Goal: Information Seeking & Learning: Compare options

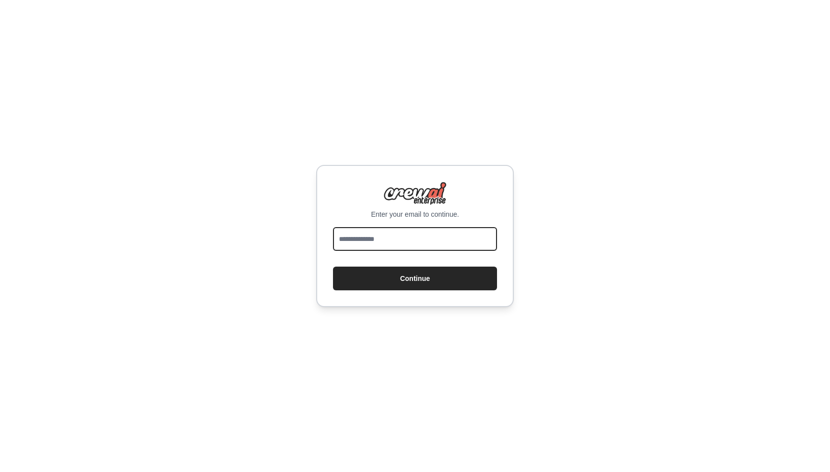
click at [394, 237] on input "email" at bounding box center [415, 239] width 164 height 24
click at [371, 244] on input "email" at bounding box center [415, 239] width 164 height 24
type input "*"
type input "**********"
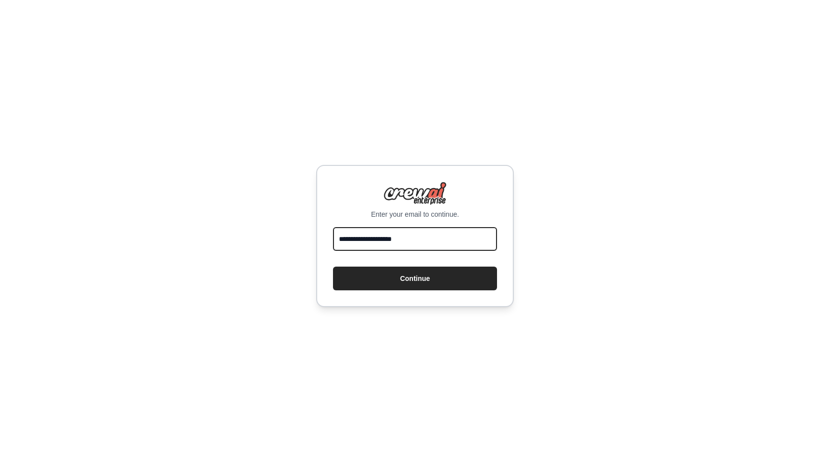
click at [333, 267] on button "Continue" at bounding box center [415, 279] width 164 height 24
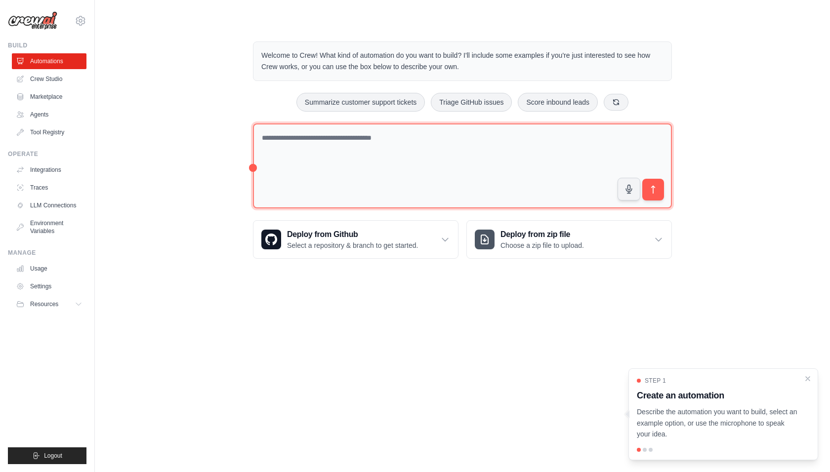
click at [285, 133] on textarea at bounding box center [462, 166] width 419 height 85
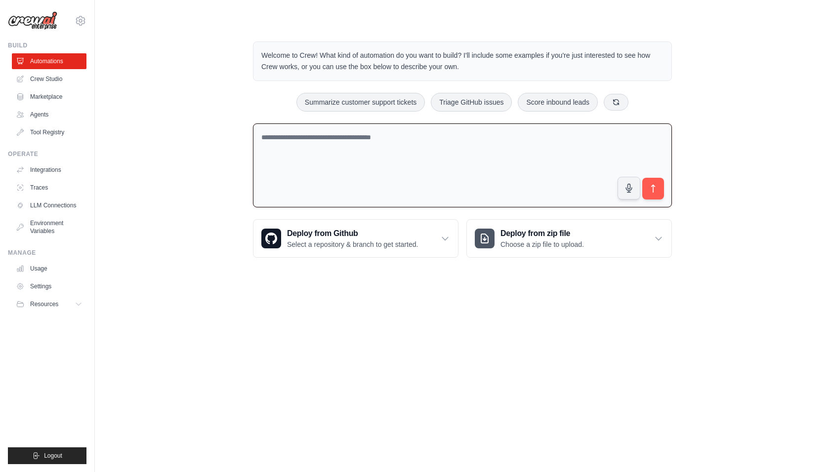
paste textarea "**********"
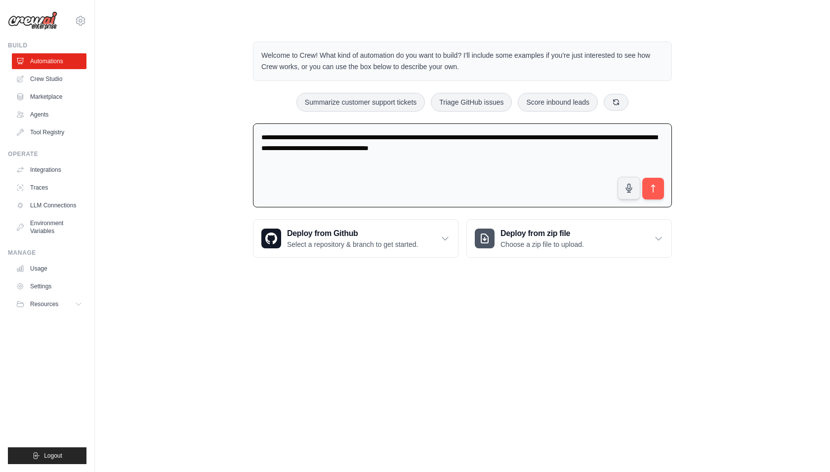
click at [485, 149] on textarea "**********" at bounding box center [462, 166] width 419 height 84
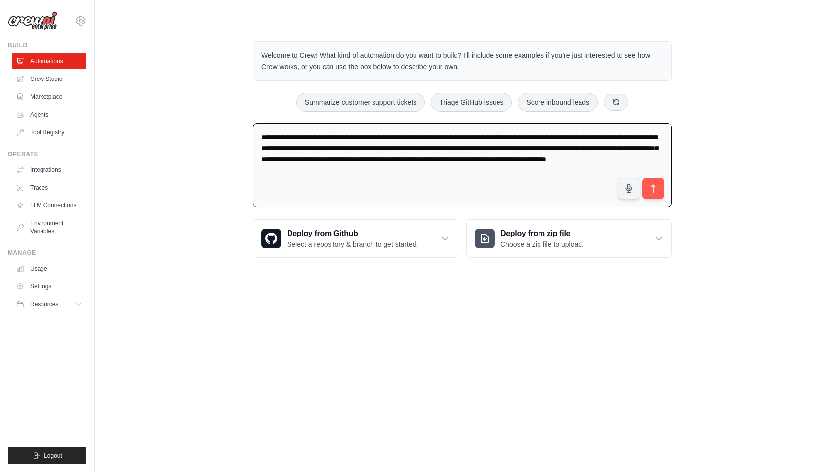
click at [586, 158] on textarea "**********" at bounding box center [462, 166] width 419 height 84
drag, startPoint x: 593, startPoint y: 174, endPoint x: 259, endPoint y: 135, distance: 335.7
click at [259, 135] on textarea "**********" at bounding box center [462, 166] width 419 height 84
type textarea "**********"
click at [653, 186] on icon "submit" at bounding box center [653, 188] width 3 height 7
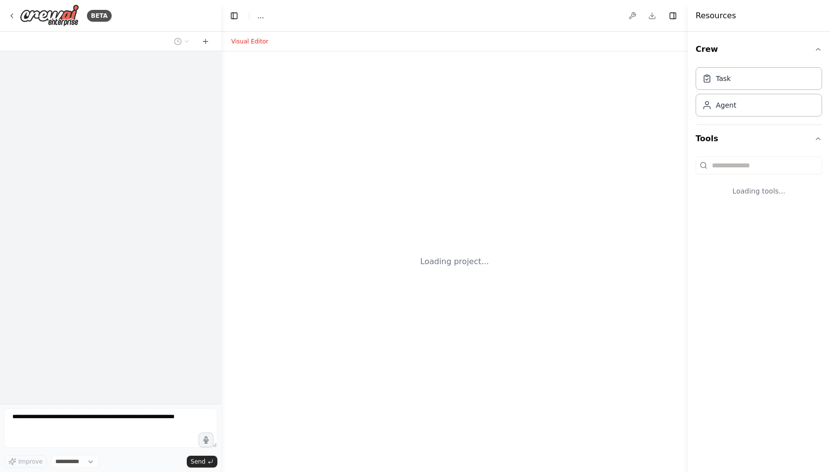
select select "****"
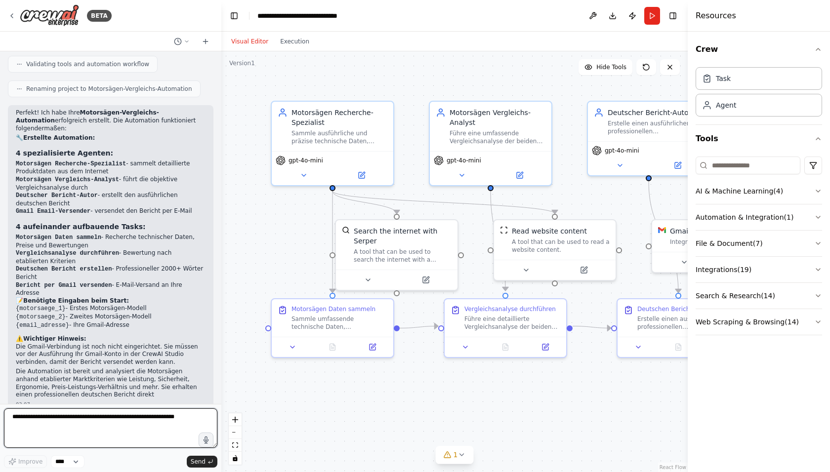
scroll to position [681, 0]
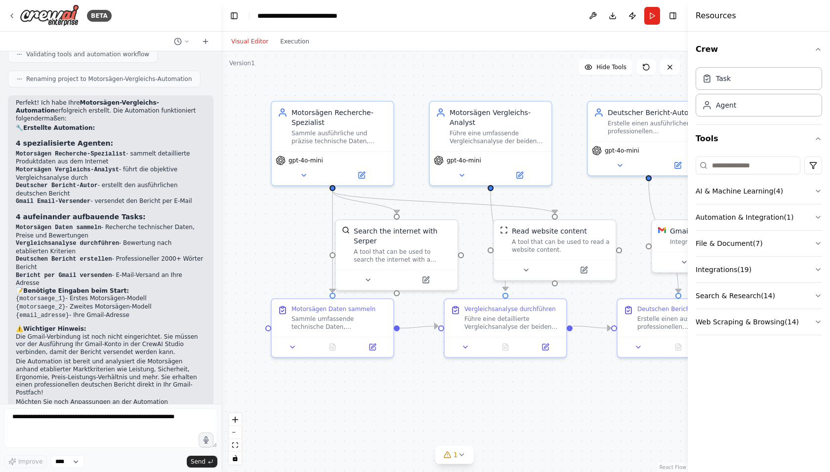
click at [652, 13] on button "Run" at bounding box center [652, 16] width 16 height 18
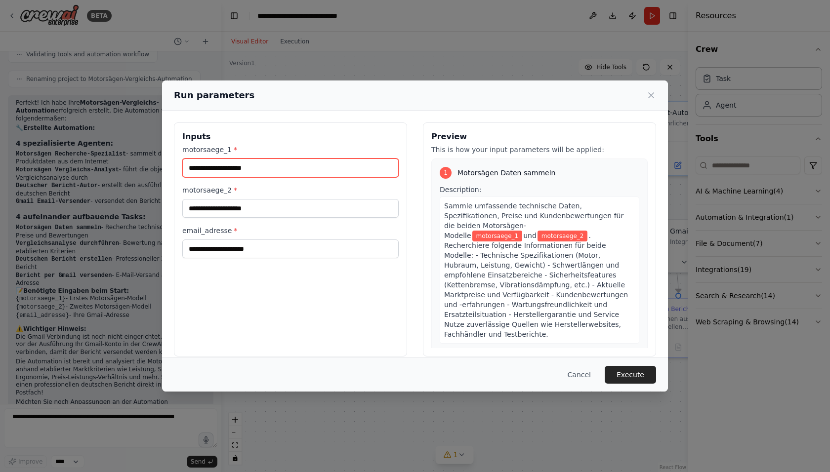
click at [211, 167] on input "motorsaege_1 *" at bounding box center [290, 168] width 216 height 19
paste input "**********"
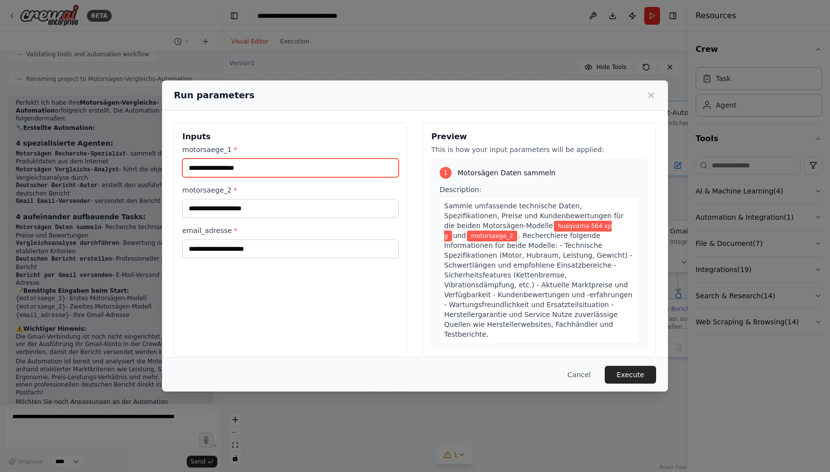
type input "**********"
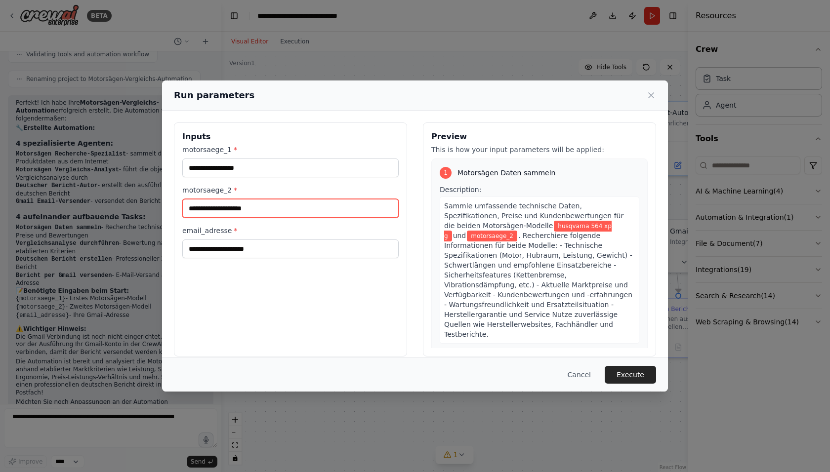
click at [211, 207] on input "motorsaege_2 *" at bounding box center [290, 208] width 216 height 19
type input "**********"
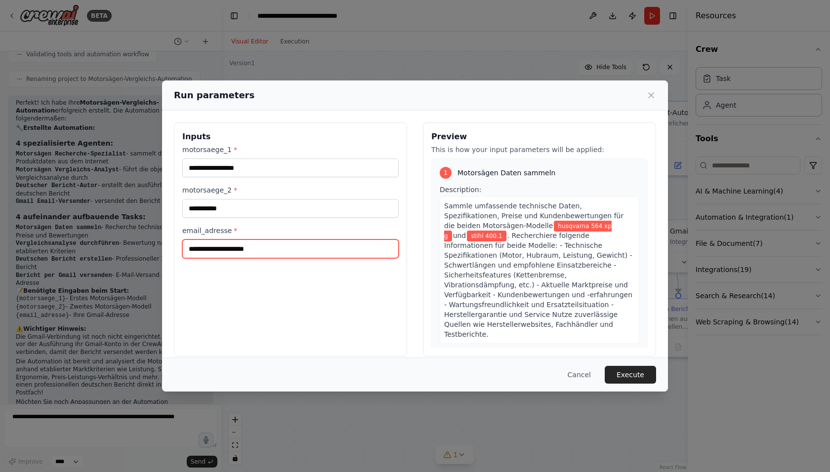
click at [212, 253] on input "email_adresse *" at bounding box center [290, 249] width 216 height 19
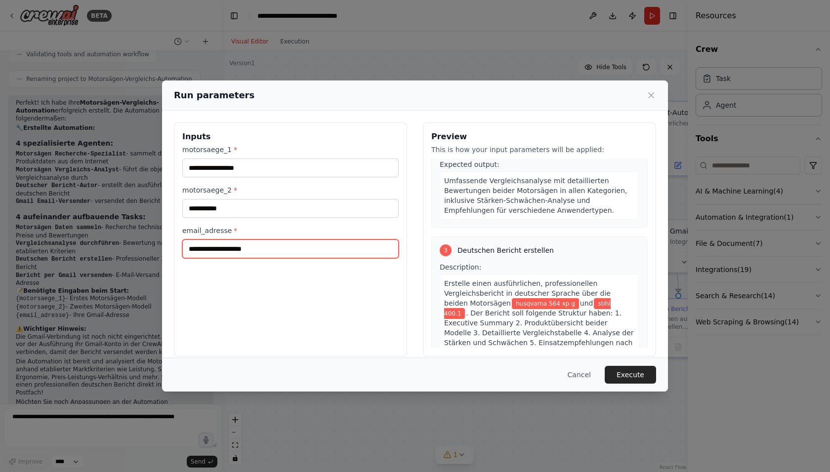
scroll to position [445, 0]
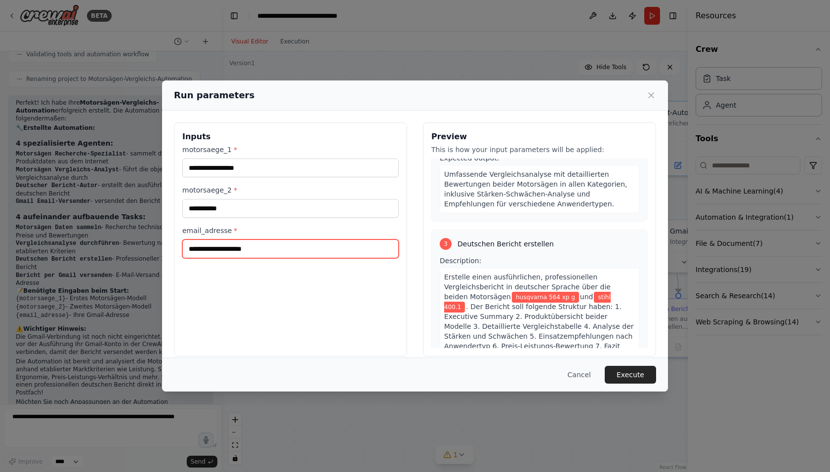
type input "**********"
click at [628, 373] on button "Execute" at bounding box center [630, 375] width 51 height 18
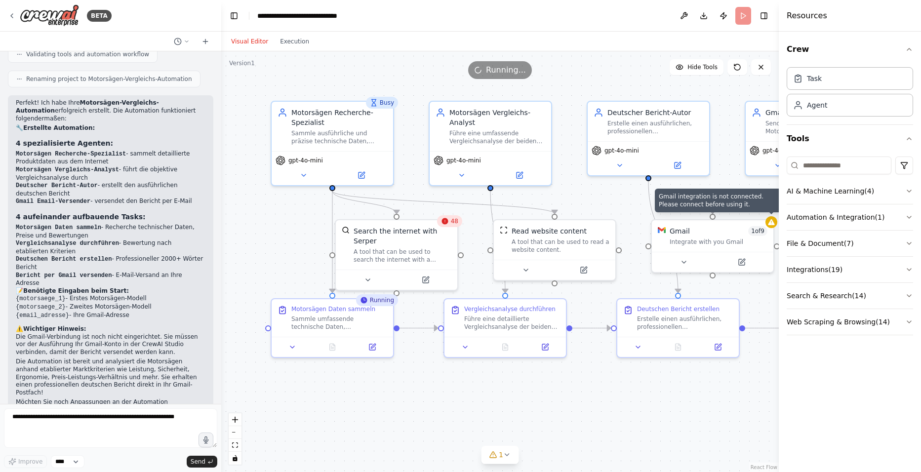
click at [773, 226] on div at bounding box center [772, 222] width 12 height 12
click at [740, 261] on icon at bounding box center [742, 262] width 6 height 6
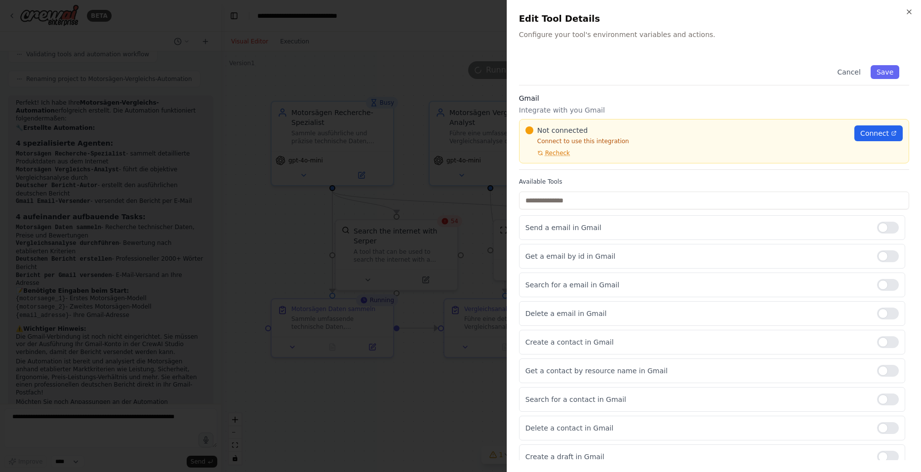
click at [830, 131] on span "Connect" at bounding box center [875, 133] width 29 height 10
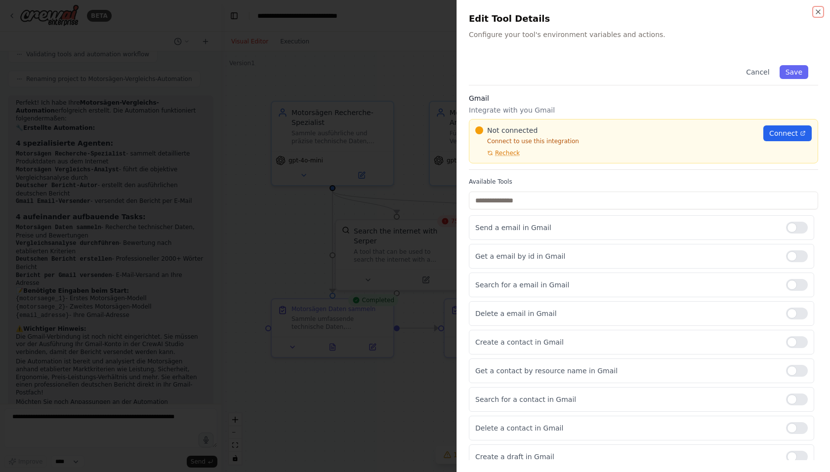
click at [820, 13] on icon "button" at bounding box center [818, 12] width 4 height 4
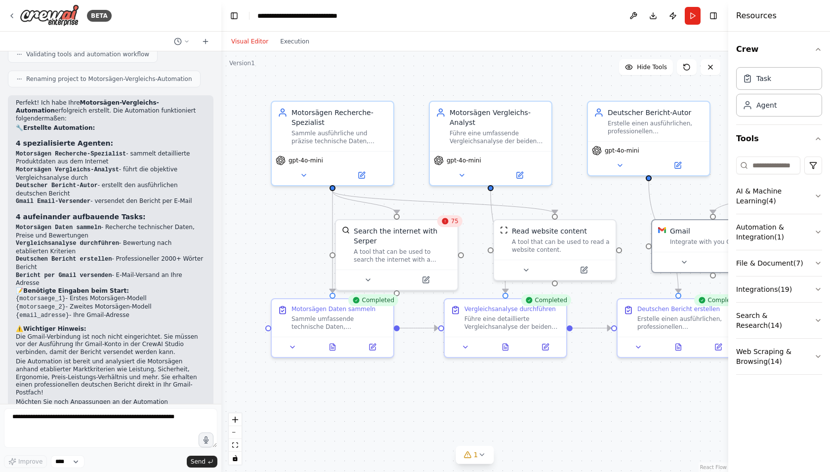
drag, startPoint x: 690, startPoint y: 379, endPoint x: 766, endPoint y: 394, distance: 77.9
click at [766, 394] on div "Resources Crew Task Agent Tools AI & Machine Learning ( 4 ) Automation & Integr…" at bounding box center [779, 236] width 102 height 472
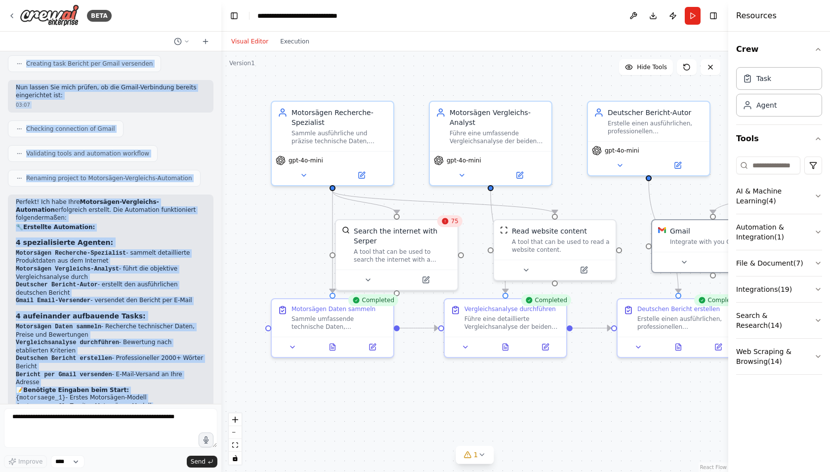
scroll to position [681, 0]
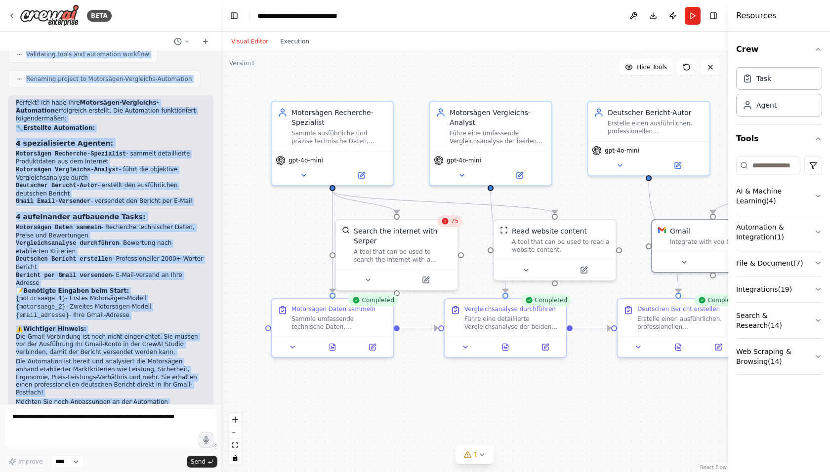
drag, startPoint x: 16, startPoint y: 67, endPoint x: 170, endPoint y: 386, distance: 355.1
click at [170, 386] on div "Ich möchte zwei unterschiedliche Motorsägen miteinander vergleichen und möchte …" at bounding box center [110, 227] width 221 height 353
copy div "Ich möchte zwei unterschiedliche Motorsägen miteinander vergleichen und möchte …"
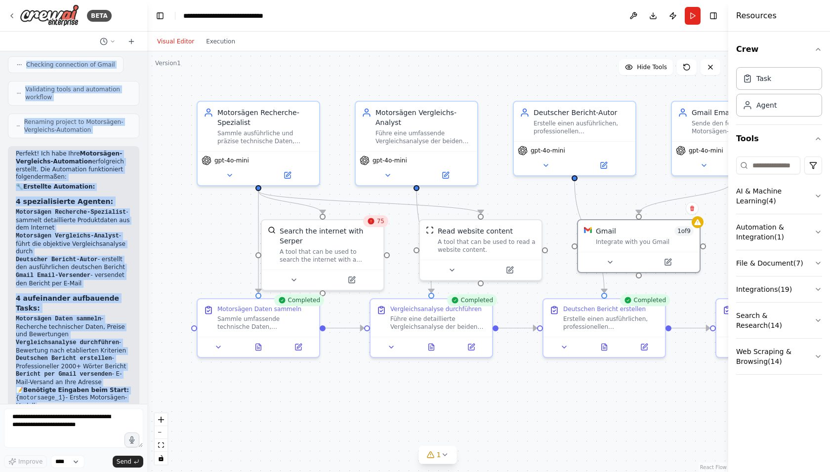
scroll to position [887, 0]
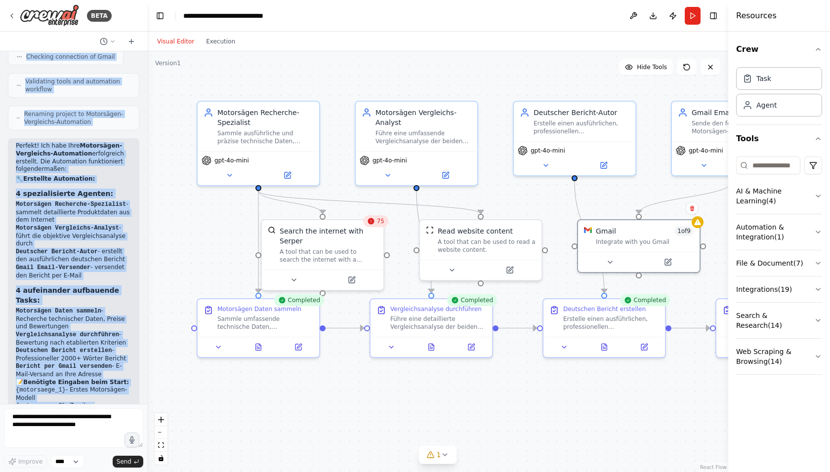
drag, startPoint x: 221, startPoint y: 172, endPoint x: 147, endPoint y: 180, distance: 74.1
click at [147, 180] on div "BETA Ich möchte zwei unterschiedliche Motorsägen miteinander vergleichen und mö…" at bounding box center [415, 236] width 830 height 472
drag, startPoint x: 730, startPoint y: 403, endPoint x: 754, endPoint y: 404, distance: 24.3
click at [754, 404] on div "Resources Crew Task Agent Tools AI & Machine Learning ( 4 ) Automation & Integr…" at bounding box center [780, 236] width 100 height 472
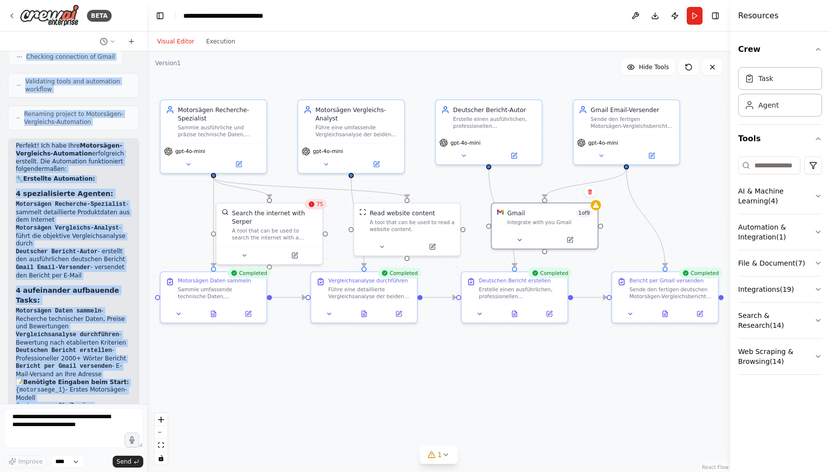
drag, startPoint x: 402, startPoint y: 403, endPoint x: 344, endPoint y: 363, distance: 70.6
click at [344, 363] on div ".deletable-edge-delete-btn { width: 20px; height: 20px; border: 0px solid #ffff…" at bounding box center [438, 261] width 583 height 421
click at [188, 164] on icon at bounding box center [188, 164] width 3 height 1
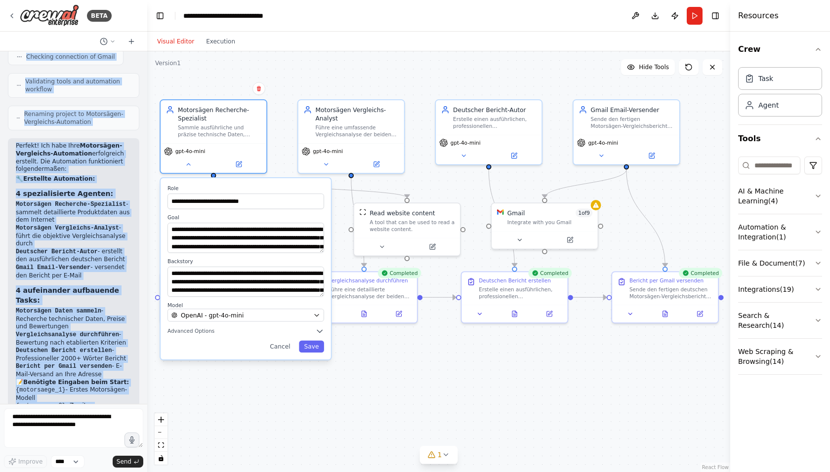
click at [194, 330] on span "Advanced Options" at bounding box center [190, 331] width 47 height 7
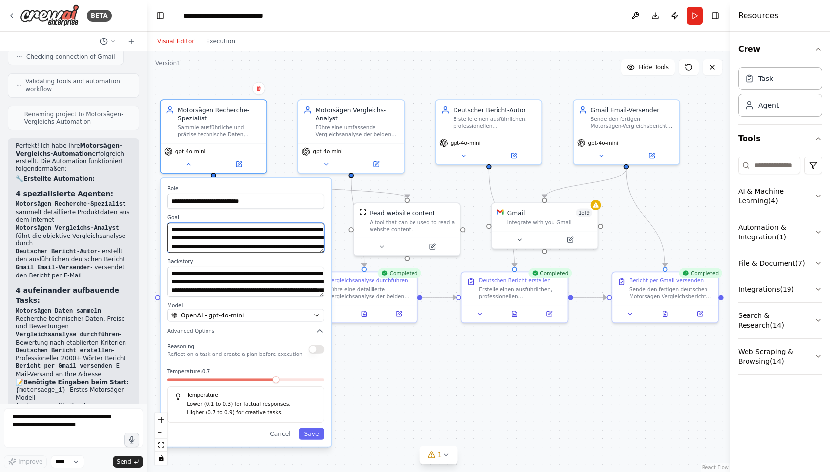
click at [239, 238] on textarea "**********" at bounding box center [245, 238] width 157 height 30
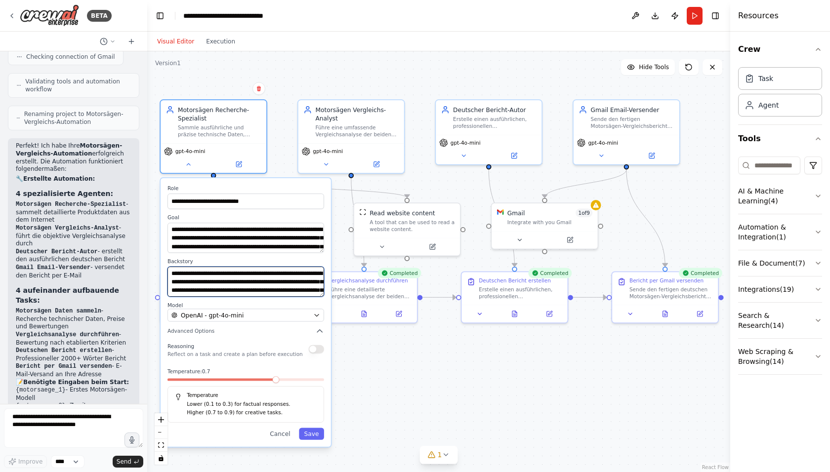
click at [226, 280] on textarea "**********" at bounding box center [245, 282] width 157 height 30
click at [282, 436] on button "Cancel" at bounding box center [280, 434] width 31 height 12
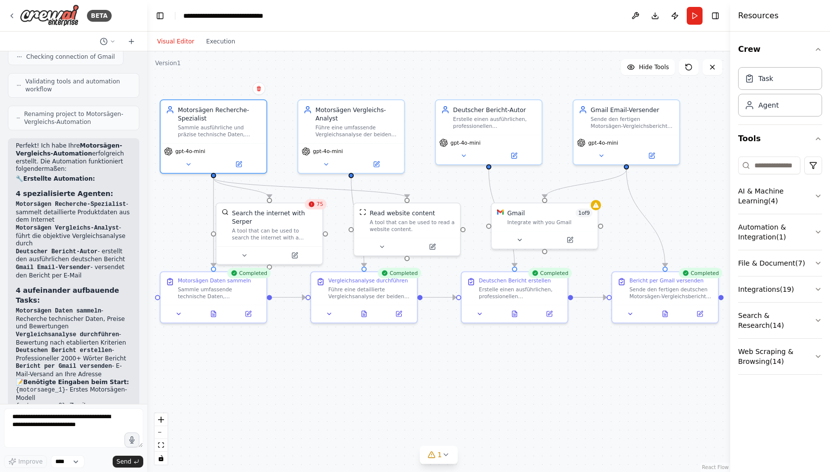
click at [179, 319] on div at bounding box center [214, 314] width 106 height 18
click at [179, 315] on icon at bounding box center [178, 314] width 7 height 7
click at [178, 311] on icon at bounding box center [178, 314] width 7 height 7
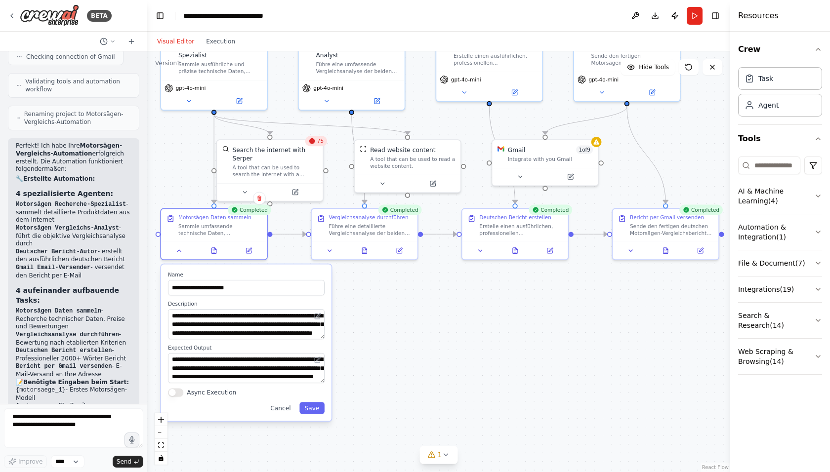
drag, startPoint x: 372, startPoint y: 370, endPoint x: 372, endPoint y: 307, distance: 63.2
click at [372, 307] on div ".deletable-edge-delete-btn { width: 20px; height: 20px; border: 0px solid #ffff…" at bounding box center [438, 261] width 583 height 421
click at [229, 320] on textarea "**********" at bounding box center [246, 324] width 157 height 30
click at [256, 369] on textarea "**********" at bounding box center [246, 368] width 157 height 30
click at [288, 410] on button "Cancel" at bounding box center [280, 408] width 31 height 12
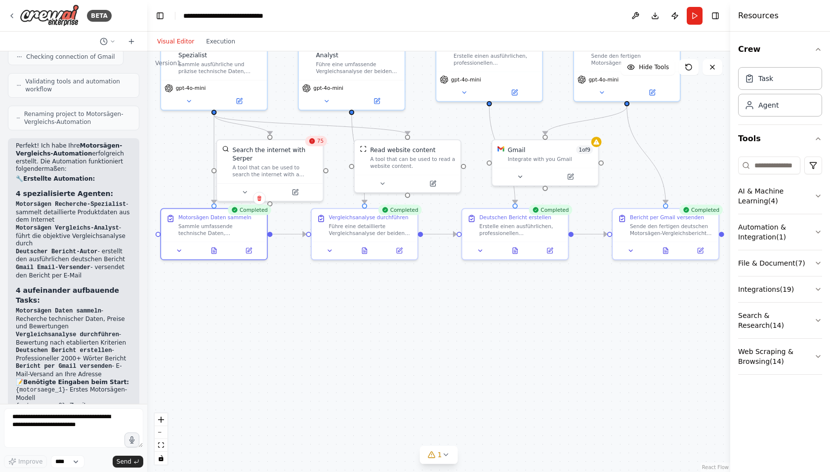
click at [243, 192] on icon at bounding box center [244, 192] width 3 height 1
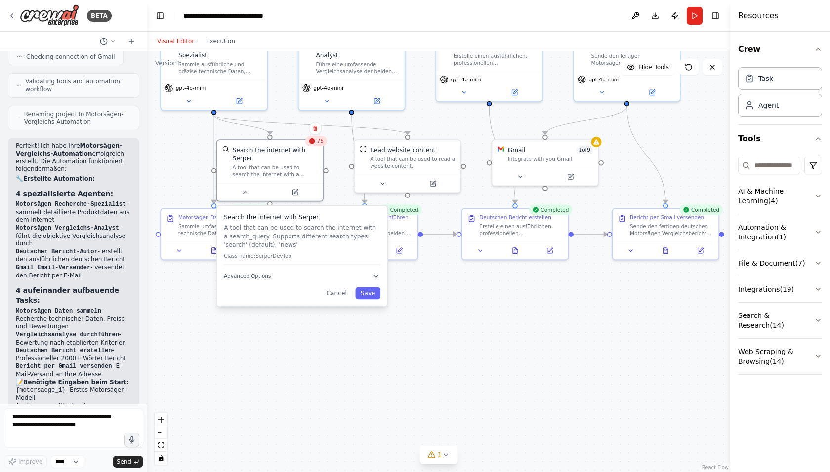
click at [250, 273] on span "Advanced Options" at bounding box center [247, 276] width 47 height 7
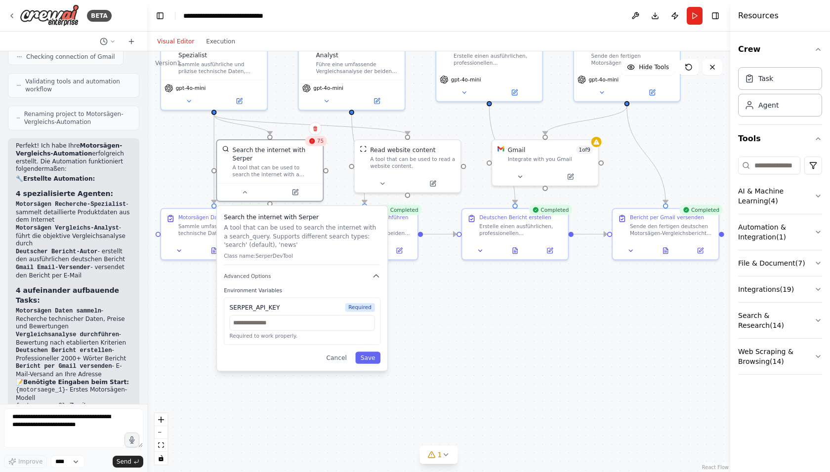
click at [338, 354] on button "Cancel" at bounding box center [336, 358] width 31 height 12
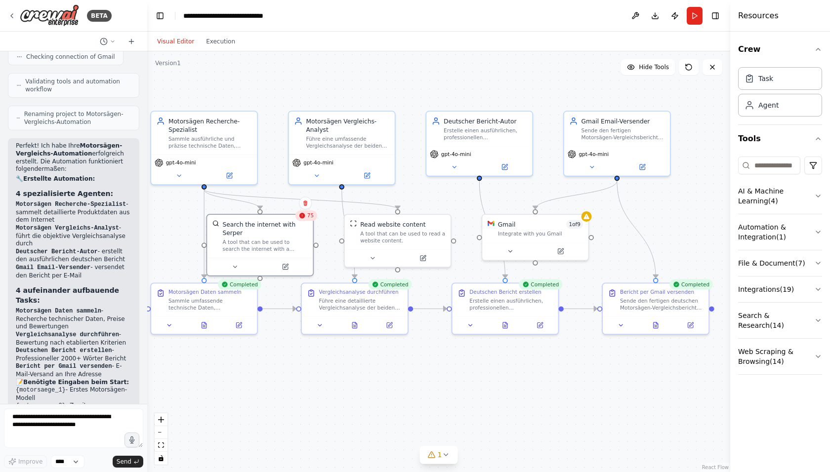
drag, startPoint x: 374, startPoint y: 320, endPoint x: 364, endPoint y: 394, distance: 75.3
click at [364, 394] on div ".deletable-edge-delete-btn { width: 20px; height: 20px; border: 0px solid #ffff…" at bounding box center [438, 261] width 583 height 421
click at [319, 177] on icon at bounding box center [316, 175] width 7 height 7
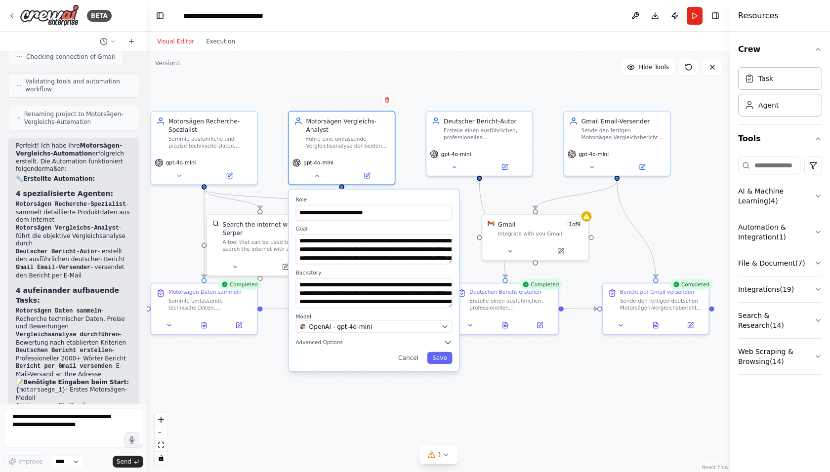
click at [326, 343] on span "Advanced Options" at bounding box center [319, 342] width 47 height 7
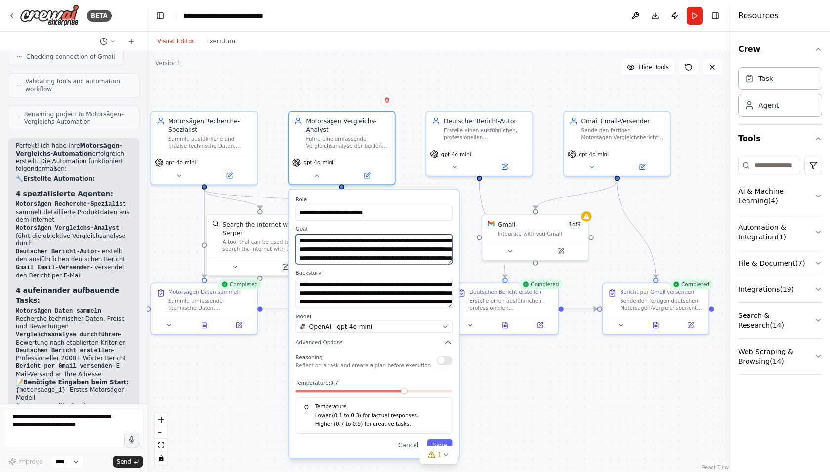
click at [324, 250] on textarea "**********" at bounding box center [374, 249] width 157 height 30
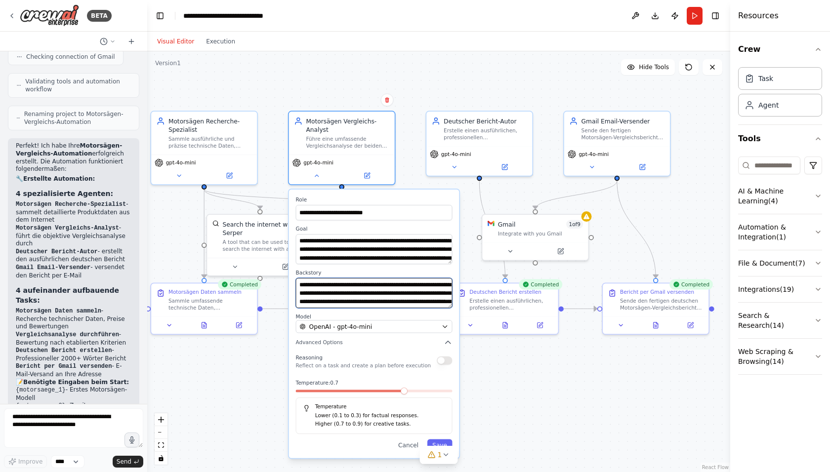
click at [339, 288] on textarea "**********" at bounding box center [374, 293] width 157 height 30
click at [316, 172] on icon at bounding box center [316, 175] width 7 height 7
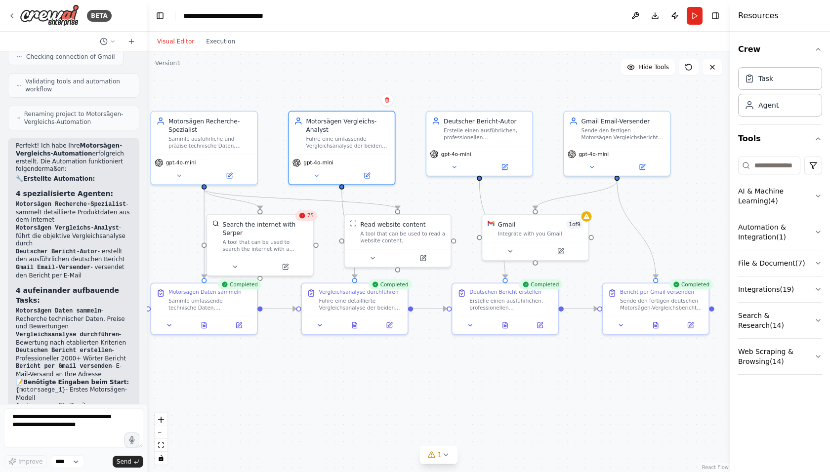
click at [323, 324] on icon at bounding box center [320, 325] width 7 height 7
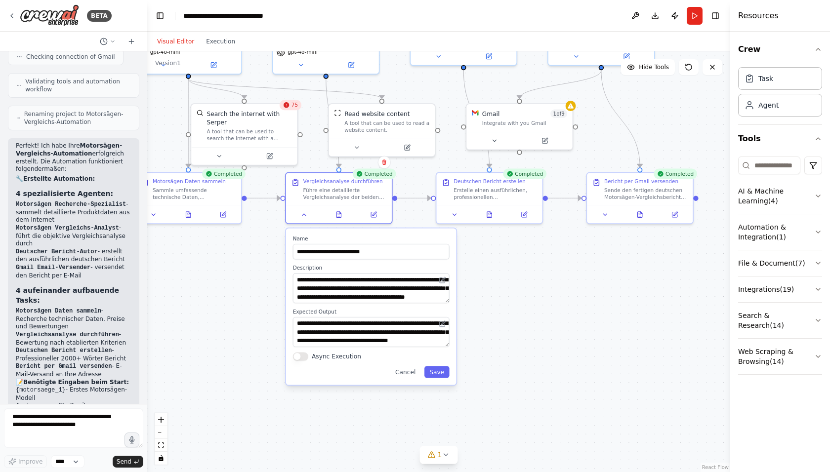
drag, startPoint x: 525, startPoint y: 408, endPoint x: 508, endPoint y: 291, distance: 118.3
click at [508, 291] on div ".deletable-edge-delete-btn { width: 20px; height: 20px; border: 0px solid #ffff…" at bounding box center [438, 261] width 583 height 421
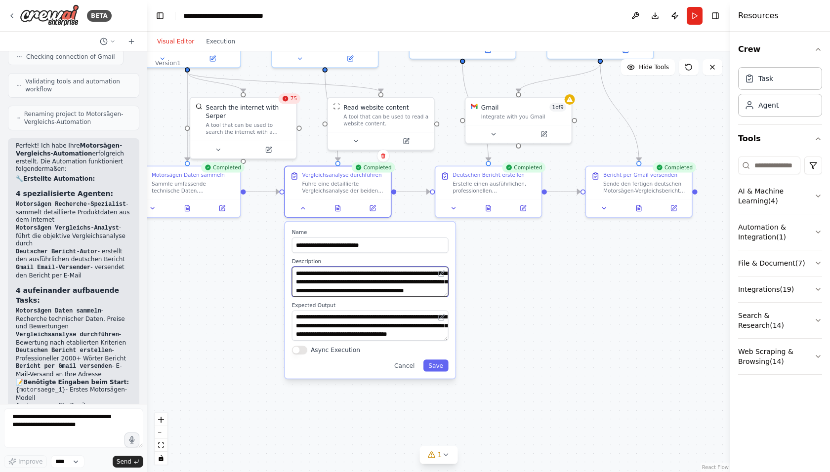
click at [348, 282] on textarea "**********" at bounding box center [370, 282] width 157 height 30
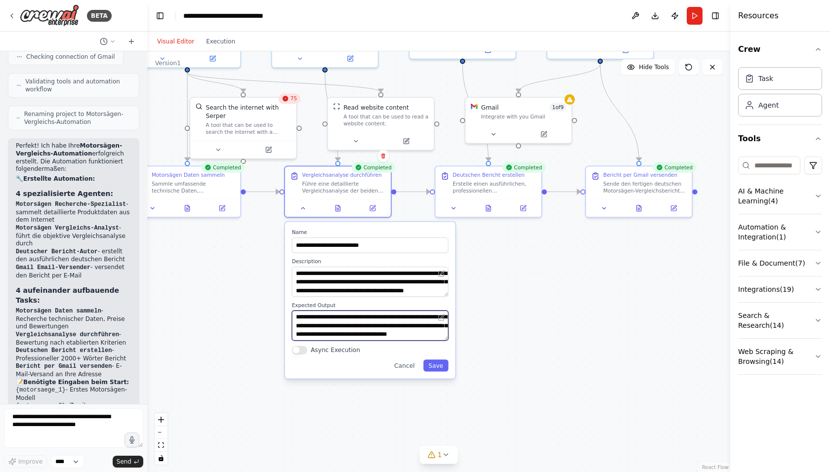
click at [346, 326] on textarea "**********" at bounding box center [370, 326] width 157 height 30
click at [498, 354] on div ".deletable-edge-delete-btn { width: 20px; height: 20px; border: 0px solid #ffff…" at bounding box center [438, 261] width 583 height 421
click at [404, 367] on button "Cancel" at bounding box center [404, 366] width 31 height 12
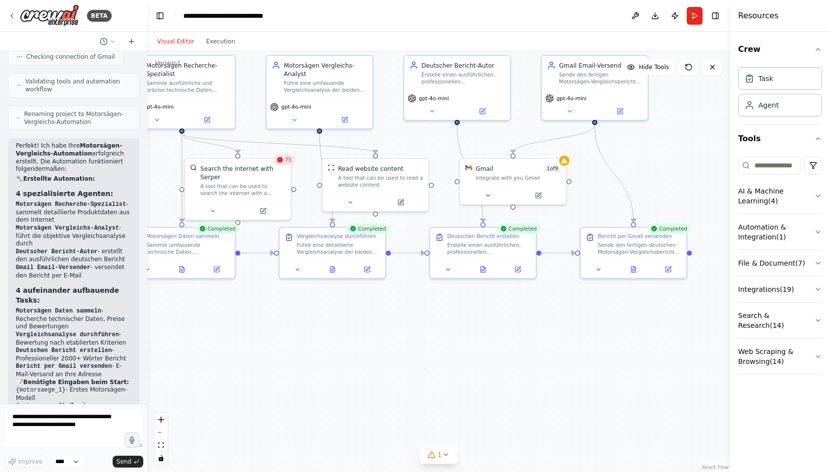
drag, startPoint x: 430, startPoint y: 307, endPoint x: 424, endPoint y: 369, distance: 62.0
click at [424, 369] on div ".deletable-edge-delete-btn { width: 20px; height: 20px; border: 0px solid #ffff…" at bounding box center [438, 261] width 583 height 421
click at [352, 202] on icon at bounding box center [350, 203] width 7 height 7
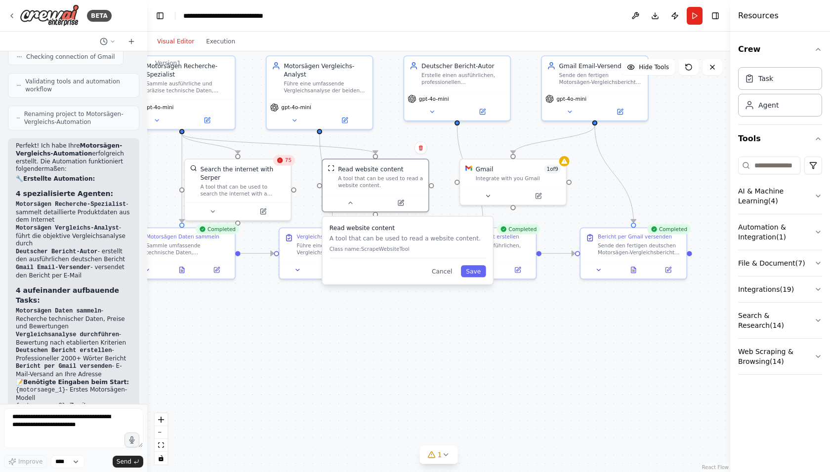
click at [350, 203] on icon at bounding box center [350, 203] width 7 height 7
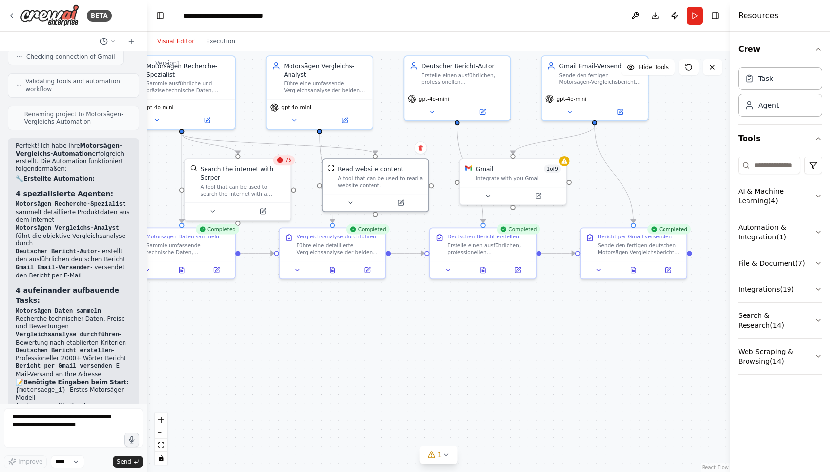
scroll to position [1025, 0]
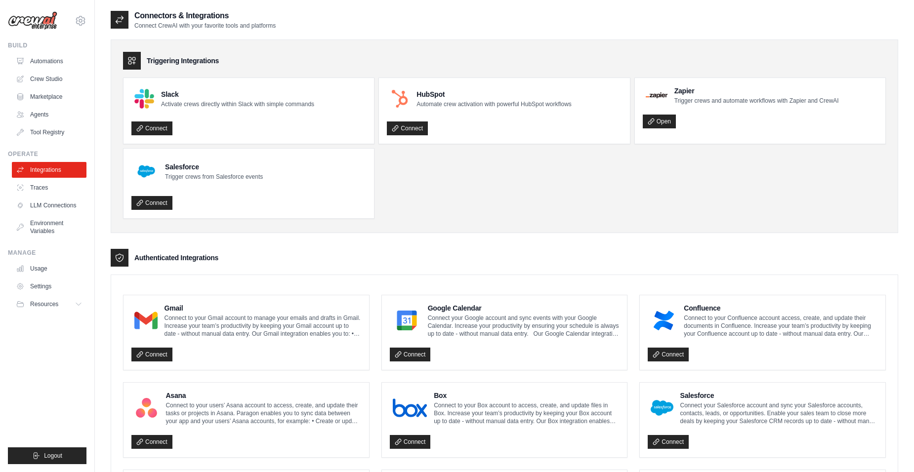
click at [238, 320] on p "Connect to your Gmail account to manage your emails and drafts in Gmail. Increa…" at bounding box center [263, 326] width 197 height 24
click at [161, 357] on link "Connect" at bounding box center [151, 355] width 41 height 14
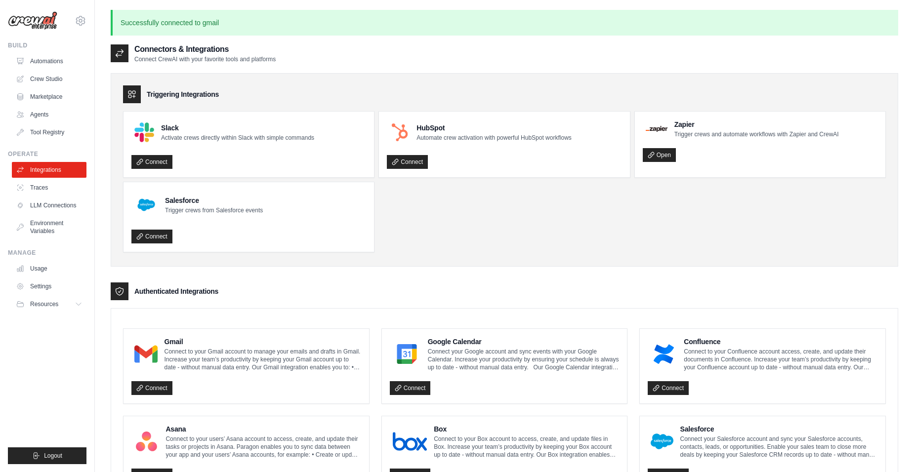
click at [47, 62] on link "Automations" at bounding box center [49, 61] width 75 height 16
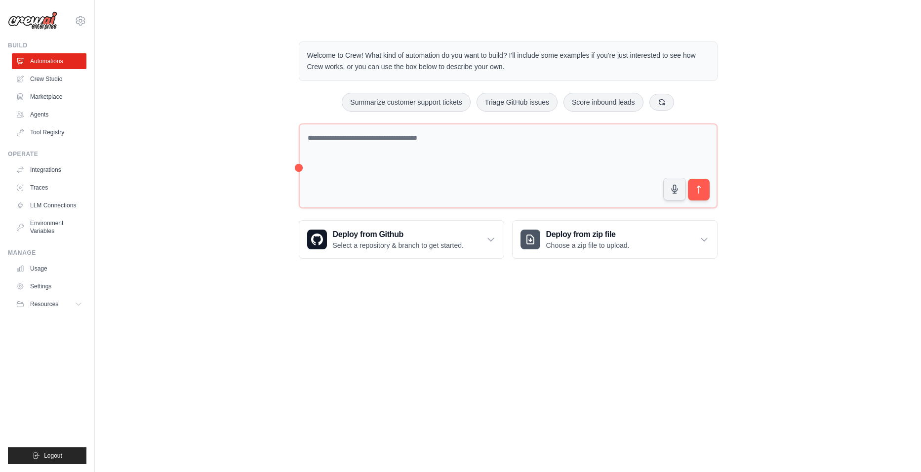
click at [43, 88] on ul "Automations Crew Studio Marketplace Agents Tool Registry" at bounding box center [49, 96] width 75 height 87
click at [43, 83] on link "Crew Studio" at bounding box center [49, 79] width 75 height 16
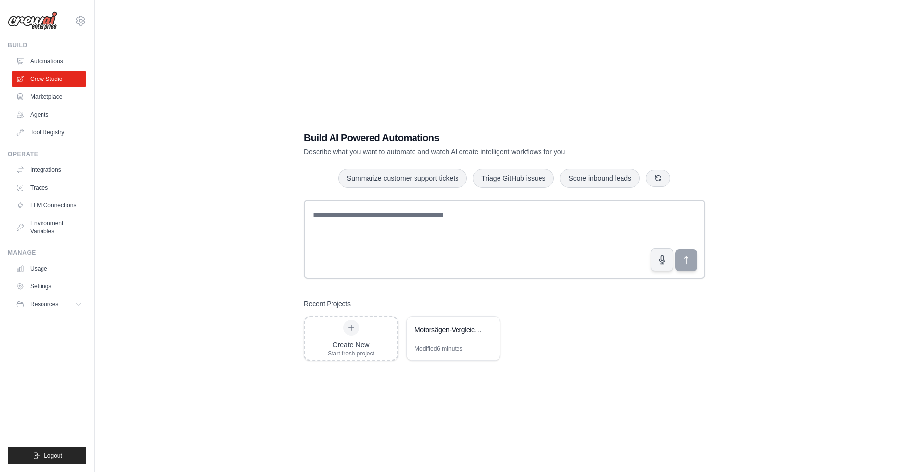
click at [41, 96] on link "Marketplace" at bounding box center [49, 97] width 75 height 16
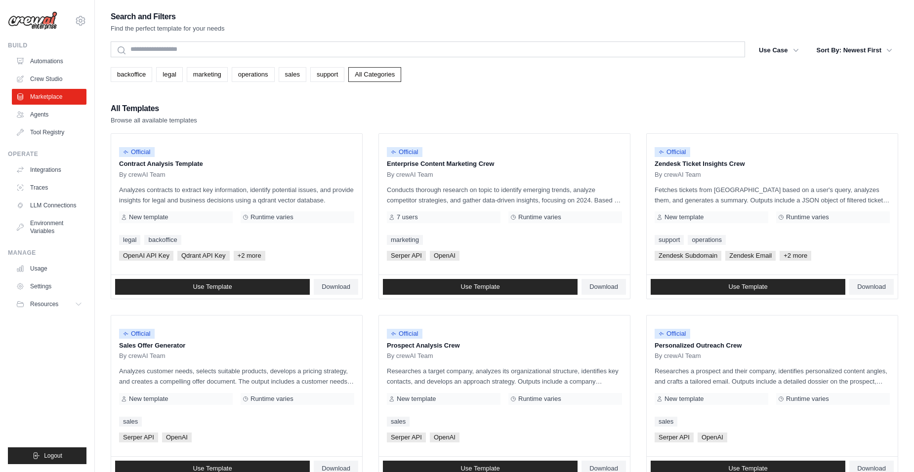
click at [40, 116] on link "Agents" at bounding box center [49, 115] width 75 height 16
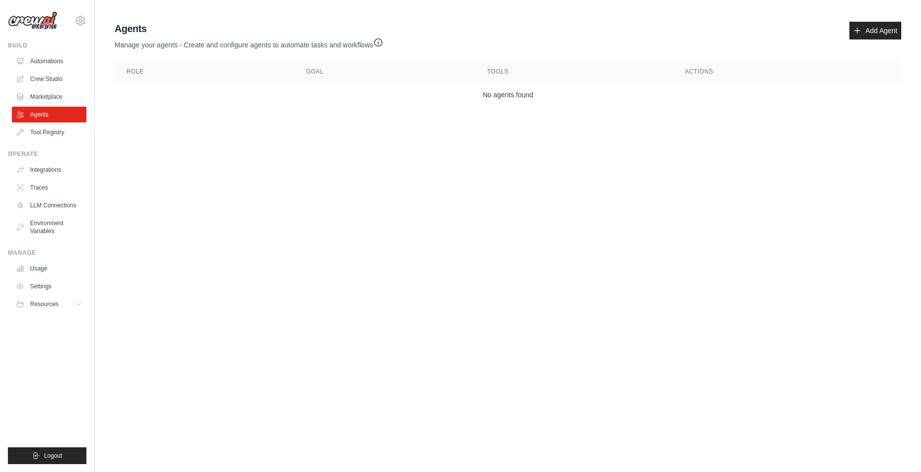
click at [40, 127] on link "Tool Registry" at bounding box center [49, 133] width 75 height 16
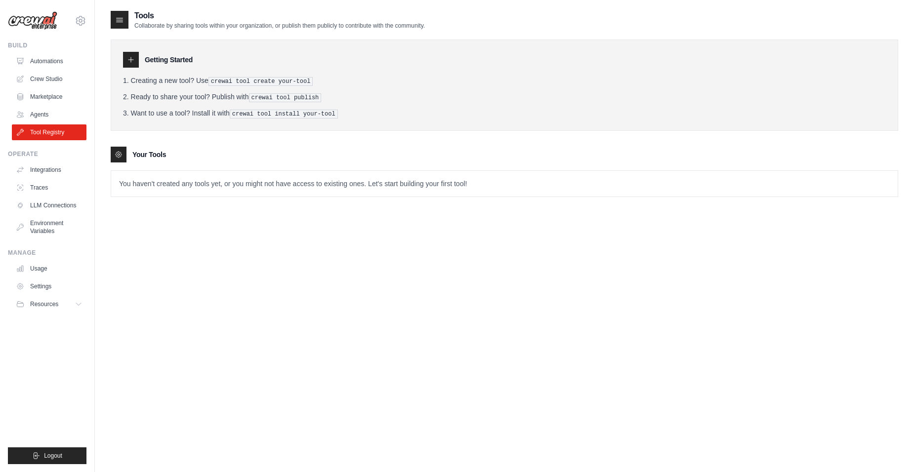
click at [41, 170] on link "Integrations" at bounding box center [49, 170] width 75 height 16
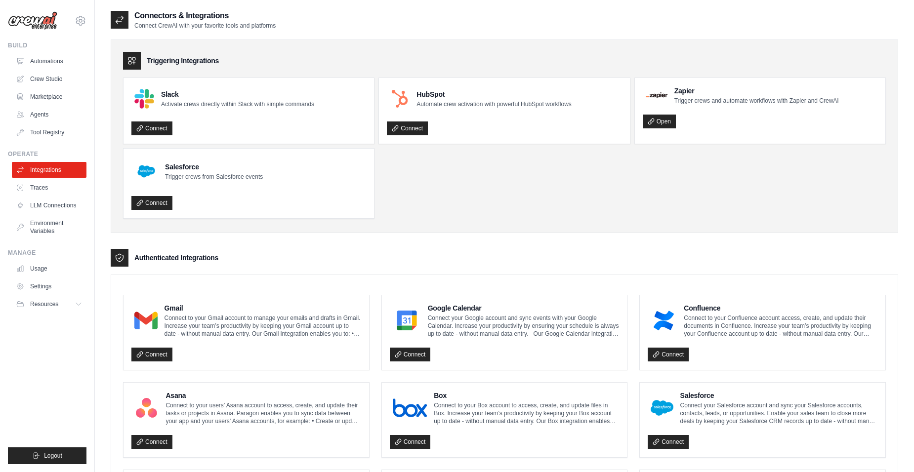
click at [45, 188] on link "Traces" at bounding box center [49, 188] width 75 height 16
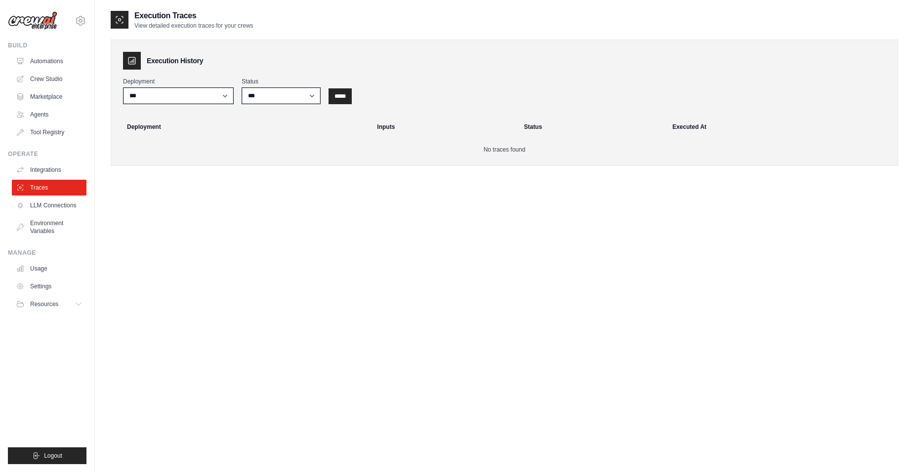
click at [47, 202] on link "LLM Connections" at bounding box center [49, 206] width 75 height 16
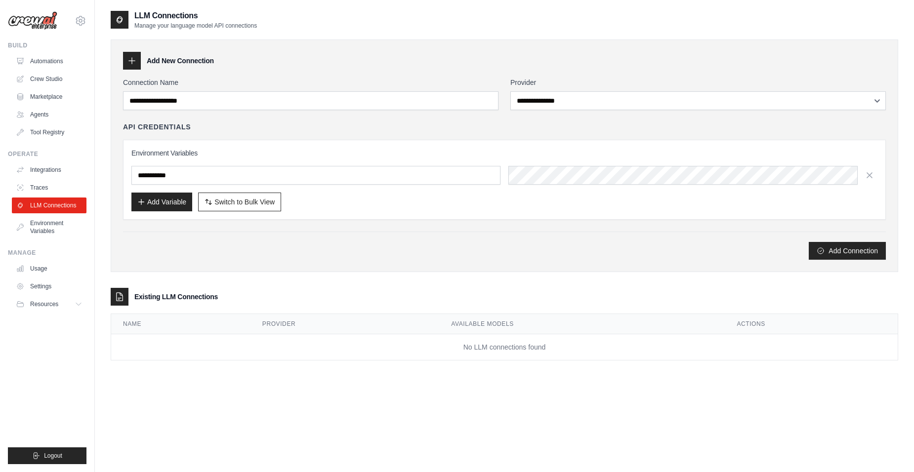
click at [55, 223] on link "Environment Variables" at bounding box center [49, 227] width 75 height 24
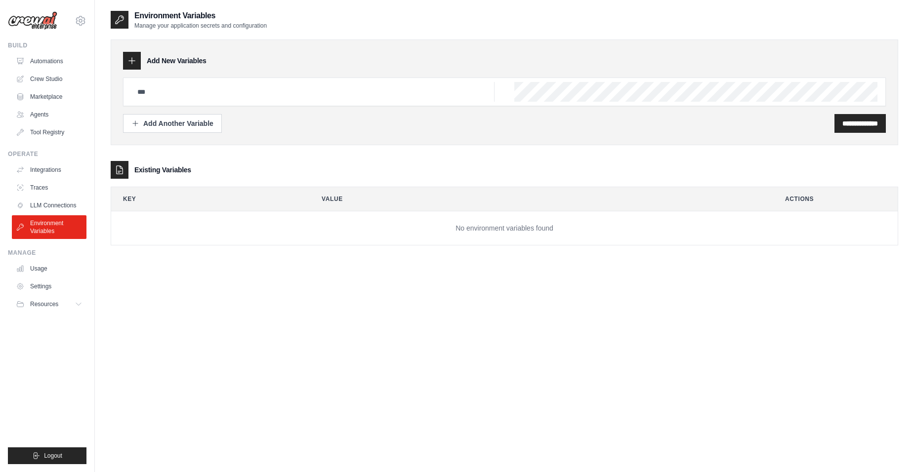
click at [33, 22] on img at bounding box center [32, 20] width 49 height 19
click at [43, 167] on link "Integrations" at bounding box center [49, 170] width 75 height 16
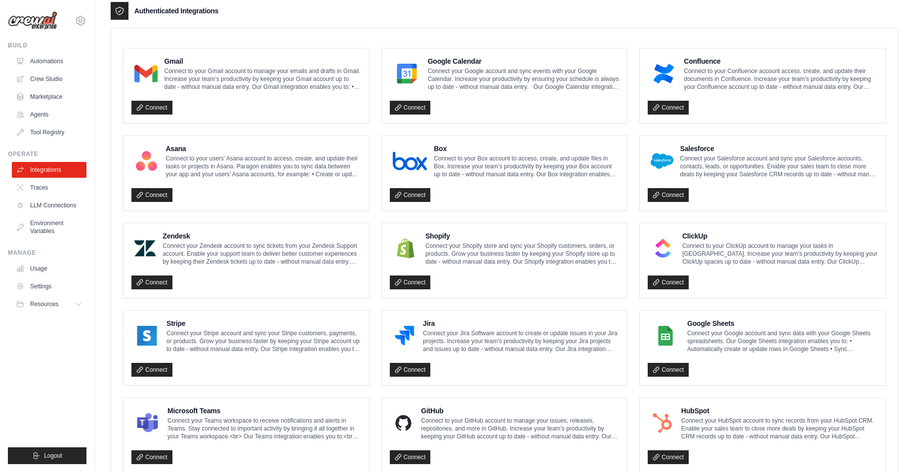
scroll to position [99, 0]
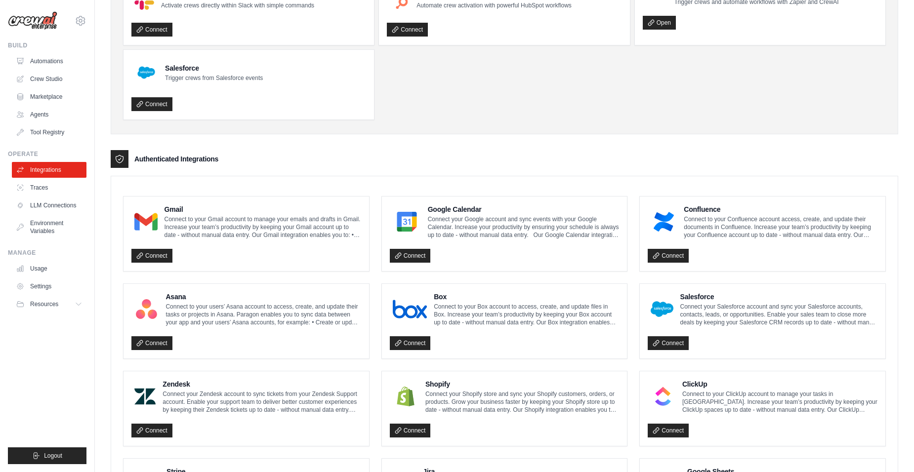
click at [46, 301] on span "Resources" at bounding box center [44, 304] width 28 height 8
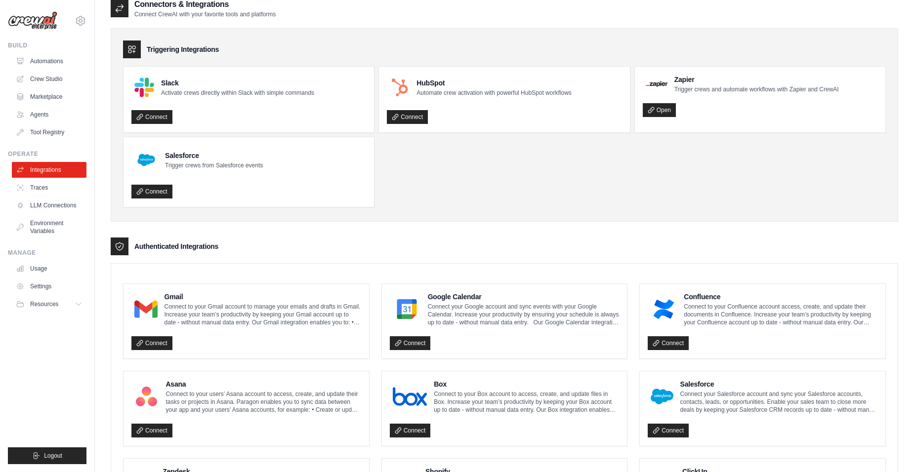
scroll to position [0, 0]
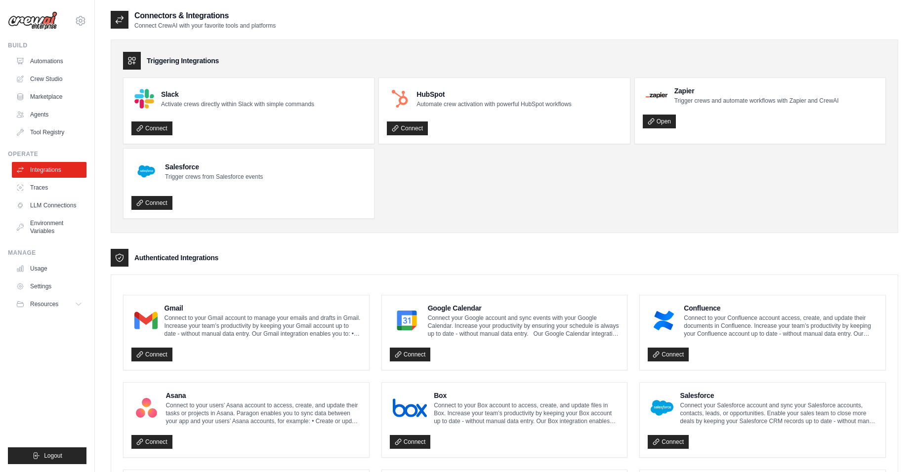
click at [120, 20] on icon at bounding box center [120, 20] width 10 height 10
click at [124, 17] on icon at bounding box center [120, 20] width 10 height 10
click at [82, 21] on icon at bounding box center [80, 20] width 3 height 3
click at [82, 22] on icon at bounding box center [81, 21] width 12 height 12
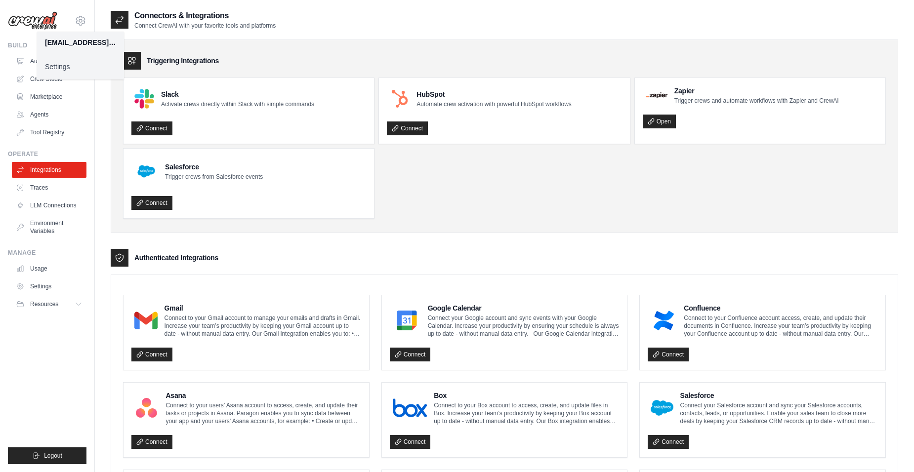
click at [56, 67] on link "Settings" at bounding box center [80, 67] width 87 height 18
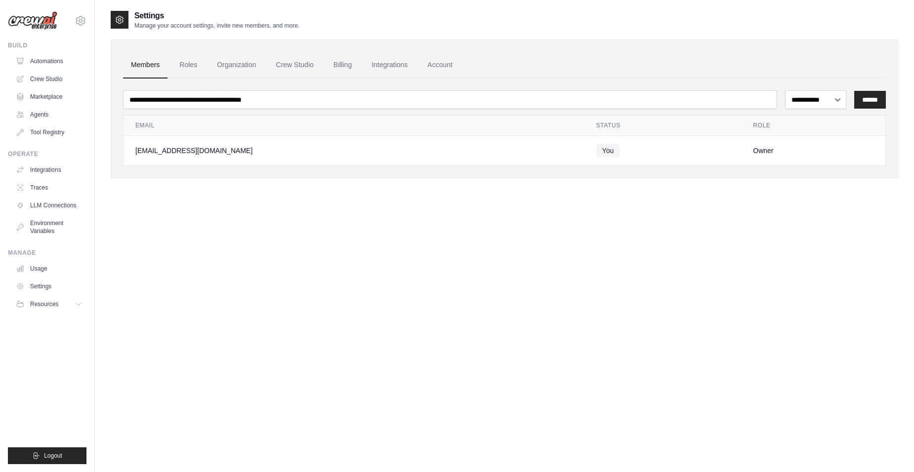
click at [307, 68] on link "Crew Studio" at bounding box center [294, 65] width 53 height 27
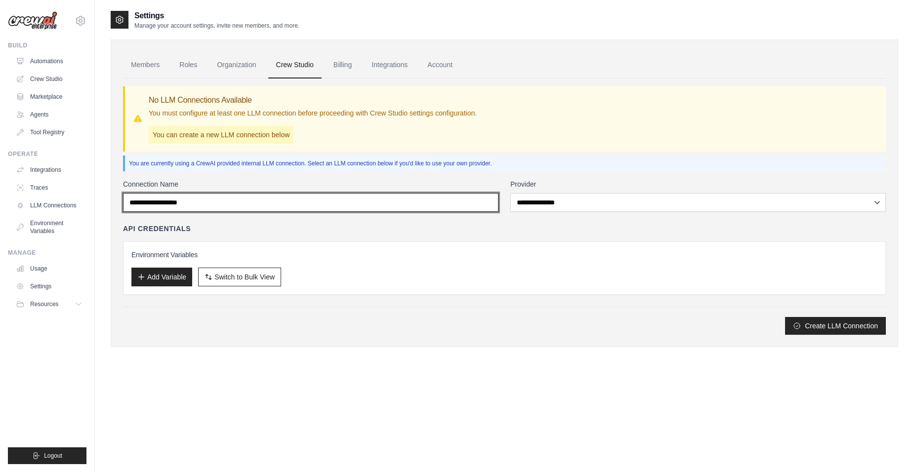
click at [229, 198] on input "Connection Name" at bounding box center [311, 202] width 376 height 19
drag, startPoint x: 227, startPoint y: 203, endPoint x: 123, endPoint y: 194, distance: 104.1
click at [125, 193] on div "Connection Name" at bounding box center [311, 195] width 376 height 33
type input "**********"
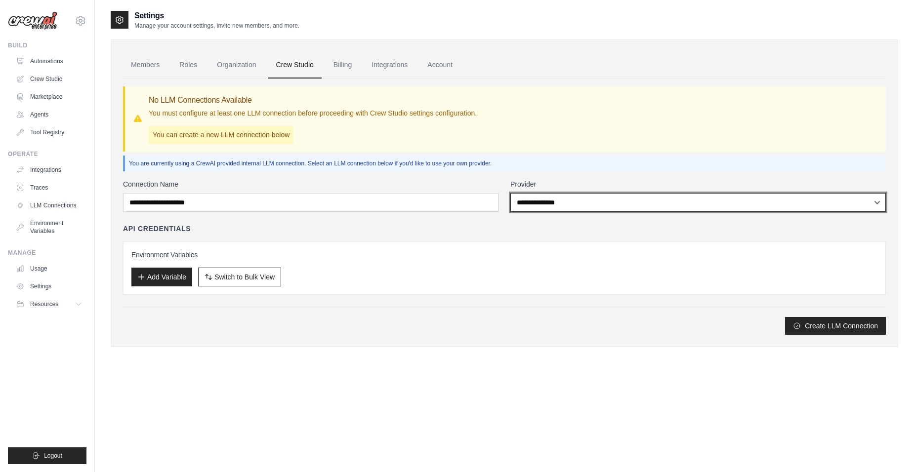
click at [544, 202] on select "**********" at bounding box center [698, 202] width 376 height 19
select select "******"
click at [510, 193] on select "**********" at bounding box center [698, 202] width 376 height 19
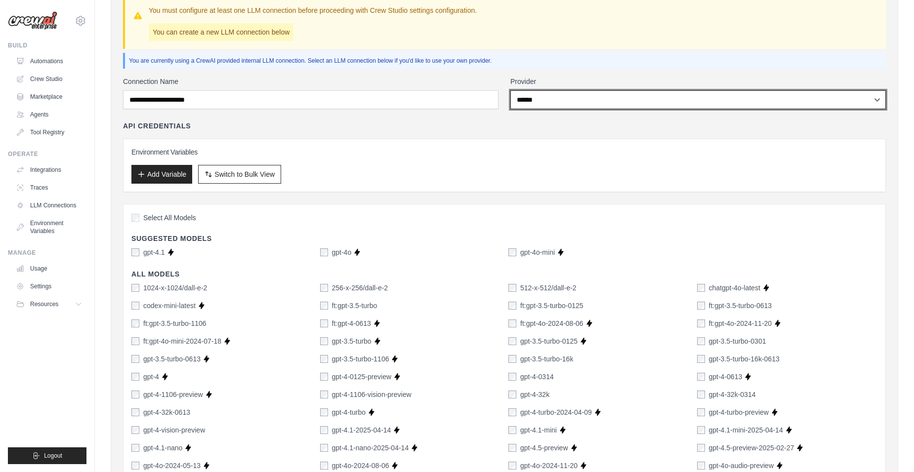
scroll to position [99, 0]
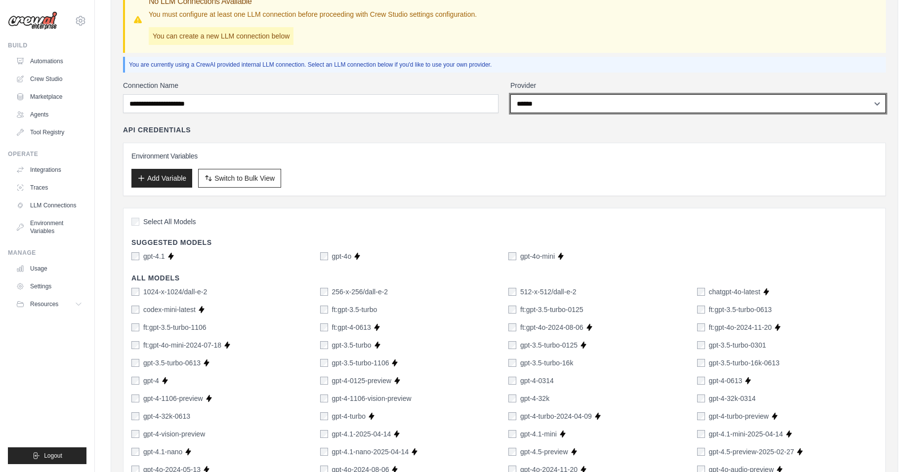
click at [611, 109] on select "**********" at bounding box center [698, 103] width 376 height 19
click at [510, 94] on select "**********" at bounding box center [698, 103] width 376 height 19
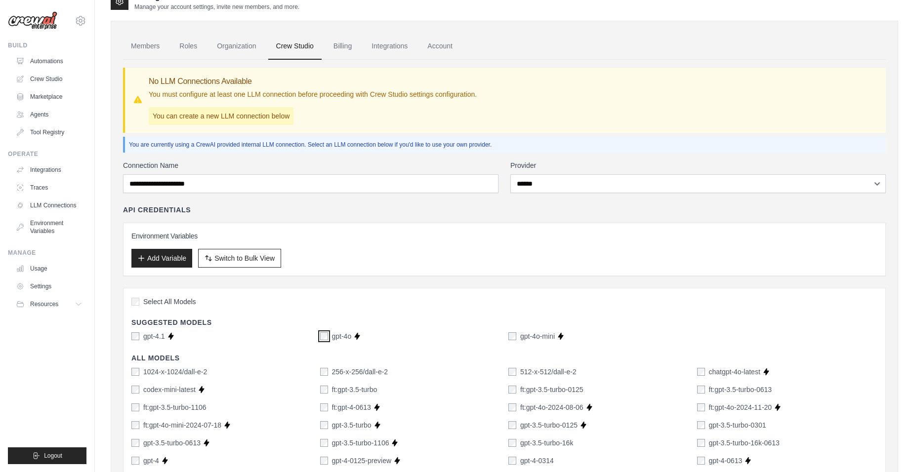
scroll to position [0, 0]
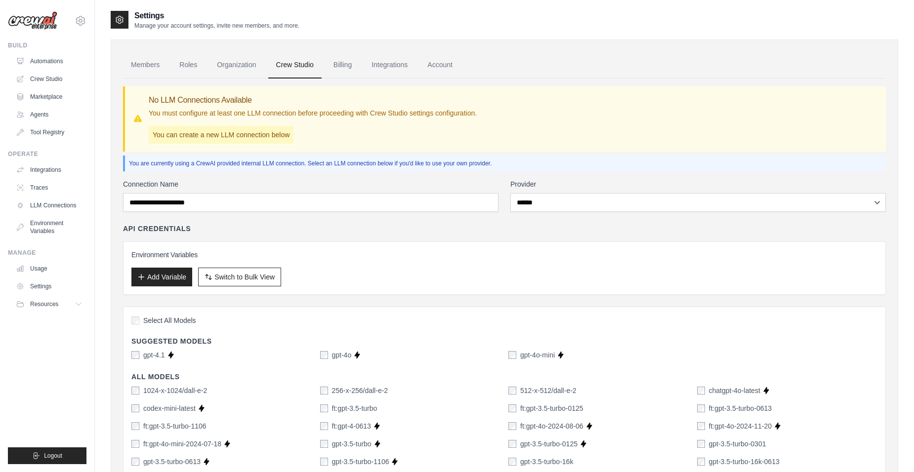
click at [151, 277] on button "Add Variable" at bounding box center [161, 277] width 61 height 19
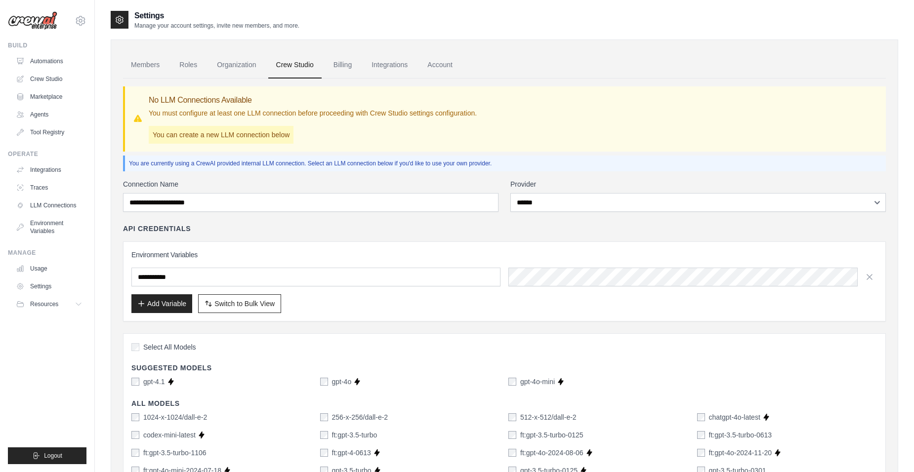
click at [196, 275] on input "text" at bounding box center [315, 277] width 369 height 19
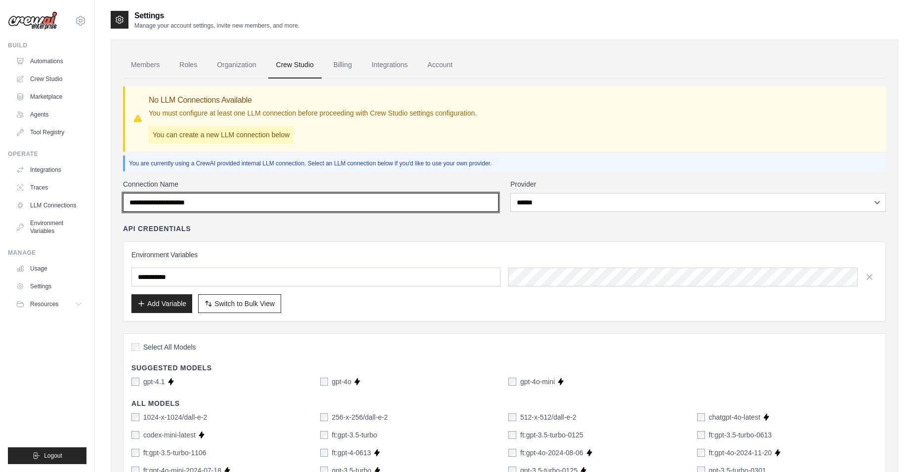
drag, startPoint x: 220, startPoint y: 197, endPoint x: 113, endPoint y: 189, distance: 108.0
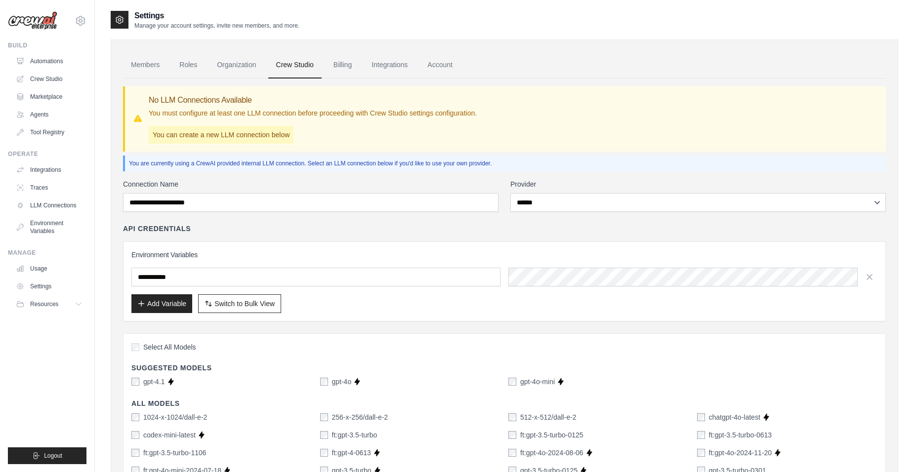
click at [869, 275] on icon "button" at bounding box center [870, 277] width 10 height 10
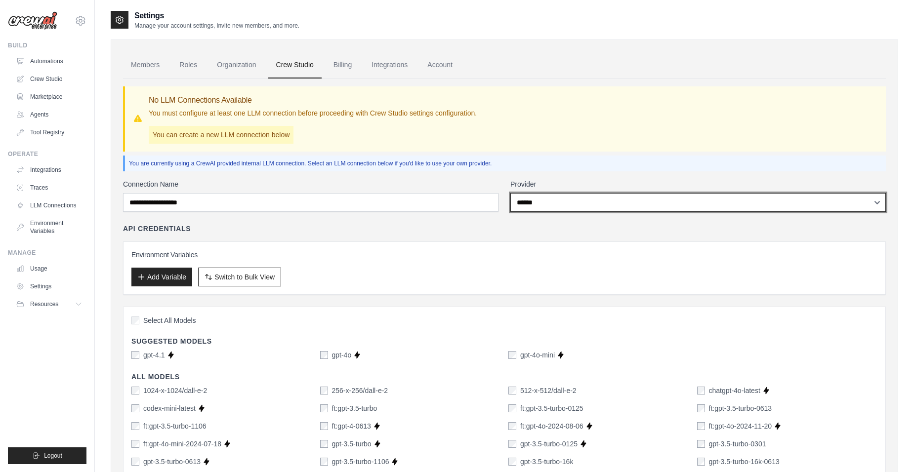
click at [528, 207] on select "**********" at bounding box center [698, 202] width 376 height 19
select select
click at [510, 193] on select "**********" at bounding box center [698, 202] width 376 height 19
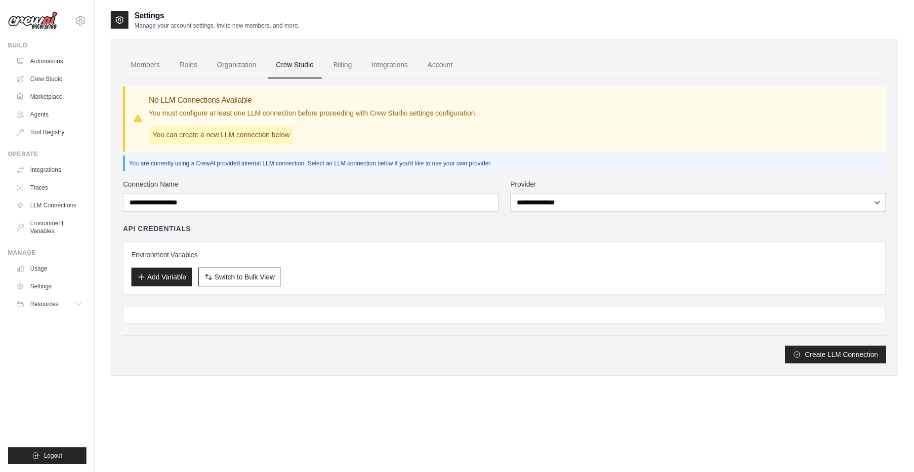
click at [345, 65] on link "Billing" at bounding box center [343, 65] width 34 height 27
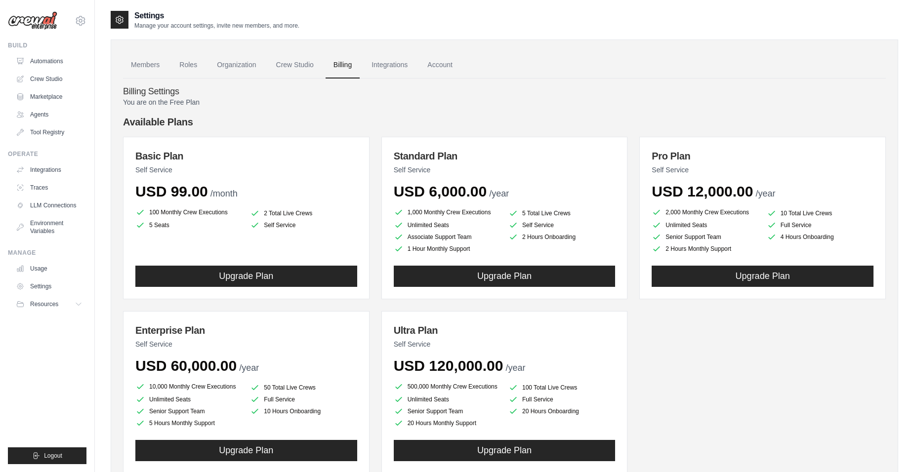
click at [402, 65] on link "Integrations" at bounding box center [390, 65] width 52 height 27
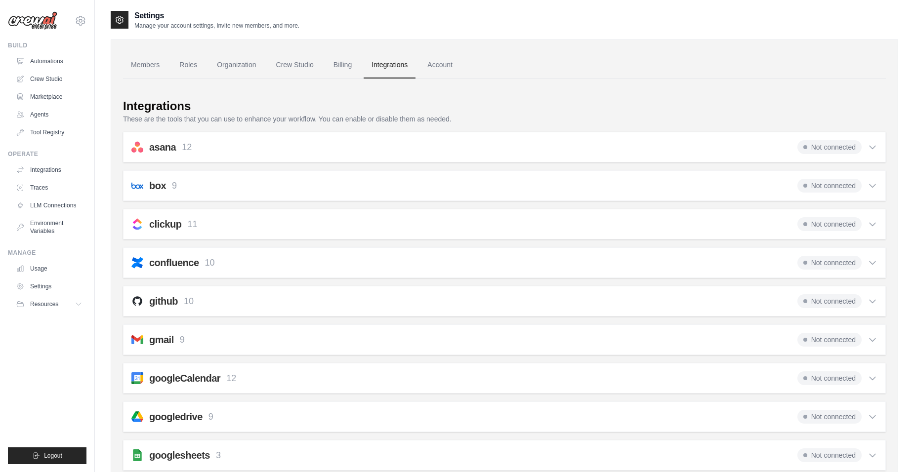
click at [450, 62] on link "Account" at bounding box center [439, 65] width 41 height 27
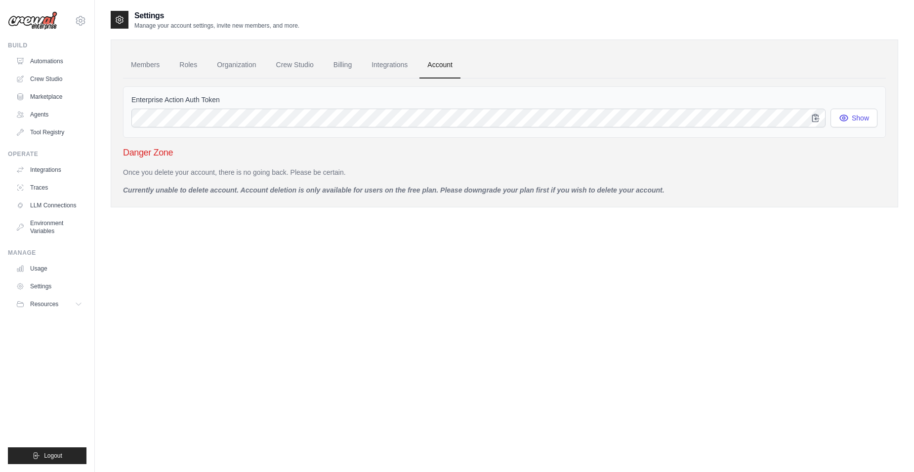
click at [150, 66] on link "Members" at bounding box center [145, 65] width 44 height 27
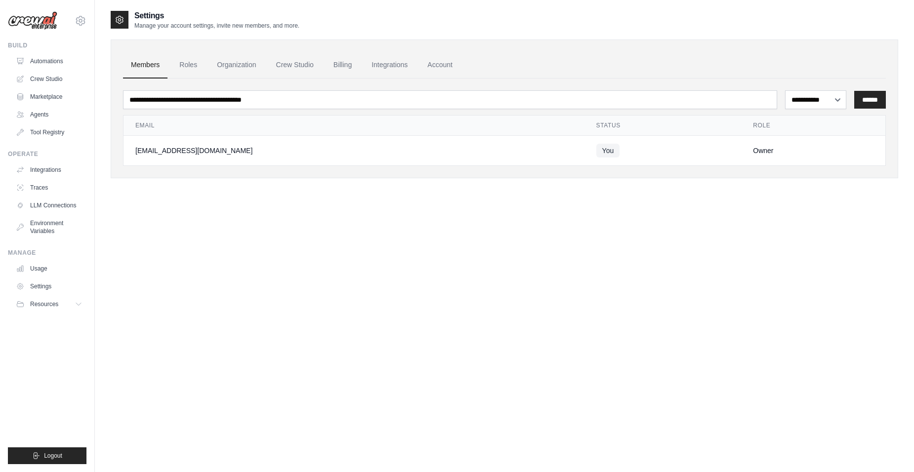
click at [166, 153] on div "[EMAIL_ADDRESS][DOMAIN_NAME]" at bounding box center [353, 151] width 437 height 10
click at [44, 63] on link "Automations" at bounding box center [49, 61] width 75 height 16
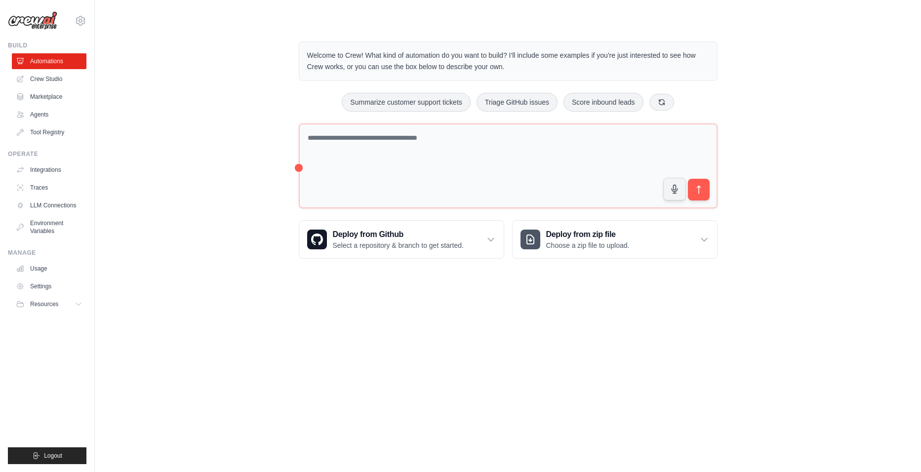
click at [38, 189] on link "Traces" at bounding box center [49, 188] width 75 height 16
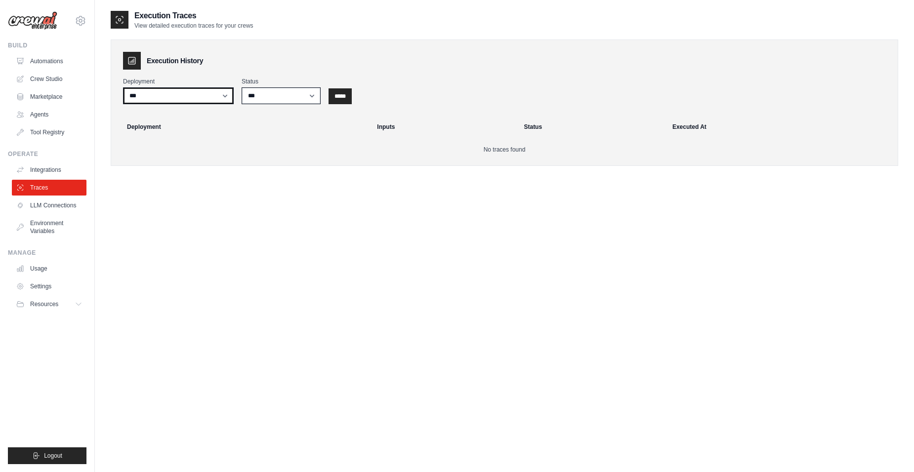
click at [222, 95] on select "***" at bounding box center [178, 95] width 111 height 17
click at [357, 96] on div "Deployment *** Status *** ********* ******* ***** *****" at bounding box center [504, 91] width 763 height 27
click at [347, 96] on input "*****" at bounding box center [340, 96] width 23 height 16
click at [39, 204] on link "LLM Connections" at bounding box center [49, 206] width 75 height 16
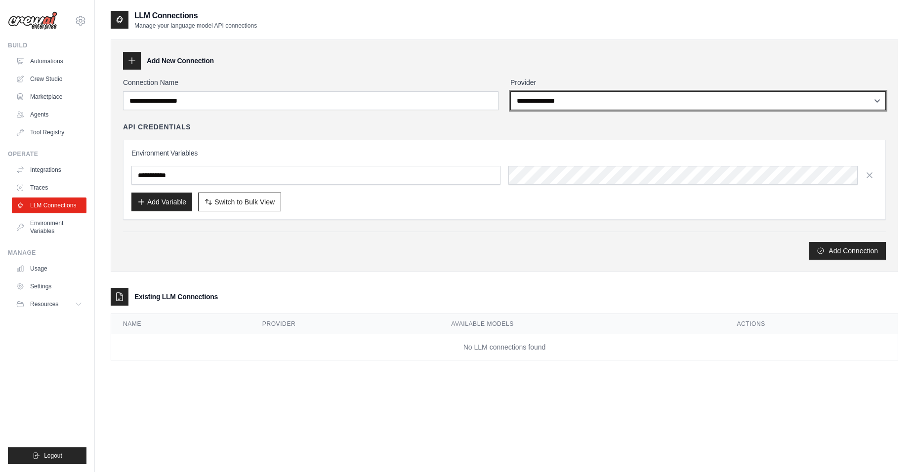
click at [606, 96] on select "**********" at bounding box center [698, 100] width 376 height 19
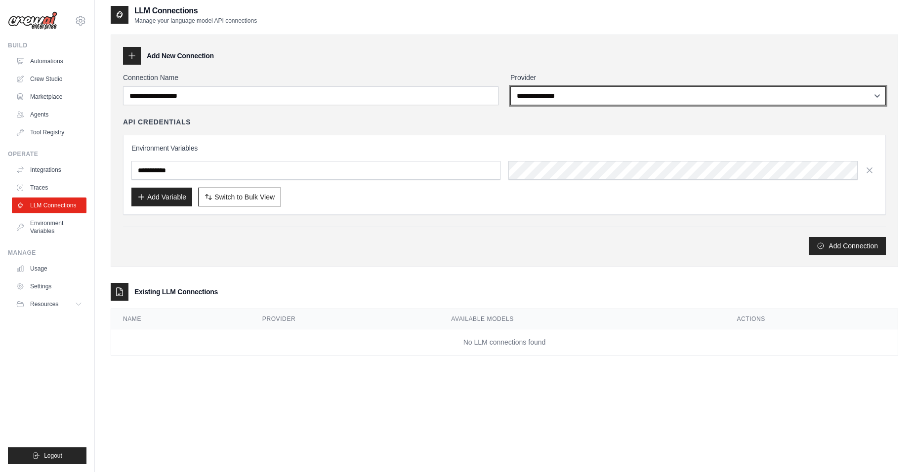
scroll to position [20, 0]
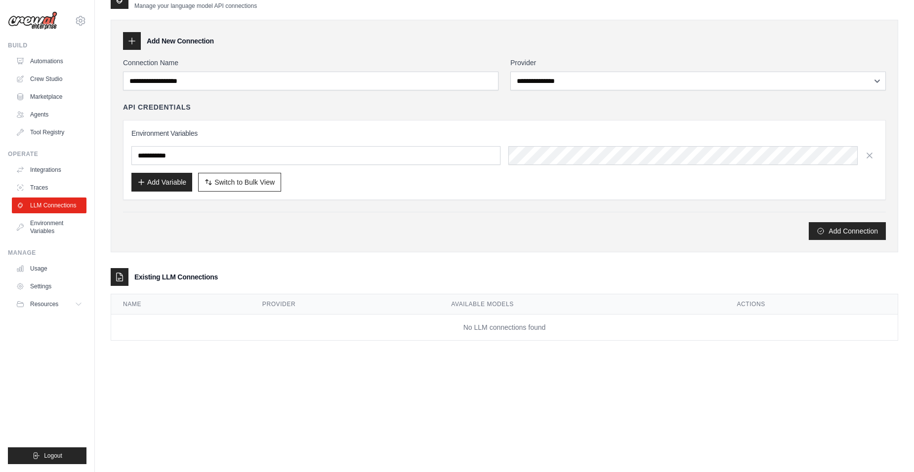
click at [84, 306] on button "Resources" at bounding box center [49, 304] width 75 height 16
click at [81, 305] on icon at bounding box center [78, 304] width 5 height 2
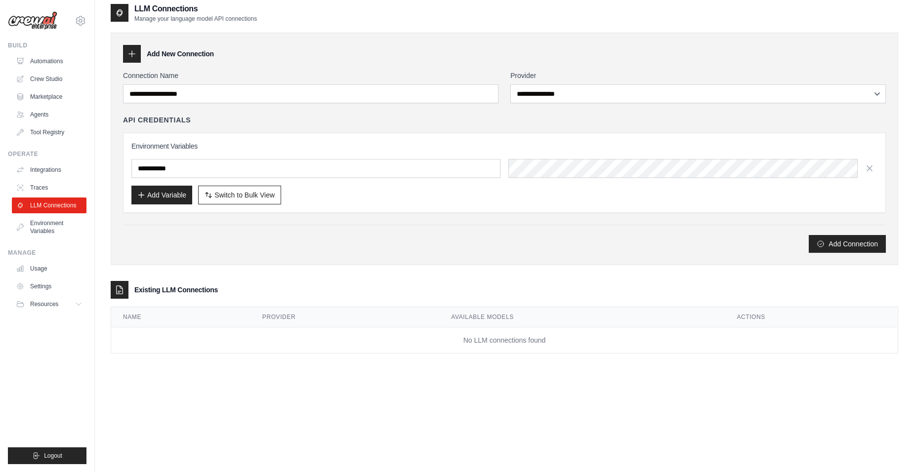
scroll to position [0, 0]
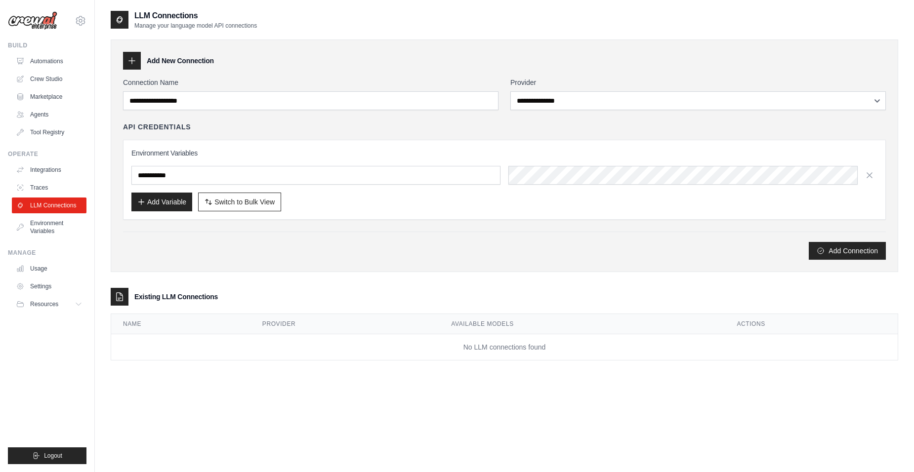
click at [119, 20] on icon at bounding box center [120, 20] width 10 height 10
click at [80, 20] on icon at bounding box center [80, 20] width 3 height 3
click at [60, 66] on link "Settings" at bounding box center [80, 67] width 87 height 18
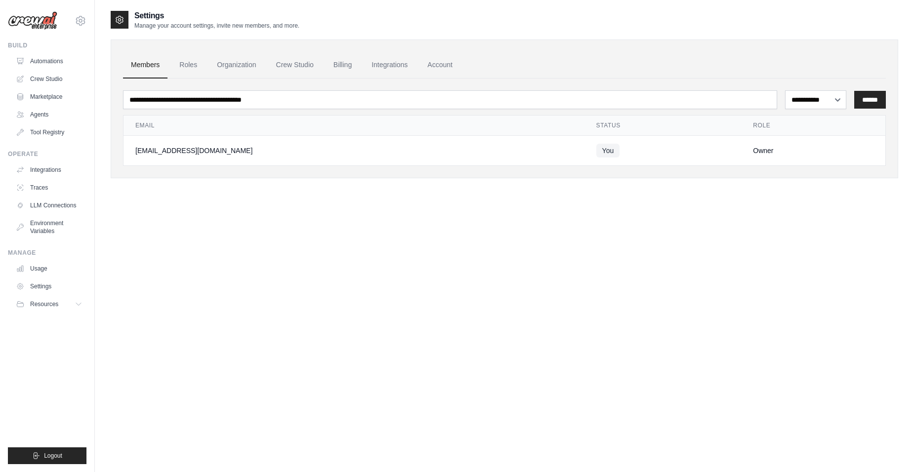
click at [404, 66] on link "Integrations" at bounding box center [390, 65] width 52 height 27
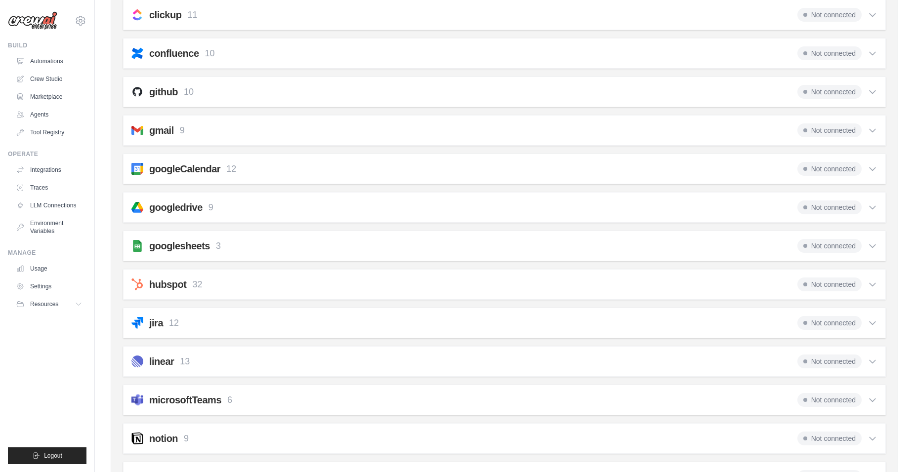
scroll to position [198, 0]
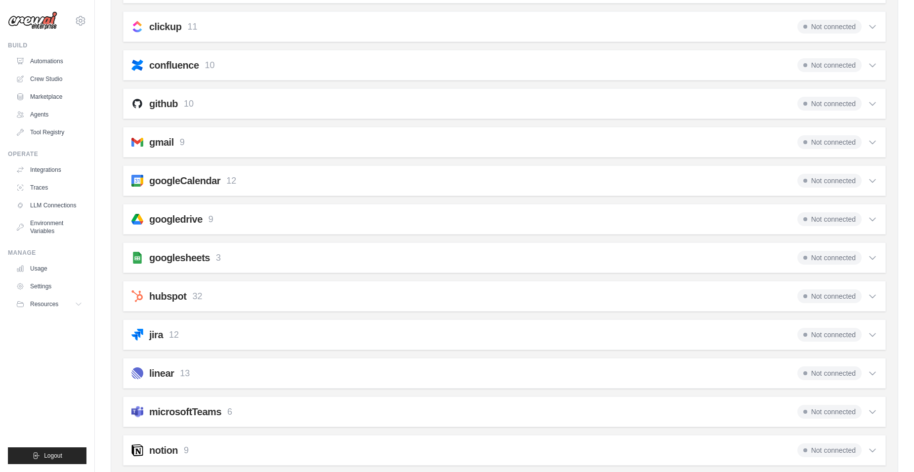
click at [162, 141] on h2 "gmail" at bounding box center [161, 142] width 25 height 14
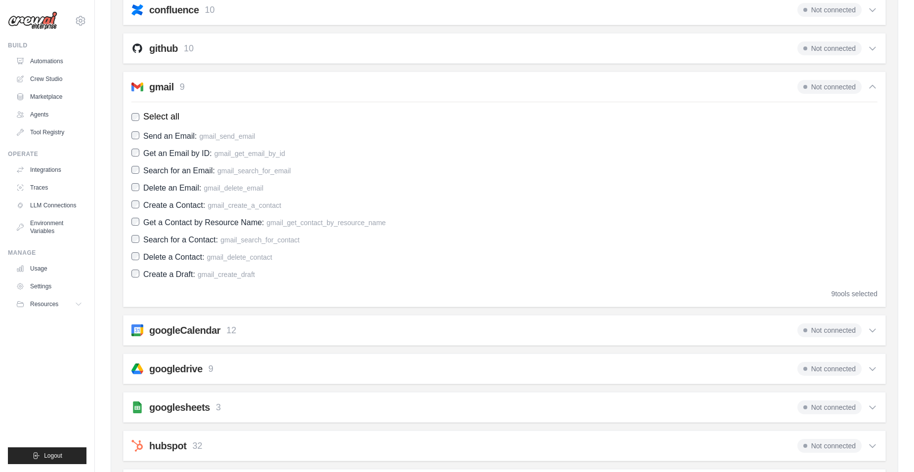
scroll to position [247, 0]
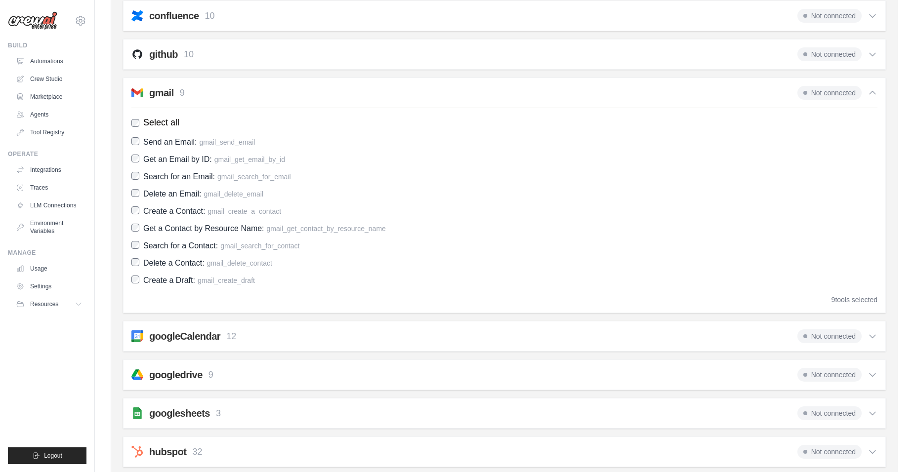
click at [819, 89] on span "Not connected" at bounding box center [829, 93] width 64 height 14
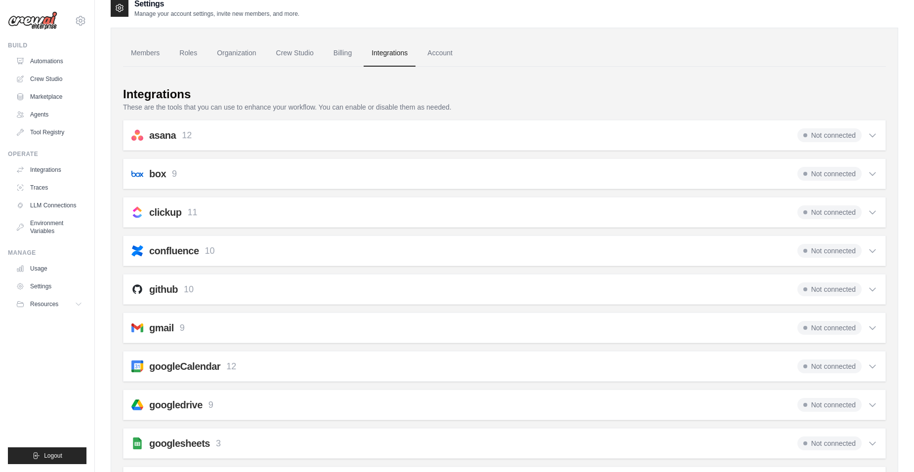
scroll to position [0, 0]
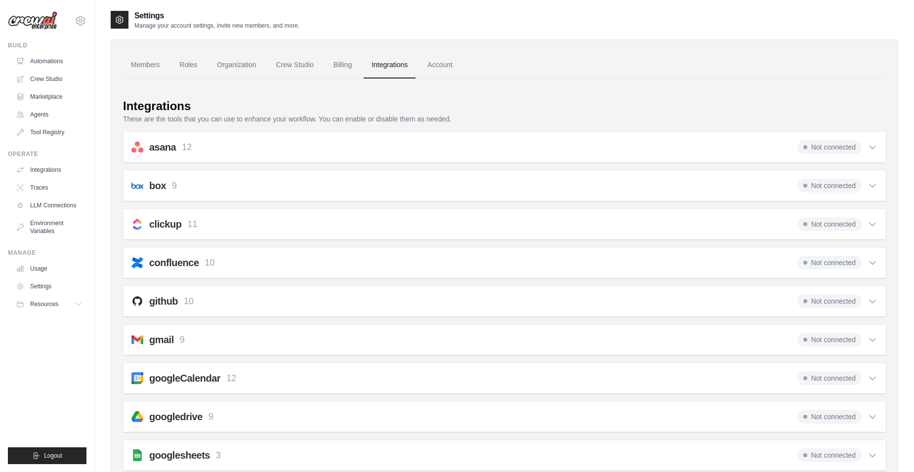
click at [149, 65] on link "Members" at bounding box center [145, 65] width 44 height 27
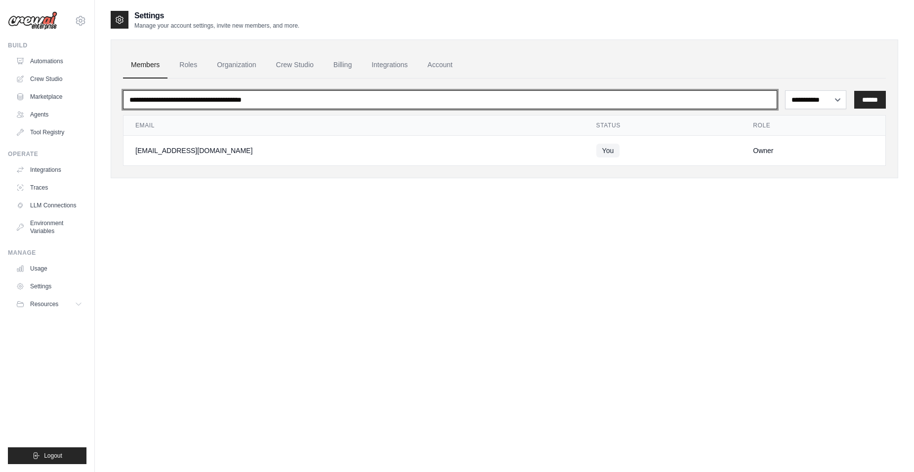
click at [212, 101] on input "email" at bounding box center [450, 99] width 654 height 19
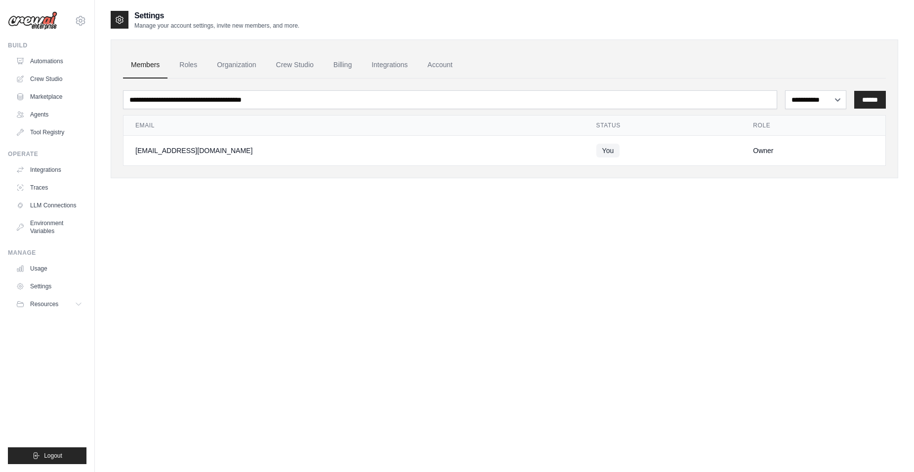
click at [119, 20] on icon at bounding box center [120, 20] width 2 height 2
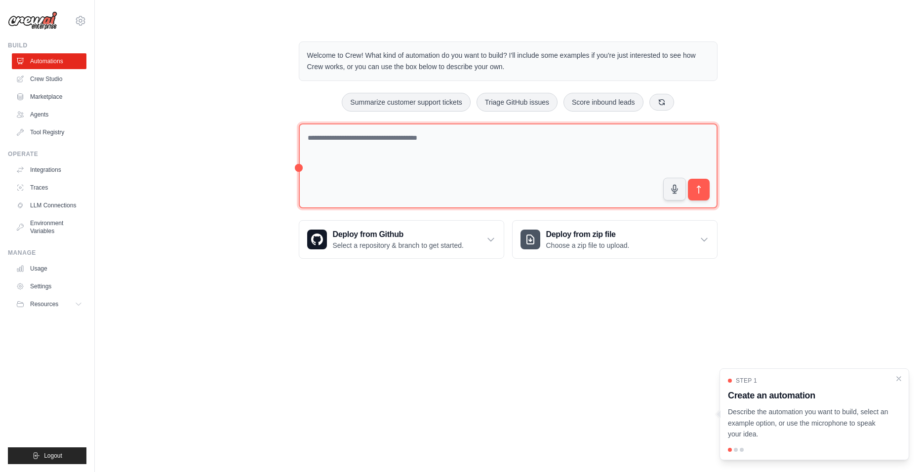
click at [504, 151] on textarea at bounding box center [508, 166] width 419 height 85
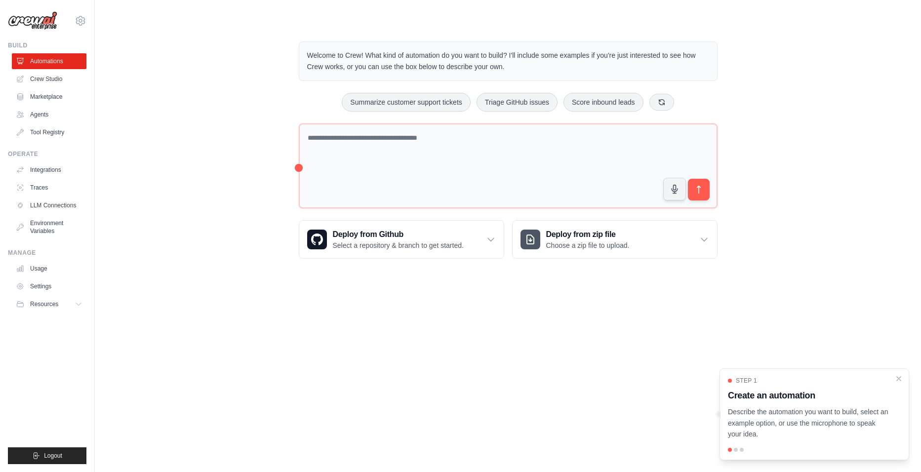
click at [464, 246] on p "Select a repository & branch to get started." at bounding box center [398, 246] width 131 height 10
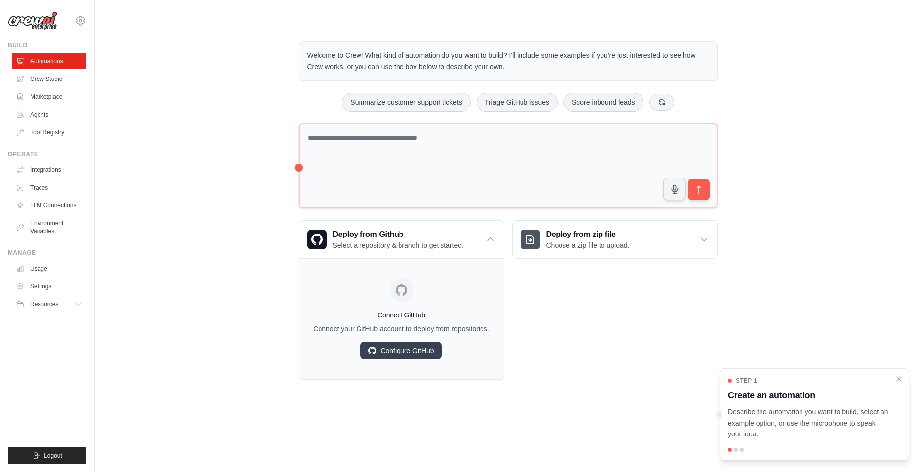
click at [709, 238] on icon at bounding box center [705, 240] width 10 height 10
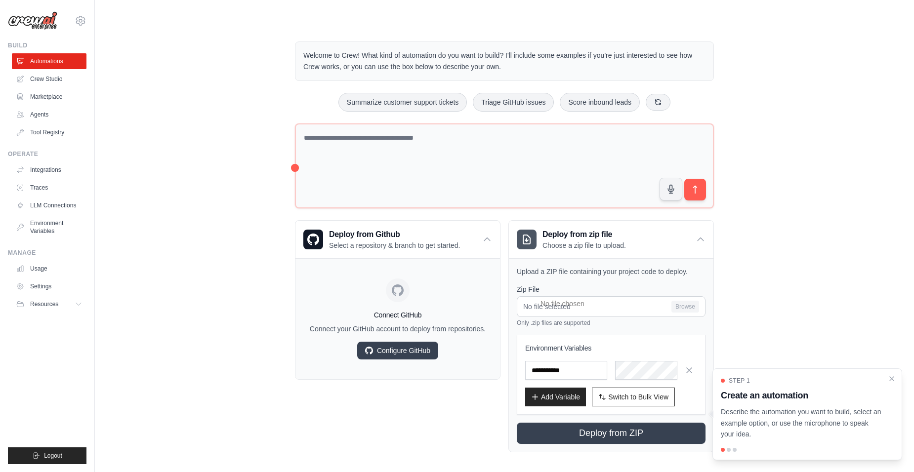
click at [803, 250] on div "Welcome to Crew! What kind of automation do you want to build? I'll include som…" at bounding box center [505, 247] width 788 height 443
click at [821, 116] on div "Welcome to Crew! What kind of automation do you want to build? I'll include som…" at bounding box center [505, 247] width 788 height 443
click at [218, 102] on div "Welcome to Crew! What kind of automation do you want to build? I'll include som…" at bounding box center [505, 247] width 788 height 443
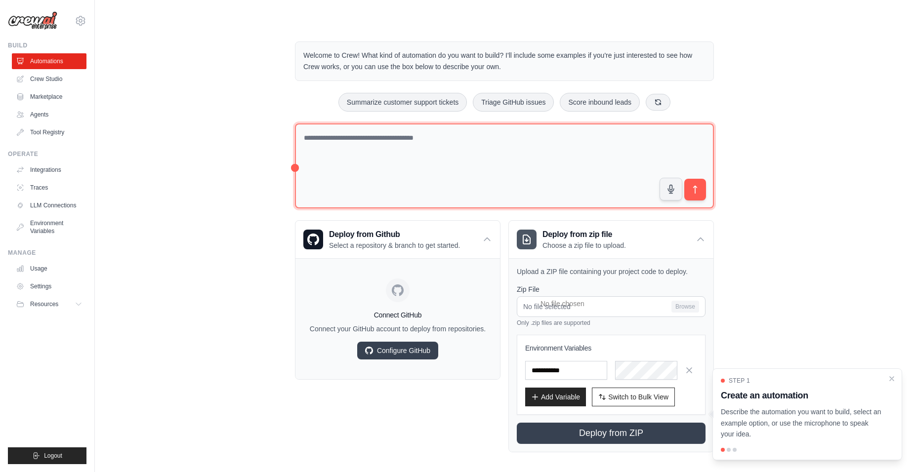
click at [346, 149] on textarea at bounding box center [504, 166] width 419 height 85
paste textarea "**********"
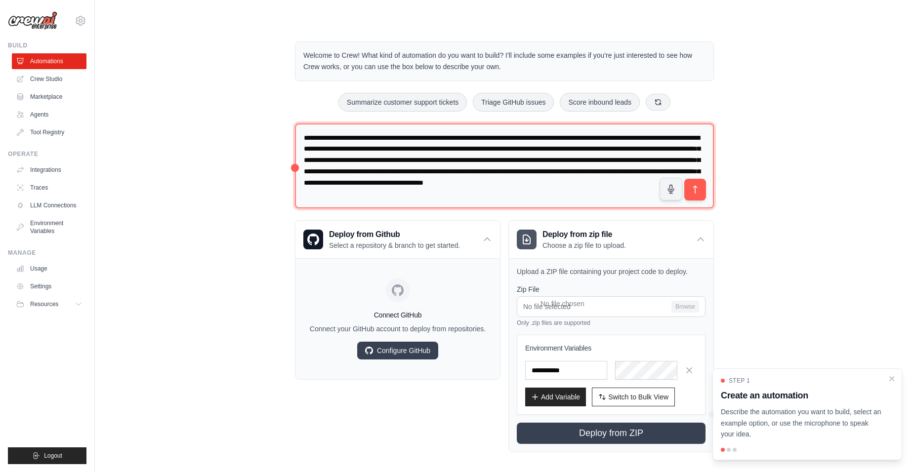
scroll to position [11, 0]
type textarea "**********"
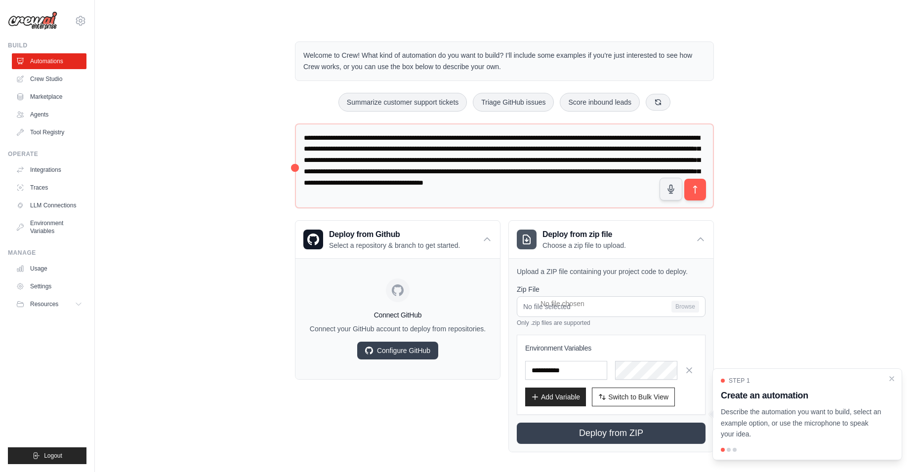
click at [697, 188] on icon "submit" at bounding box center [695, 190] width 10 height 10
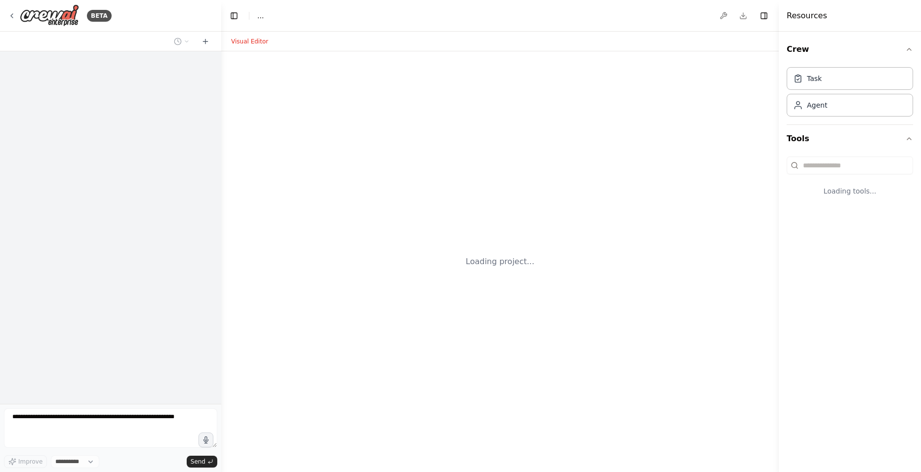
select select "****"
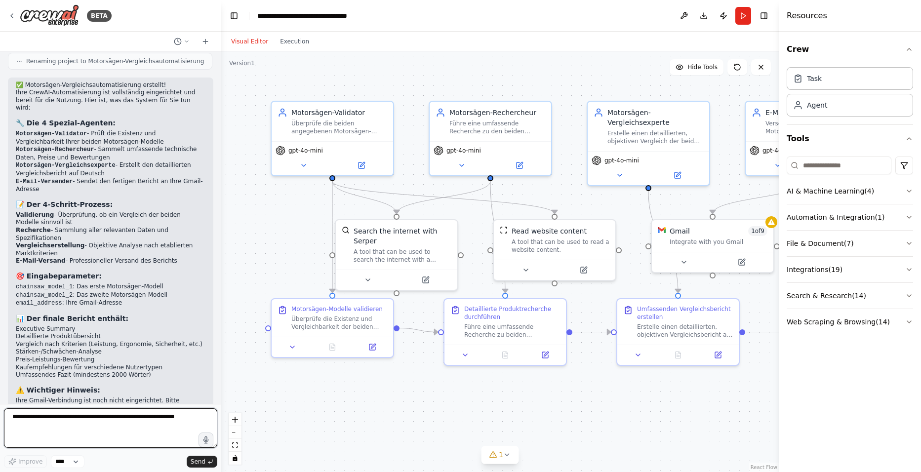
scroll to position [751, 0]
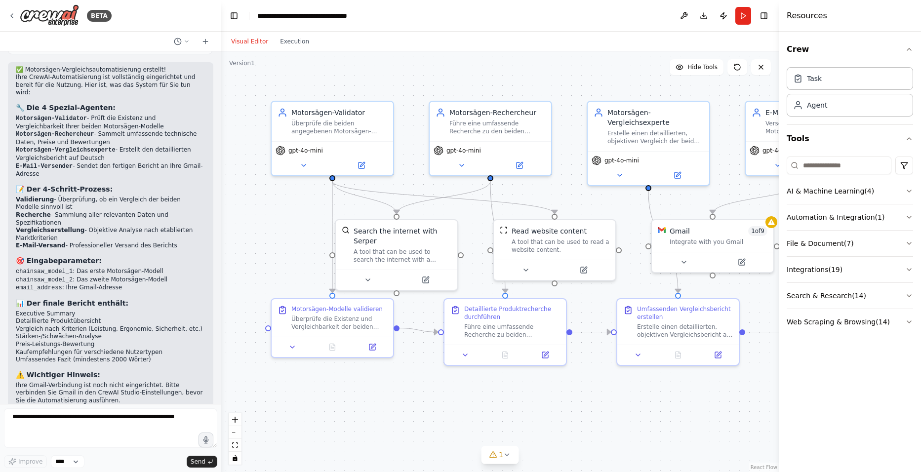
click at [104, 211] on li "Recherche - Sammlung aller relevanten Daten und Spezifikationen" at bounding box center [111, 218] width 190 height 15
click at [103, 211] on li "Recherche - Sammlung aller relevanten Daten und Spezifikationen" at bounding box center [111, 218] width 190 height 15
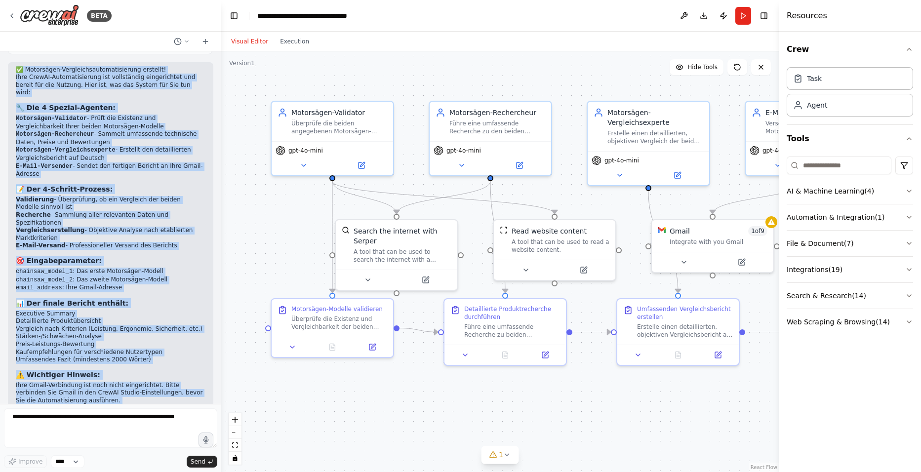
drag, startPoint x: 16, startPoint y: 66, endPoint x: 169, endPoint y: 388, distance: 356.5
click at [169, 388] on div "Ich möchte zwei unterschiedliche Motorsägen miteinander vergleichen und möchte …" at bounding box center [110, 227] width 221 height 353
copy div "Ich möchte zwei unterschiedliche Motorsägen miteinander vergleichen und möchte …"
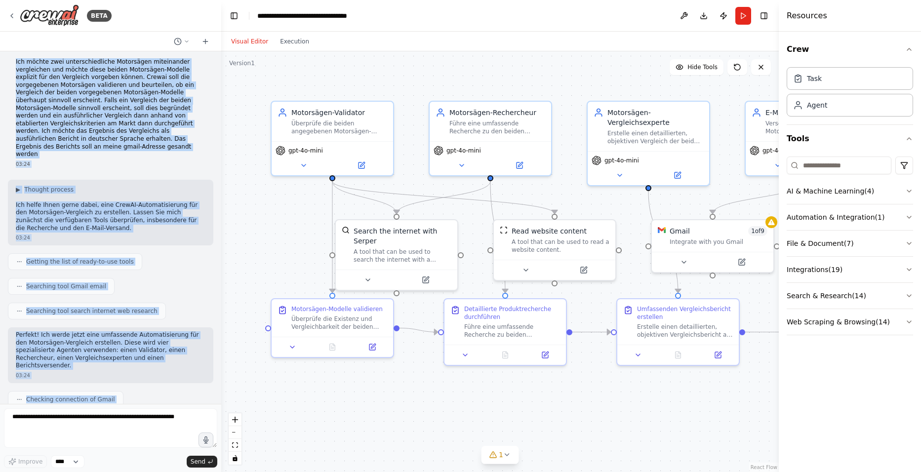
scroll to position [0, 0]
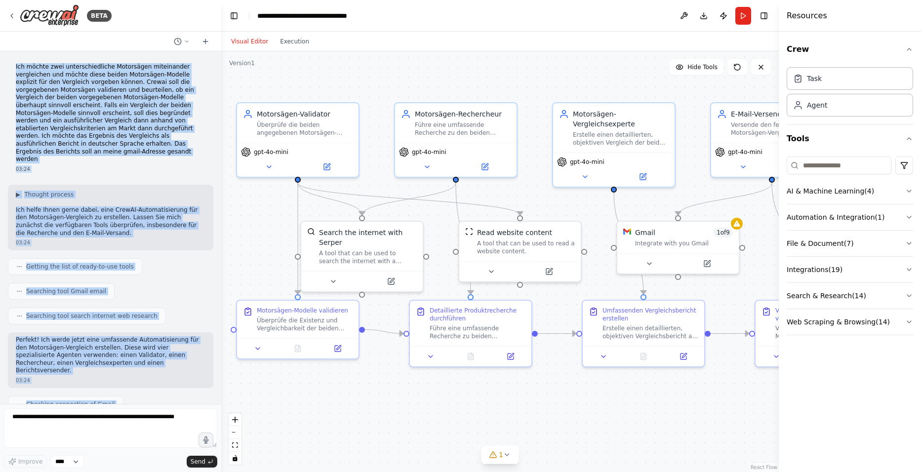
drag, startPoint x: 286, startPoint y: 207, endPoint x: 251, endPoint y: 209, distance: 34.6
click at [251, 209] on div ".deletable-edge-delete-btn { width: 20px; height: 20px; border: 0px solid #ffff…" at bounding box center [500, 261] width 558 height 421
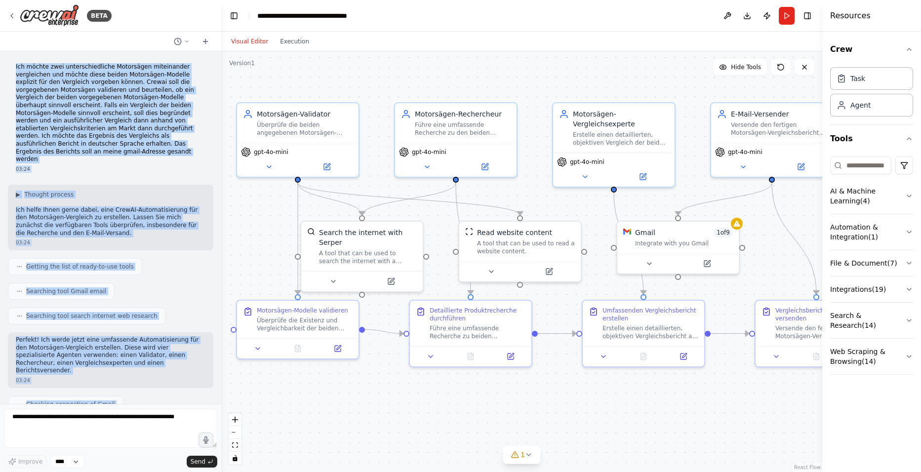
drag, startPoint x: 780, startPoint y: 238, endPoint x: 869, endPoint y: 240, distance: 88.9
click at [869, 240] on div "Resources Crew Task Agent Tools AI & Machine Learning ( 4 ) Automation & Integr…" at bounding box center [872, 236] width 99 height 472
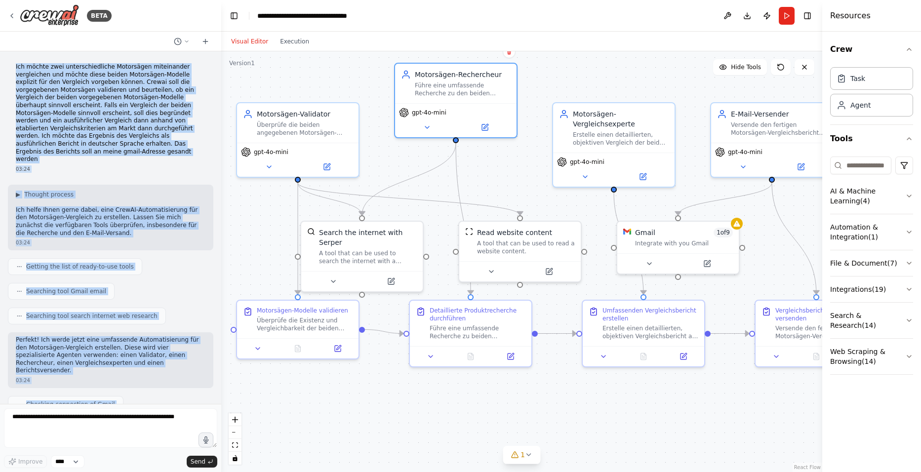
drag, startPoint x: 465, startPoint y: 148, endPoint x: 461, endPoint y: 106, distance: 42.2
click at [461, 108] on div "gpt-4o-mini" at bounding box center [456, 113] width 114 height 10
drag, startPoint x: 461, startPoint y: 101, endPoint x: 442, endPoint y: 100, distance: 19.3
click at [442, 100] on div "Motorsägen-Rechercheur Führe eine umfassende Recherche zu den beiden Motorsägen…" at bounding box center [437, 101] width 124 height 76
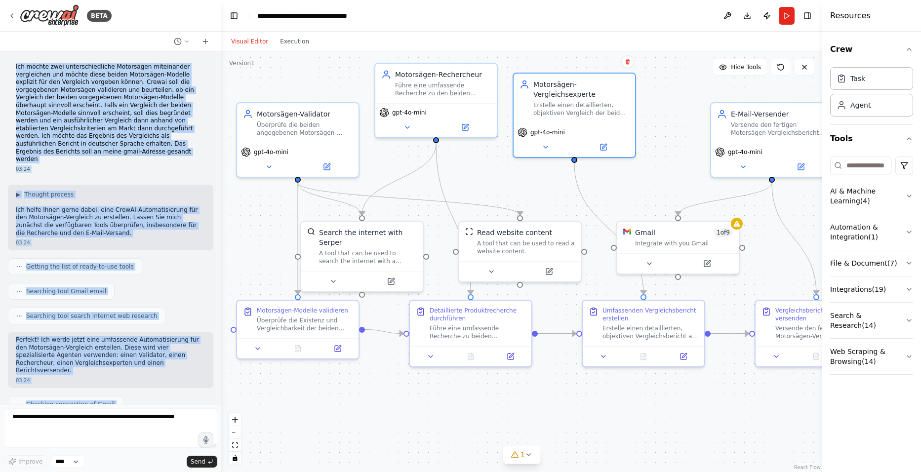
drag, startPoint x: 650, startPoint y: 117, endPoint x: 610, endPoint y: 86, distance: 51.1
click at [610, 86] on div "Motorsägen-Vergleichsexperte" at bounding box center [582, 90] width 96 height 20
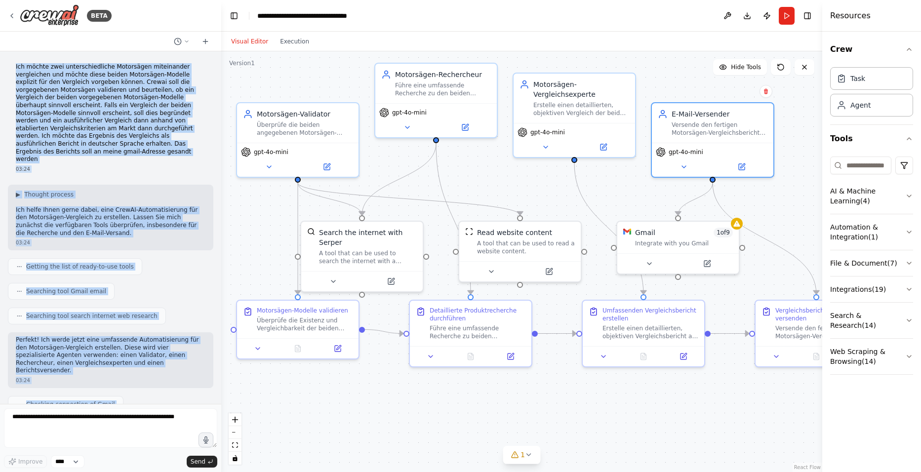
drag, startPoint x: 725, startPoint y: 127, endPoint x: 670, endPoint y: 126, distance: 55.4
click at [670, 126] on div "E-Mail-Versender Versende den fertigen Motorsägen-Vergleichsbericht per E-Mail …" at bounding box center [713, 123] width 110 height 28
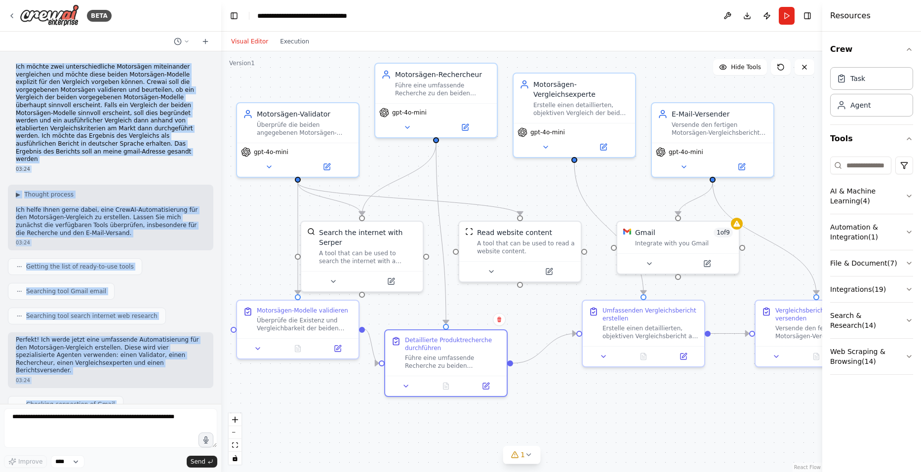
drag, startPoint x: 508, startPoint y: 319, endPoint x: 486, endPoint y: 345, distance: 34.7
click at [486, 345] on div "Detaillierte Produktrecherche durchführen" at bounding box center [453, 344] width 96 height 16
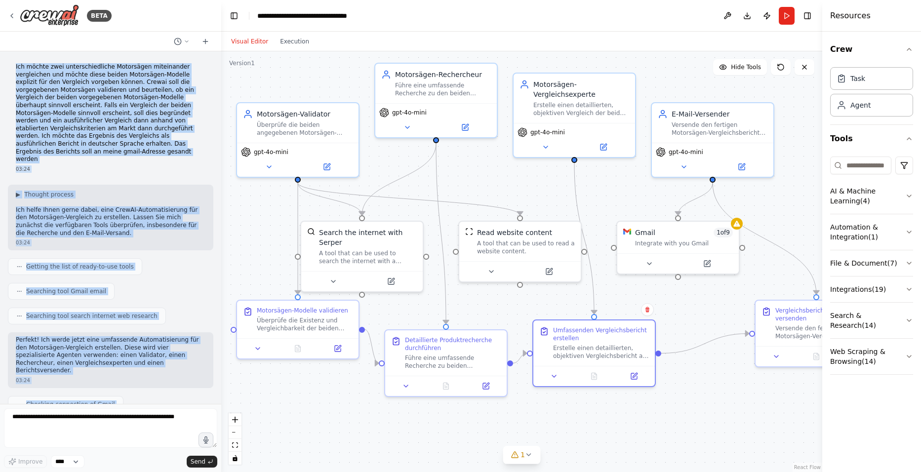
drag, startPoint x: 678, startPoint y: 320, endPoint x: 630, endPoint y: 338, distance: 51.1
click at [630, 338] on div "Umfassenden Vergleichsbericht erstellen" at bounding box center [601, 335] width 96 height 16
drag, startPoint x: 764, startPoint y: 327, endPoint x: 703, endPoint y: 342, distance: 63.6
click at [703, 342] on div "Vergleichsbericht per E-Mail versenden Versende den fertigen Motorsägen-Verglei…" at bounding box center [753, 344] width 110 height 34
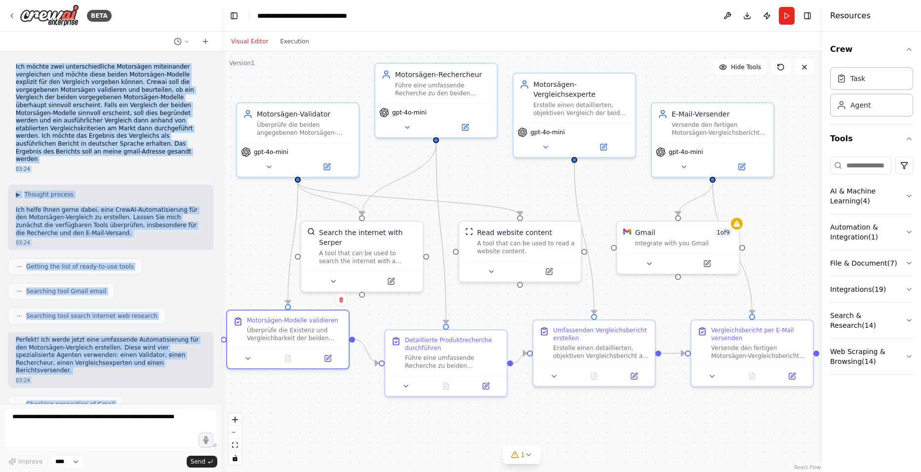
drag, startPoint x: 251, startPoint y: 324, endPoint x: 245, endPoint y: 334, distance: 11.1
click at [245, 334] on div "Motorsägen-Modelle validieren Überprüfe die Existenz und Vergleichbarkeit der b…" at bounding box center [288, 330] width 110 height 26
click at [268, 166] on icon at bounding box center [269, 167] width 8 height 8
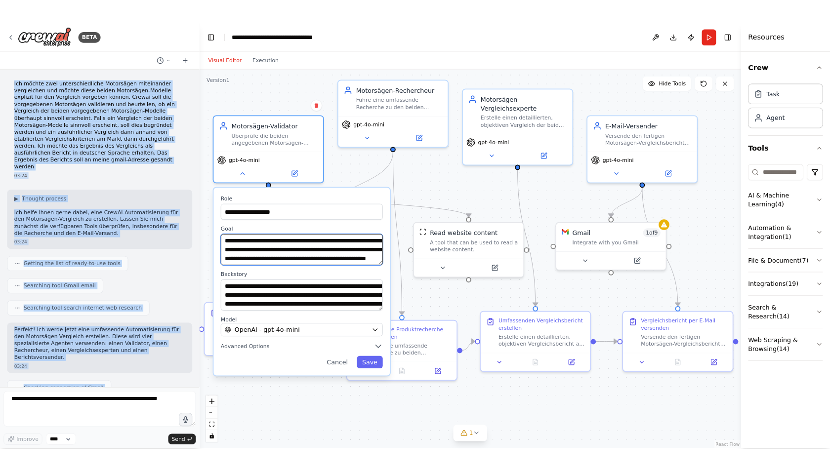
scroll to position [40, 0]
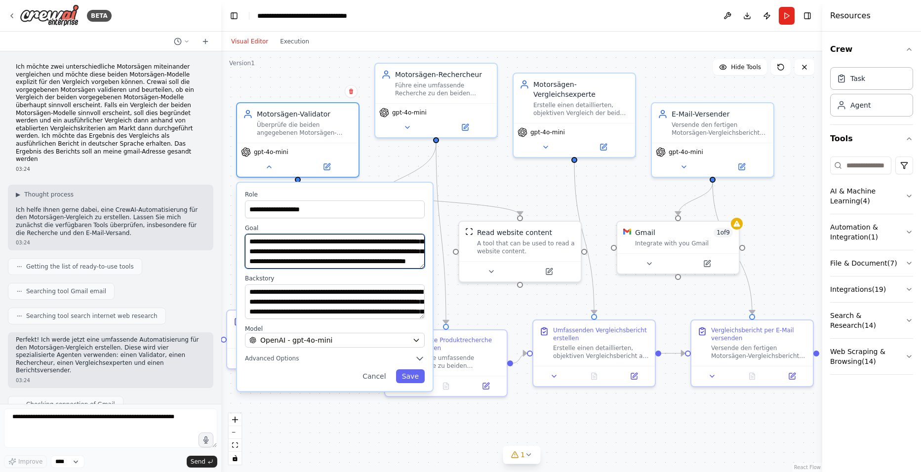
click at [296, 256] on textarea "**********" at bounding box center [335, 251] width 180 height 35
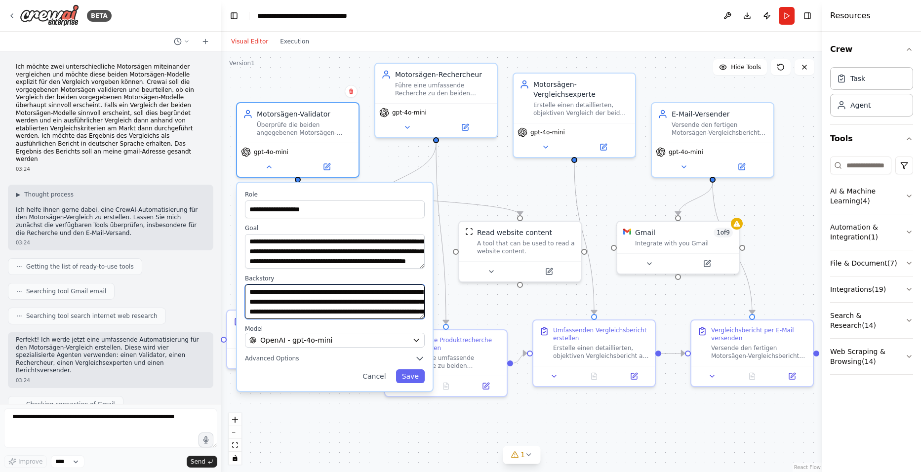
click at [323, 305] on textarea "**********" at bounding box center [335, 302] width 180 height 35
click at [420, 358] on icon "button" at bounding box center [420, 359] width 6 height 3
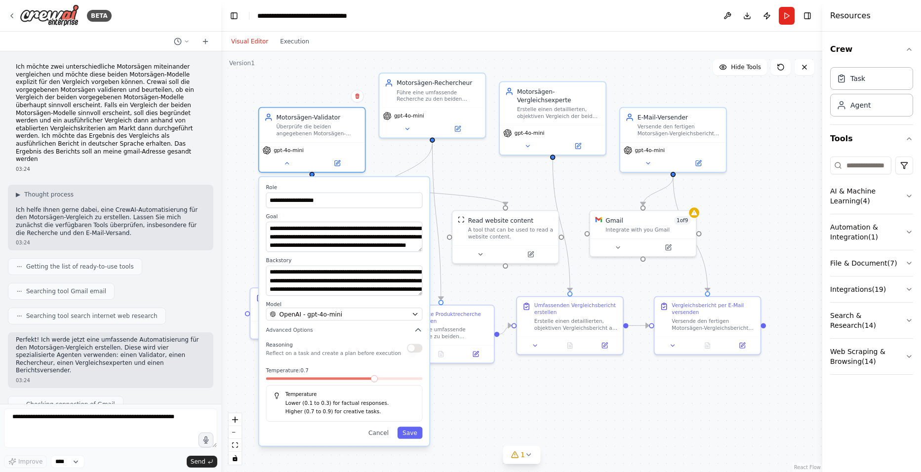
drag, startPoint x: 700, startPoint y: 444, endPoint x: 698, endPoint y: 411, distance: 32.7
click at [699, 411] on div "**********" at bounding box center [521, 261] width 601 height 421
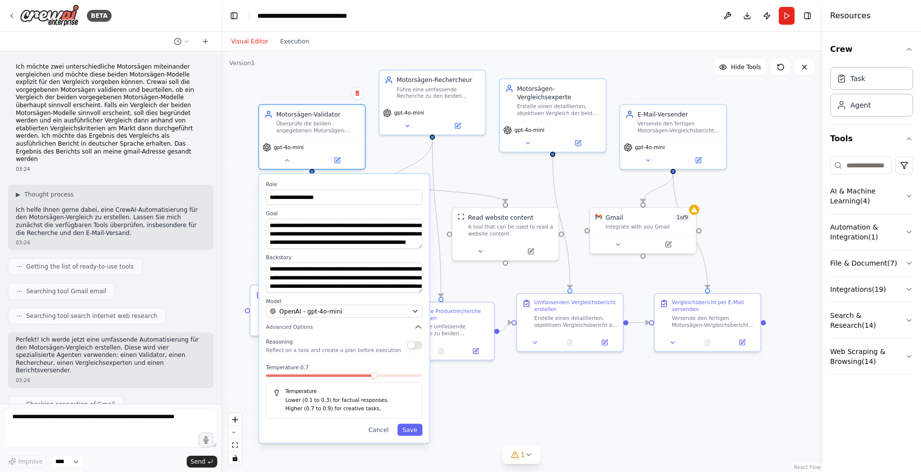
click at [284, 159] on icon at bounding box center [287, 160] width 7 height 7
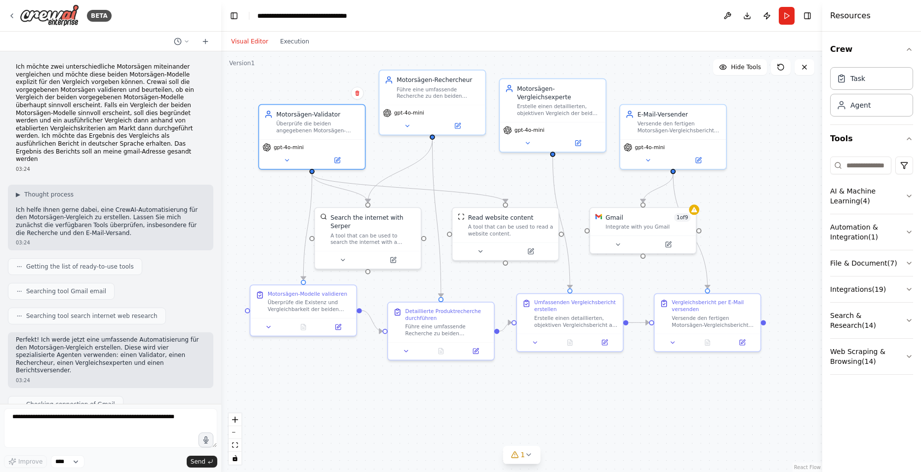
click at [268, 327] on icon at bounding box center [268, 327] width 7 height 7
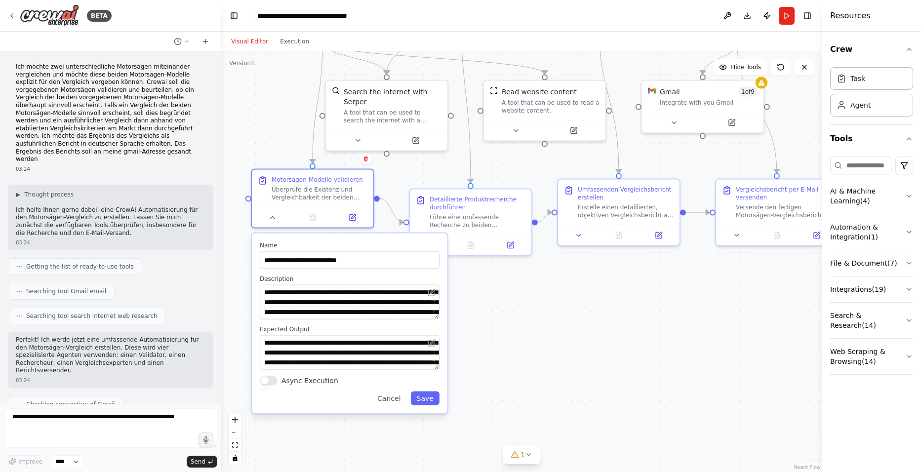
drag, startPoint x: 511, startPoint y: 402, endPoint x: 514, endPoint y: 300, distance: 102.3
click at [514, 300] on div ".deletable-edge-delete-btn { width: 20px; height: 20px; border: 0px solid #ffff…" at bounding box center [521, 261] width 601 height 421
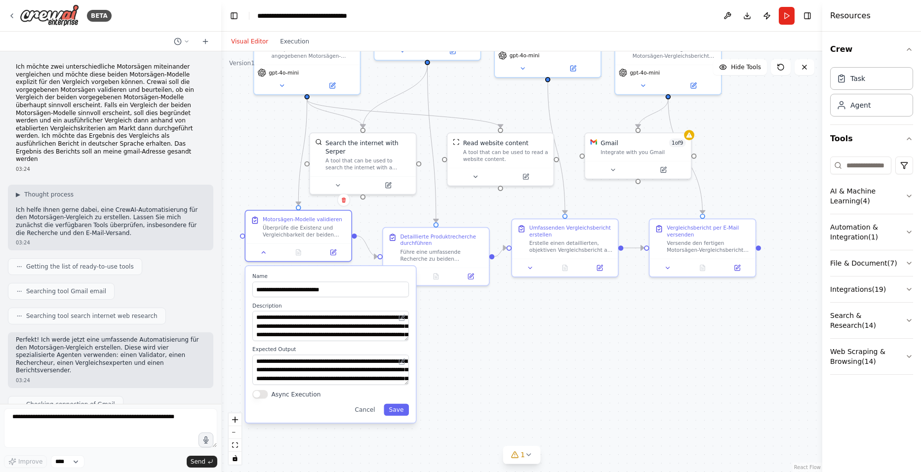
drag, startPoint x: 502, startPoint y: 338, endPoint x: 461, endPoint y: 349, distance: 42.6
click at [461, 349] on div ".deletable-edge-delete-btn { width: 20px; height: 20px; border: 0px solid #ffff…" at bounding box center [521, 261] width 601 height 421
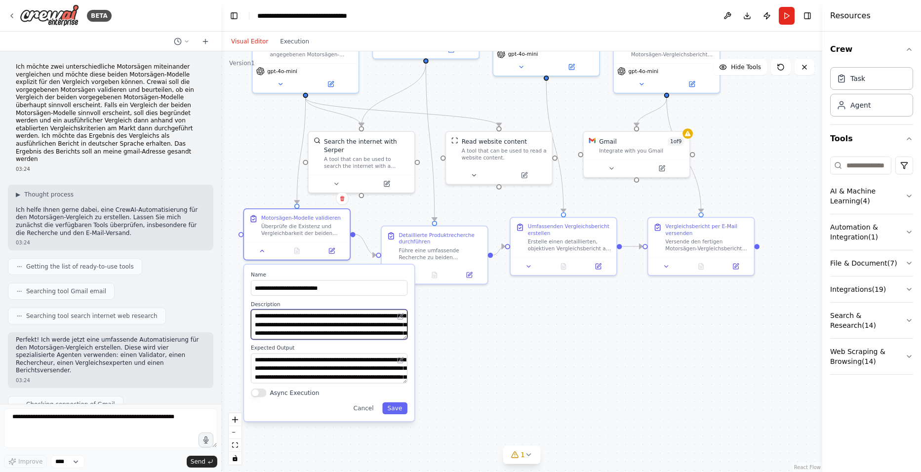
click at [295, 311] on textarea "**********" at bounding box center [329, 325] width 157 height 30
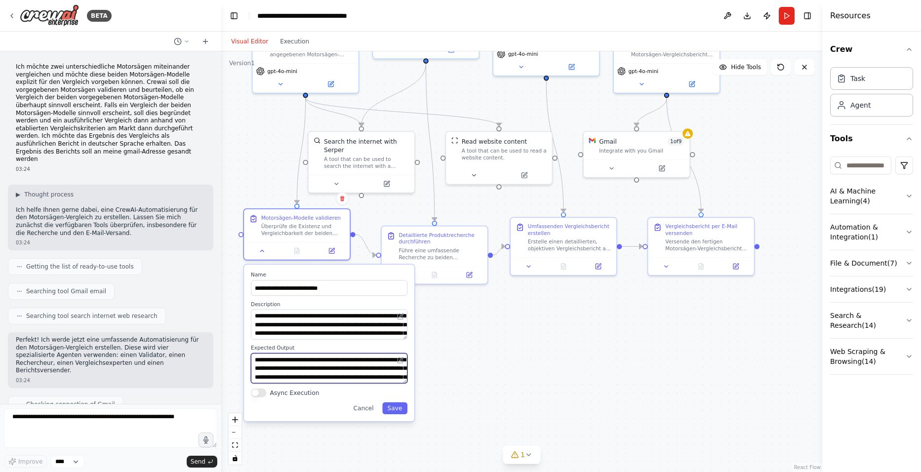
click at [307, 362] on textarea "**********" at bounding box center [329, 368] width 157 height 30
click at [263, 249] on icon at bounding box center [262, 251] width 7 height 7
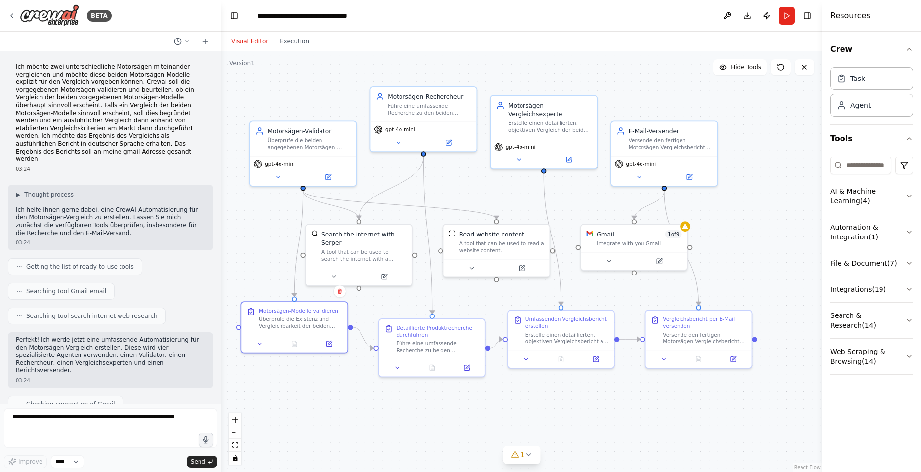
drag, startPoint x: 411, startPoint y: 325, endPoint x: 409, endPoint y: 417, distance: 92.9
click at [409, 417] on div ".deletable-edge-delete-btn { width: 20px; height: 20px; border: 0px solid #ffff…" at bounding box center [521, 261] width 601 height 421
click at [332, 274] on icon at bounding box center [334, 277] width 7 height 7
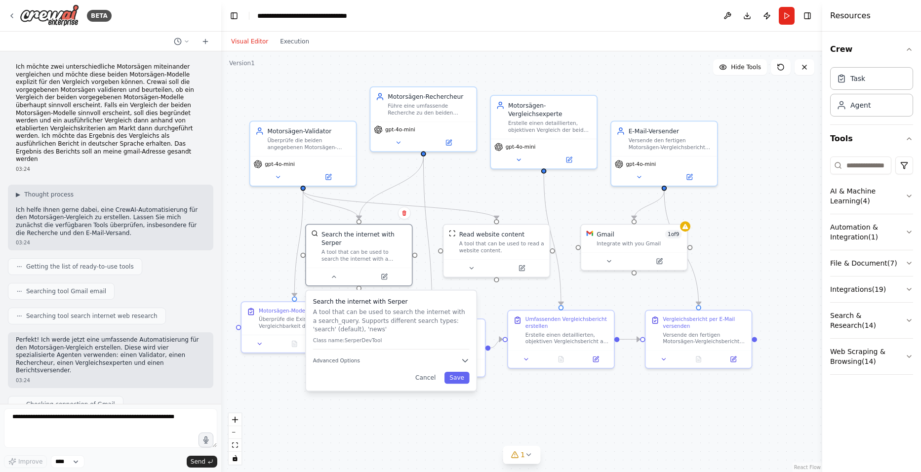
click at [349, 357] on span "Advanced Options" at bounding box center [336, 360] width 47 height 7
click at [333, 274] on icon at bounding box center [334, 277] width 7 height 7
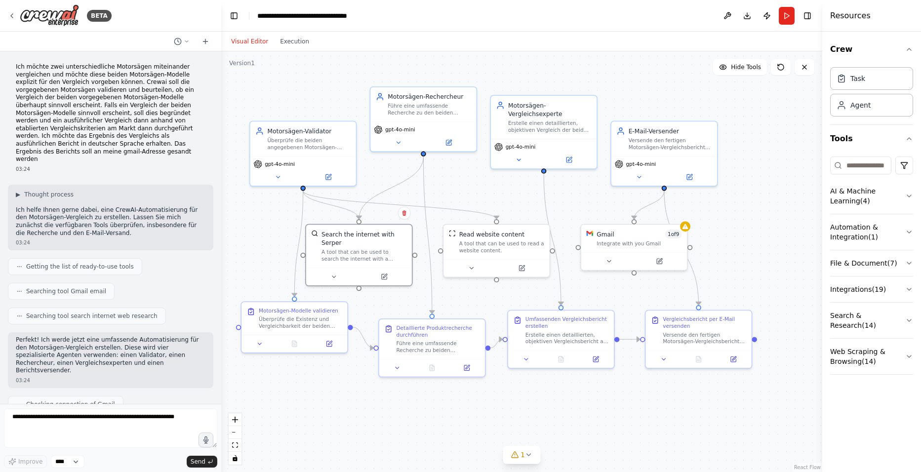
click at [400, 141] on icon at bounding box center [398, 142] width 7 height 7
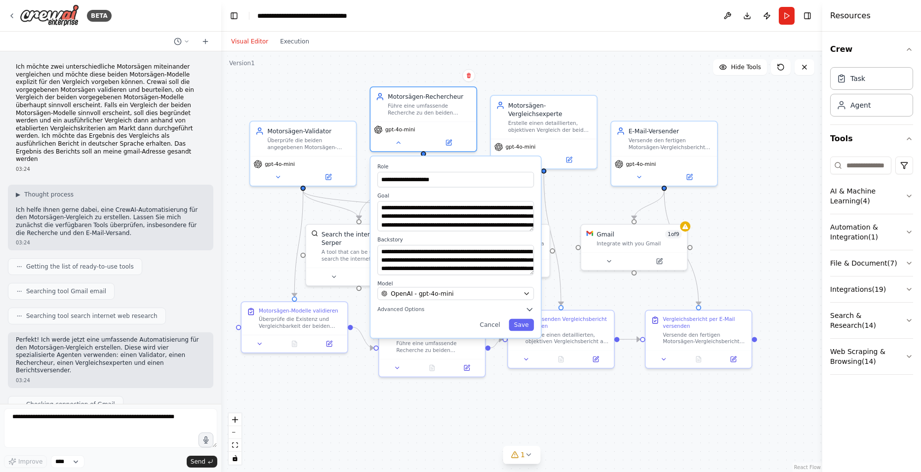
click at [393, 311] on span "Advanced Options" at bounding box center [400, 309] width 47 height 7
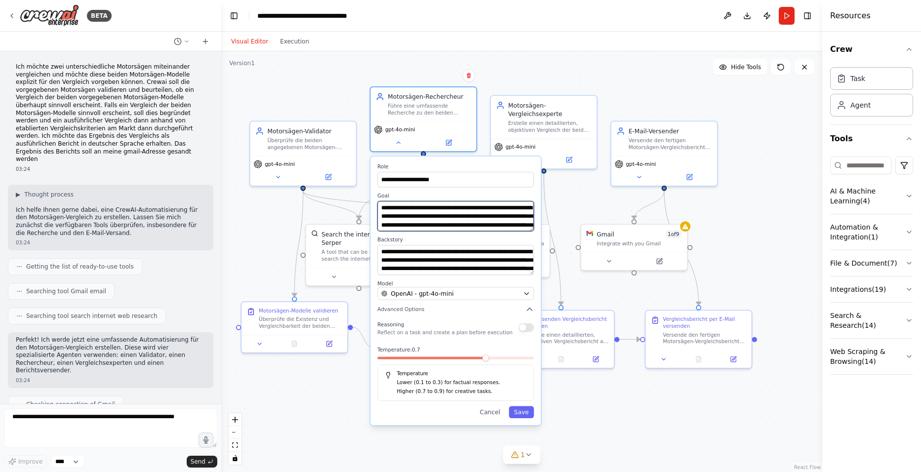
click at [444, 218] on textarea "**********" at bounding box center [455, 216] width 157 height 30
click at [423, 261] on textarea "**********" at bounding box center [455, 260] width 157 height 30
click at [400, 141] on icon at bounding box center [398, 142] width 7 height 7
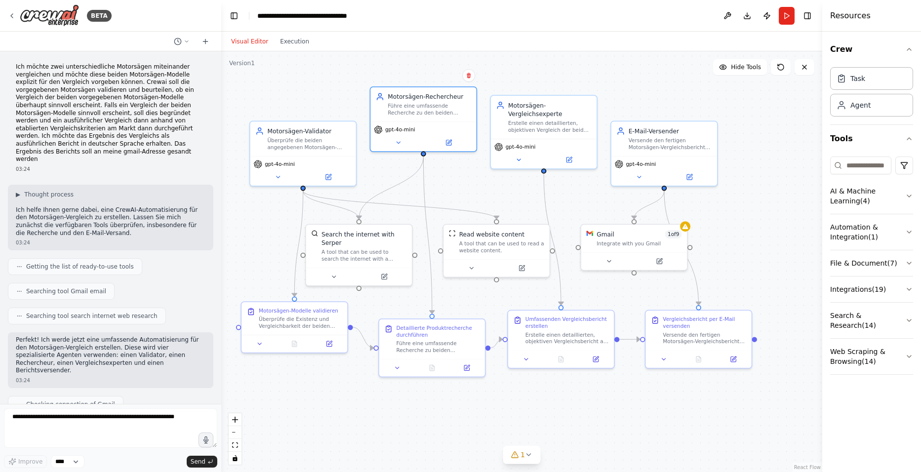
click at [399, 367] on icon at bounding box center [397, 367] width 3 height 1
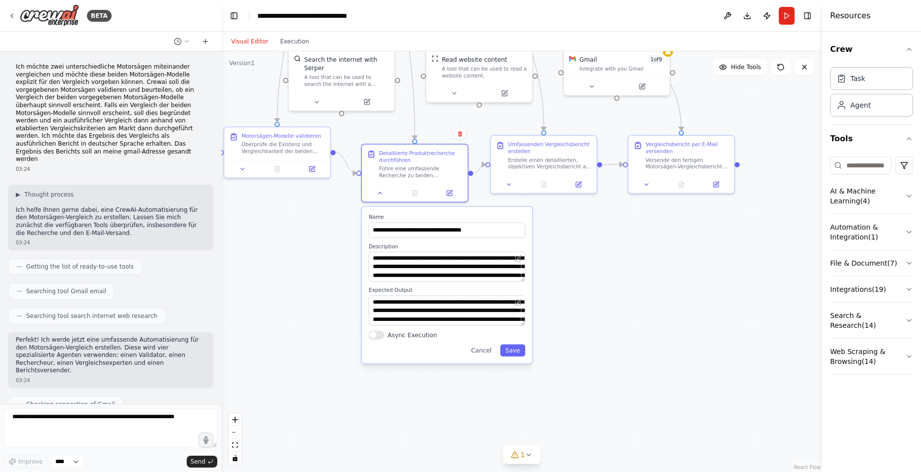
drag, startPoint x: 588, startPoint y: 424, endPoint x: 571, endPoint y: 249, distance: 175.8
click at [571, 249] on div ".deletable-edge-delete-btn { width: 20px; height: 20px; border: 0px solid #ffff…" at bounding box center [521, 261] width 601 height 421
click at [404, 265] on textarea "**********" at bounding box center [447, 267] width 157 height 30
click at [424, 309] on textarea "**********" at bounding box center [447, 310] width 157 height 30
click at [380, 192] on icon at bounding box center [380, 193] width 7 height 7
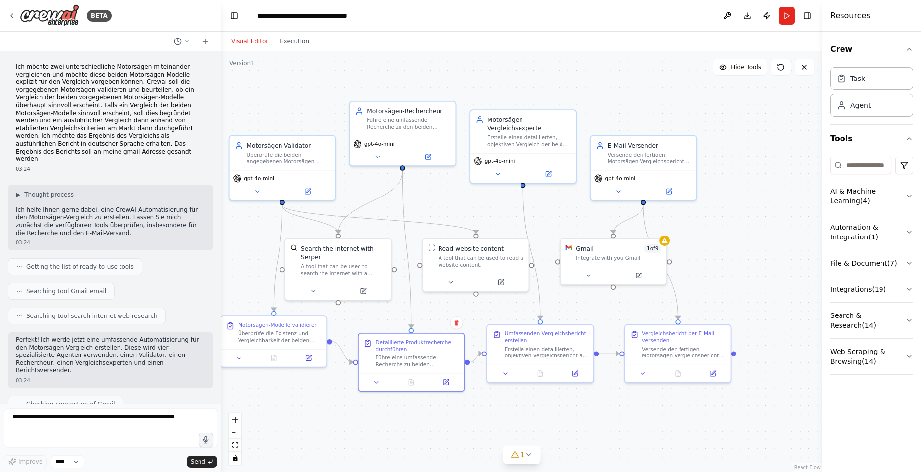
drag, startPoint x: 472, startPoint y: 241, endPoint x: 468, endPoint y: 429, distance: 188.3
click at [468, 429] on div ".deletable-edge-delete-btn { width: 20px; height: 20px; border: 0px solid #ffff…" at bounding box center [521, 261] width 601 height 421
click at [448, 279] on icon at bounding box center [450, 282] width 7 height 7
click at [543, 352] on button "Cancel" at bounding box center [542, 351] width 31 height 12
click at [499, 174] on icon at bounding box center [497, 174] width 7 height 7
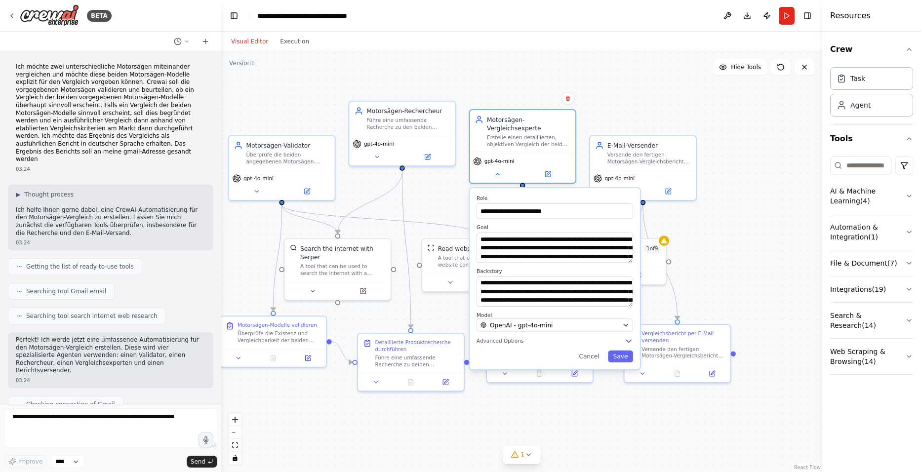
click at [492, 341] on span "Advanced Options" at bounding box center [500, 341] width 47 height 7
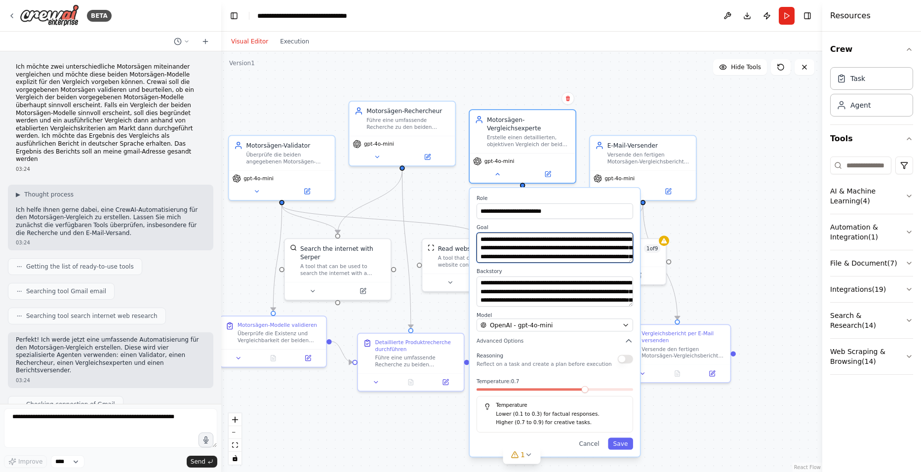
click at [506, 253] on textarea "**********" at bounding box center [555, 248] width 157 height 30
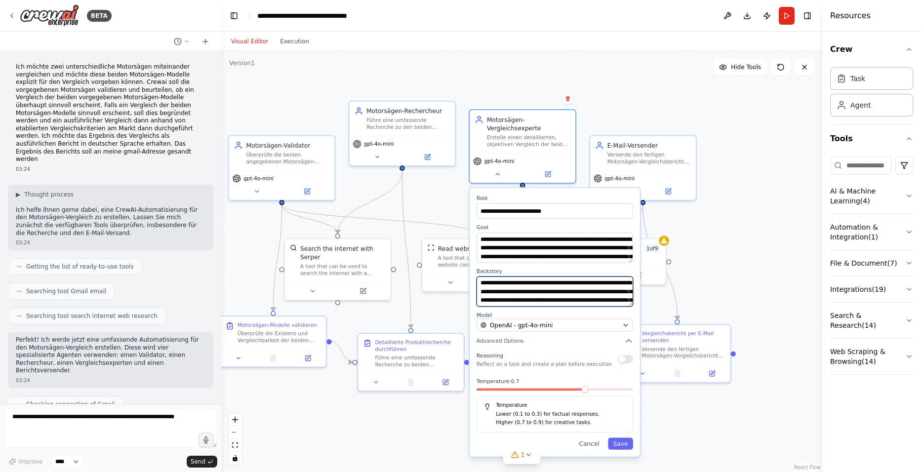
click at [508, 283] on textarea "**********" at bounding box center [555, 292] width 157 height 30
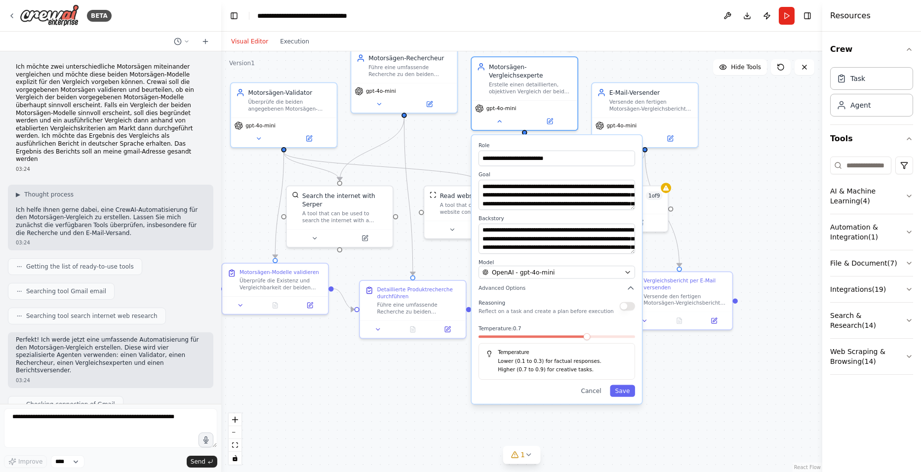
drag, startPoint x: 689, startPoint y: 409, endPoint x: 691, endPoint y: 356, distance: 52.9
click at [691, 356] on div ".deletable-edge-delete-btn { width: 20px; height: 20px; border: 0px solid #ffff…" at bounding box center [521, 261] width 601 height 421
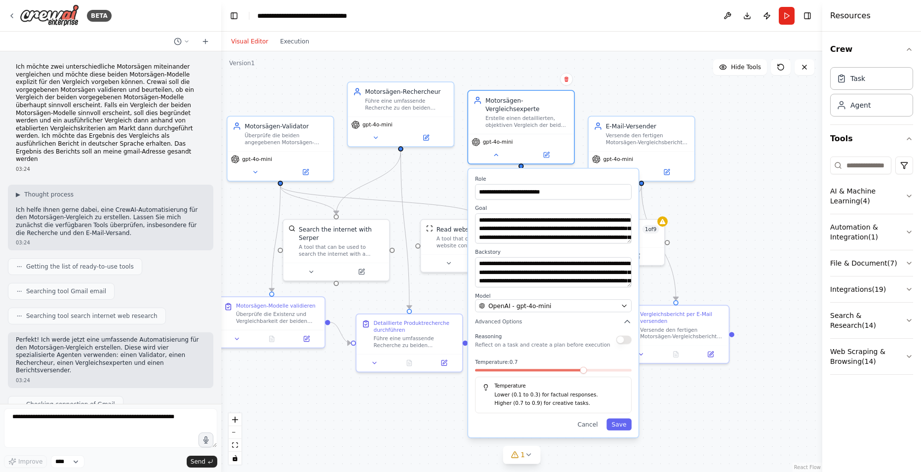
drag, startPoint x: 681, startPoint y: 366, endPoint x: 678, endPoint y: 400, distance: 33.8
click at [678, 400] on div ".deletable-edge-delete-btn { width: 20px; height: 20px; border: 0px solid #ffff…" at bounding box center [521, 261] width 601 height 421
click at [589, 426] on button "Cancel" at bounding box center [588, 424] width 31 height 12
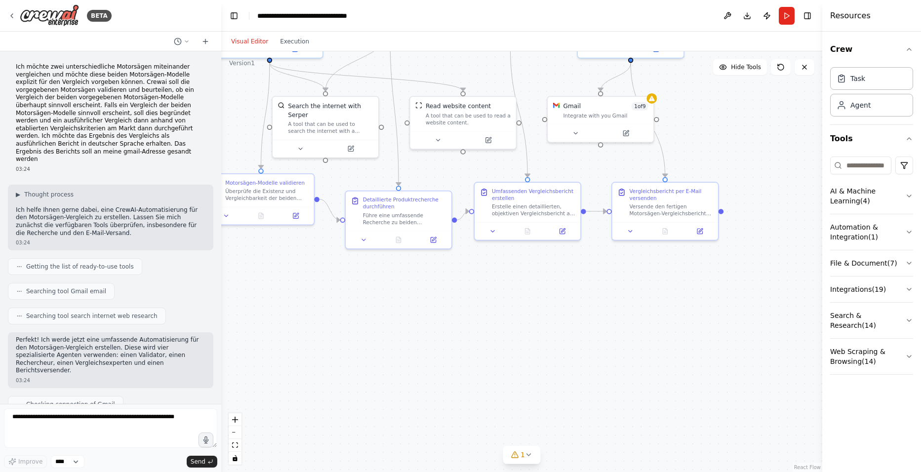
drag, startPoint x: 546, startPoint y: 412, endPoint x: 536, endPoint y: 291, distance: 121.0
click at [536, 292] on div ".deletable-edge-delete-btn { width: 20px; height: 20px; border: 0px solid #ffff…" at bounding box center [521, 261] width 601 height 421
click at [494, 231] on icon at bounding box center [492, 231] width 3 height 1
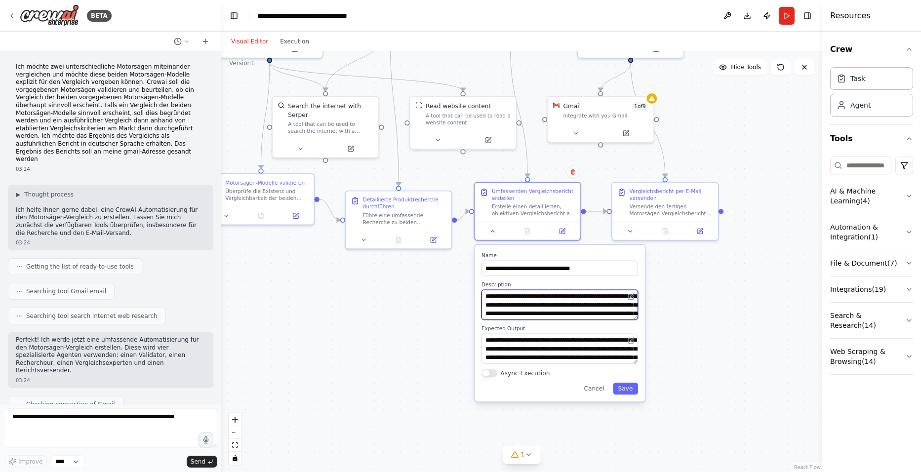
click at [547, 304] on textarea "**********" at bounding box center [560, 305] width 157 height 30
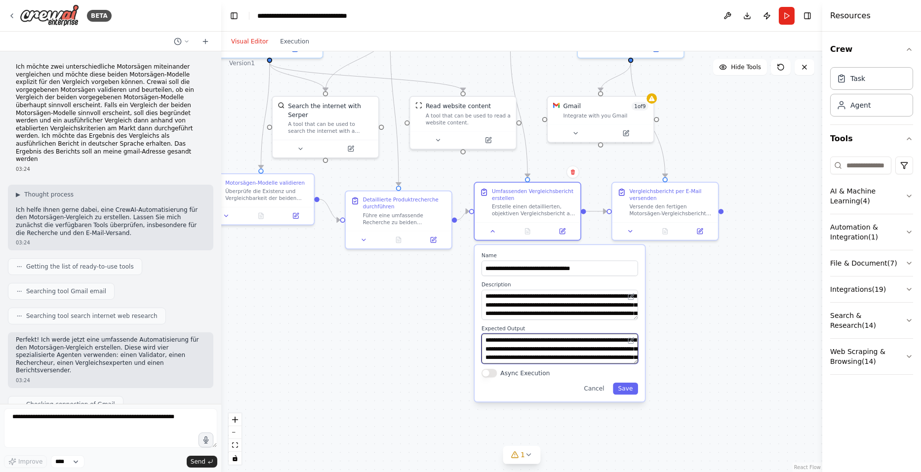
click at [516, 349] on textarea "**********" at bounding box center [560, 349] width 157 height 30
click at [675, 365] on div ".deletable-edge-delete-btn { width: 20px; height: 20px; border: 0px solid #ffff…" at bounding box center [521, 261] width 601 height 421
click at [598, 389] on button "Cancel" at bounding box center [594, 389] width 31 height 12
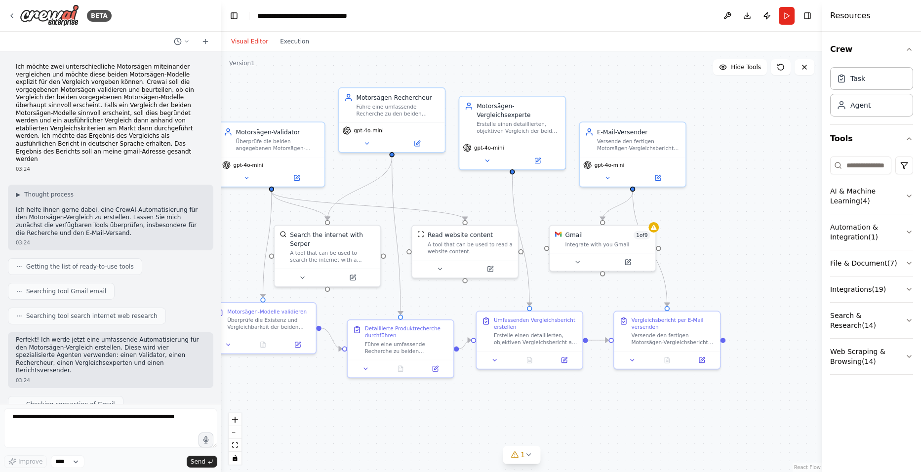
drag, startPoint x: 563, startPoint y: 291, endPoint x: 564, endPoint y: 405, distance: 114.1
click at [565, 412] on div ".deletable-edge-delete-btn { width: 20px; height: 20px; border: 0px solid #ffff…" at bounding box center [521, 261] width 601 height 421
click at [579, 262] on icon at bounding box center [577, 262] width 7 height 7
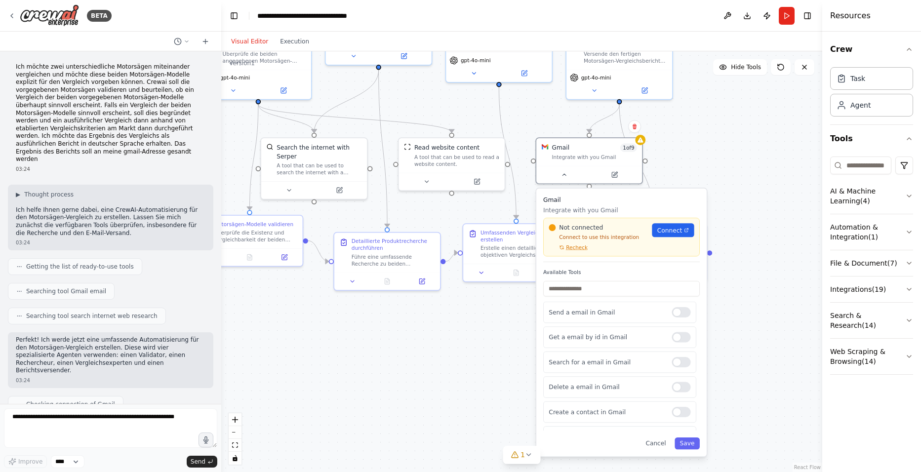
drag, startPoint x: 755, startPoint y: 377, endPoint x: 742, endPoint y: 290, distance: 88.5
click at [742, 290] on div ".deletable-edge-delete-btn { width: 20px; height: 20px; border: 0px solid #ffff…" at bounding box center [521, 261] width 601 height 421
click at [748, 266] on div ".deletable-edge-delete-btn { width: 20px; height: 20px; border: 0px solid #ffff…" at bounding box center [521, 261] width 601 height 421
click at [662, 443] on button "Cancel" at bounding box center [656, 444] width 31 height 12
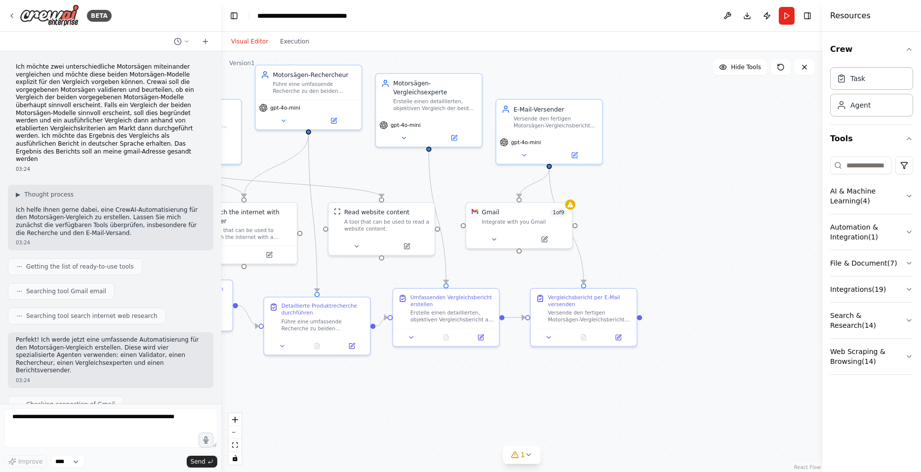
drag, startPoint x: 775, startPoint y: 151, endPoint x: 706, endPoint y: 212, distance: 92.4
click at [706, 212] on div ".deletable-edge-delete-btn { width: 20px; height: 20px; border: 0px solid #ffff…" at bounding box center [521, 261] width 601 height 421
click at [528, 153] on icon at bounding box center [524, 154] width 7 height 7
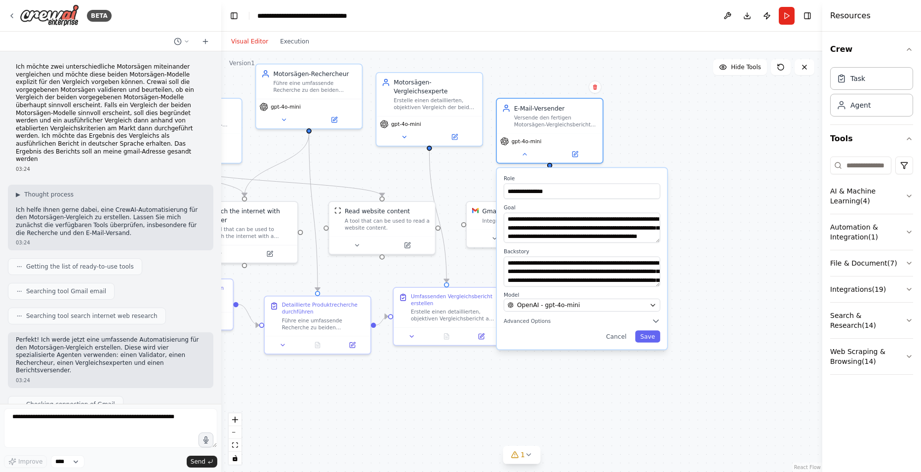
click at [519, 321] on span "Advanced Options" at bounding box center [527, 321] width 47 height 7
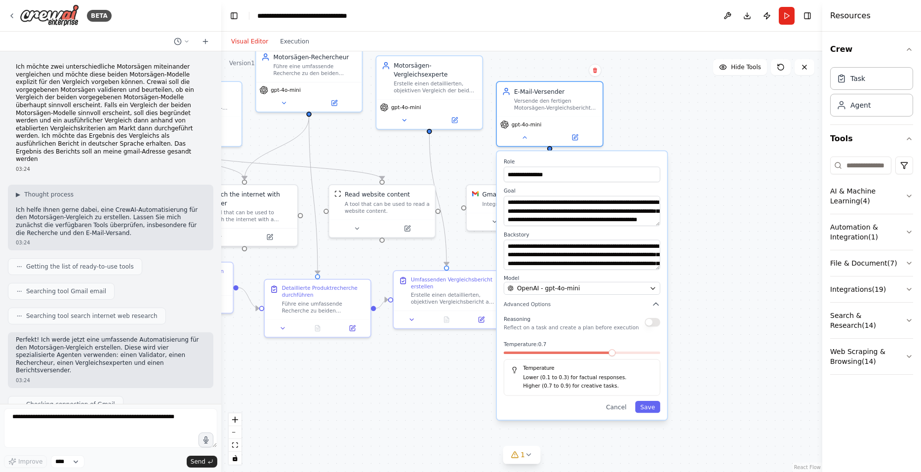
drag, startPoint x: 712, startPoint y: 324, endPoint x: 712, endPoint y: 307, distance: 17.3
click at [712, 307] on div ".deletable-edge-delete-btn { width: 20px; height: 20px; border: 0px solid #ffff…" at bounding box center [521, 261] width 601 height 421
click at [538, 212] on textarea "**********" at bounding box center [582, 211] width 157 height 30
click at [526, 250] on textarea "**********" at bounding box center [582, 255] width 157 height 30
click at [709, 275] on div ".deletable-edge-delete-btn { width: 20px; height: 20px; border: 0px solid #ffff…" at bounding box center [521, 261] width 601 height 421
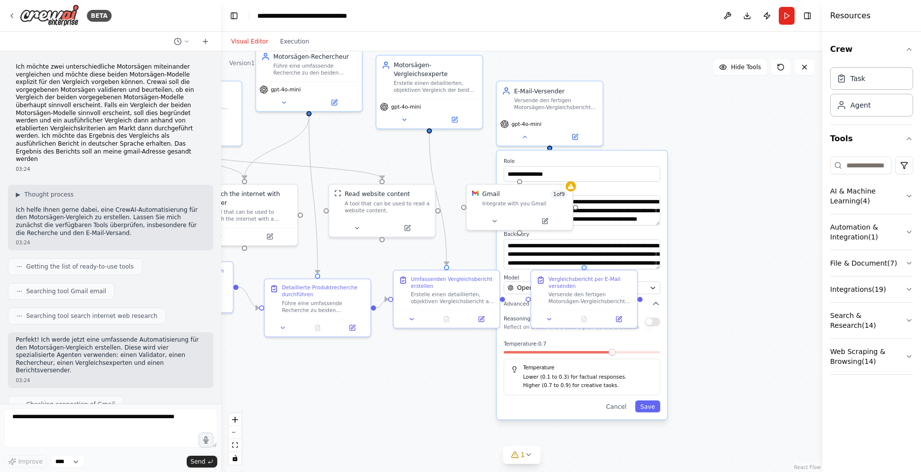
click at [621, 406] on button "Cancel" at bounding box center [616, 407] width 31 height 12
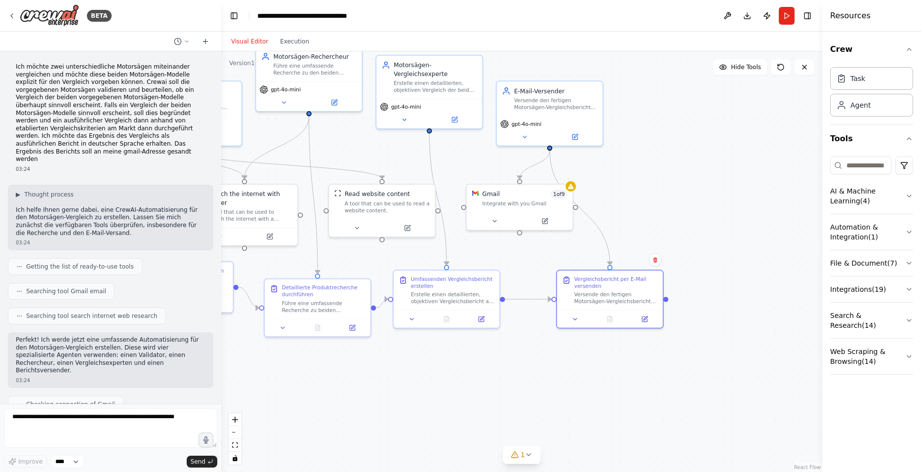
drag, startPoint x: 626, startPoint y: 285, endPoint x: 655, endPoint y: 284, distance: 28.7
click at [655, 284] on div "Vergleichsbericht per E-Mail versenden" at bounding box center [616, 283] width 83 height 14
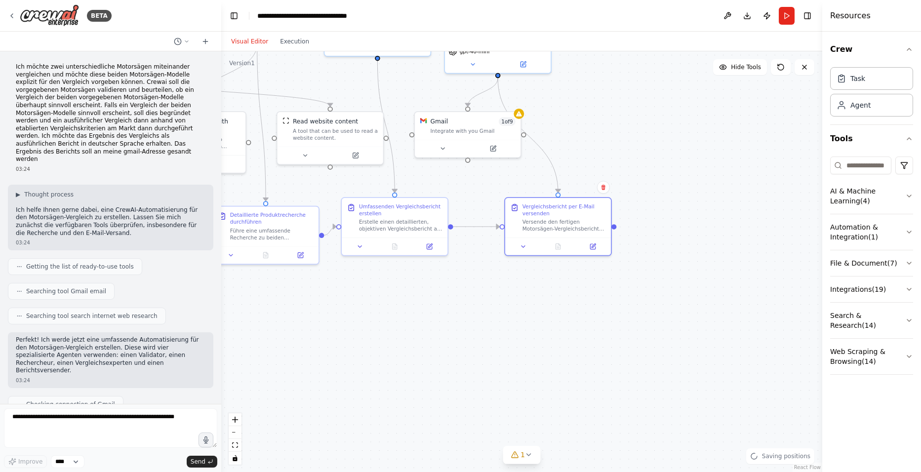
drag, startPoint x: 689, startPoint y: 380, endPoint x: 609, endPoint y: 281, distance: 127.9
click at [610, 282] on div ".deletable-edge-delete-btn { width: 20px; height: 20px; border: 0px solid #ffff…" at bounding box center [521, 261] width 601 height 421
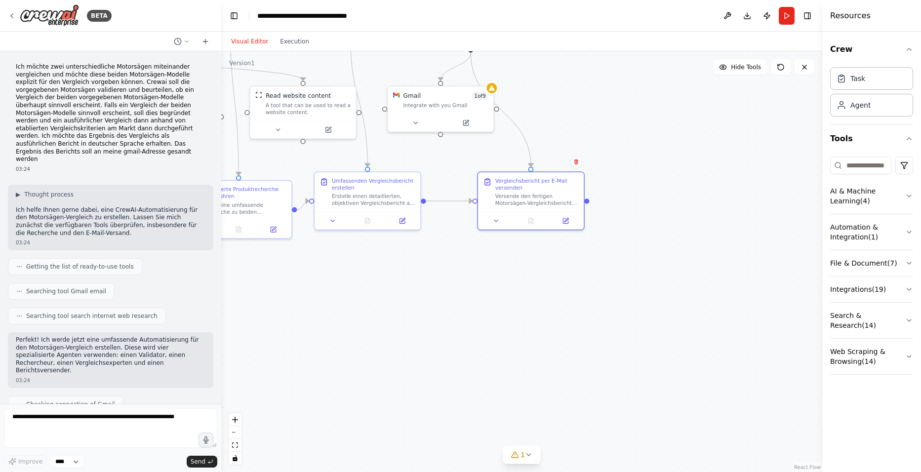
click at [497, 221] on icon at bounding box center [496, 220] width 7 height 7
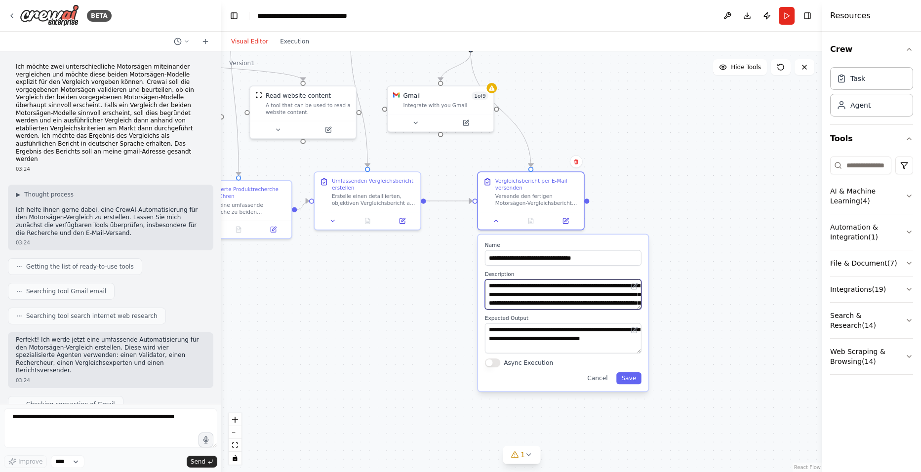
click at [543, 292] on textarea "**********" at bounding box center [563, 295] width 157 height 30
click at [544, 329] on textarea "**********" at bounding box center [563, 339] width 157 height 30
click at [601, 376] on button "Cancel" at bounding box center [598, 379] width 31 height 12
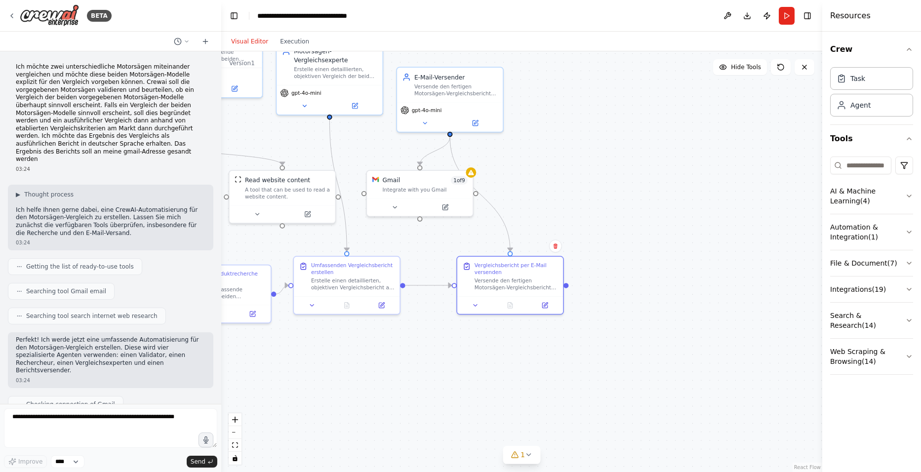
drag, startPoint x: 509, startPoint y: 269, endPoint x: 489, endPoint y: 353, distance: 87.0
click at [489, 353] on div ".deletable-edge-delete-btn { width: 20px; height: 20px; border: 0px solid #ffff…" at bounding box center [521, 261] width 601 height 421
click at [397, 204] on icon at bounding box center [394, 207] width 7 height 7
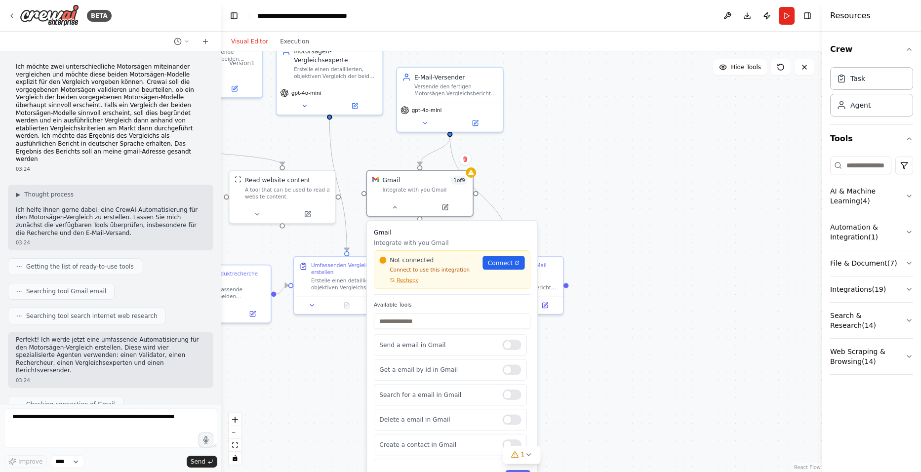
click at [491, 270] on link "Connect" at bounding box center [504, 263] width 42 height 14
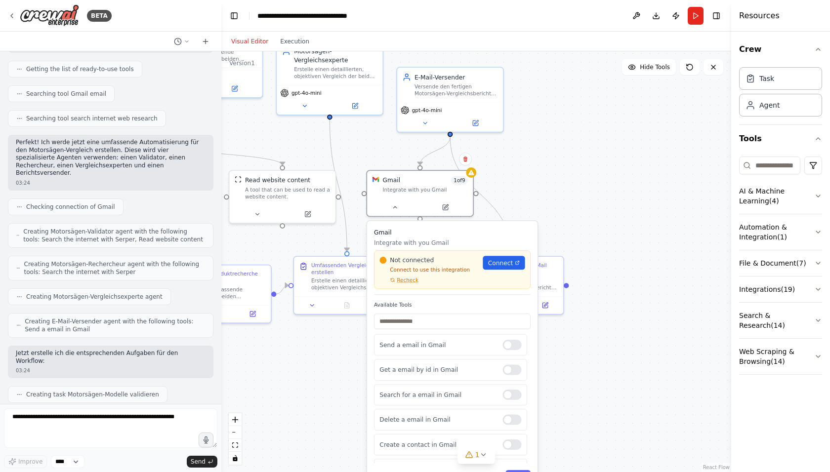
scroll to position [0, 0]
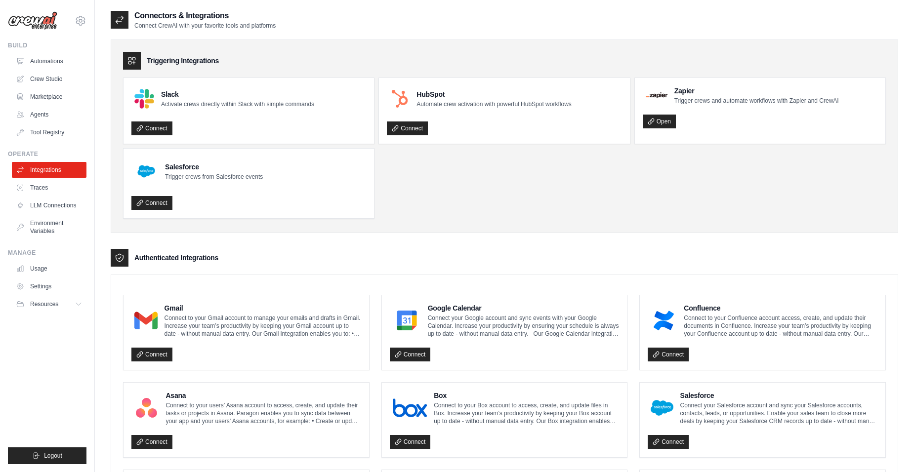
click at [156, 353] on link "Connect" at bounding box center [151, 355] width 41 height 14
